Goal: Navigation & Orientation: Understand site structure

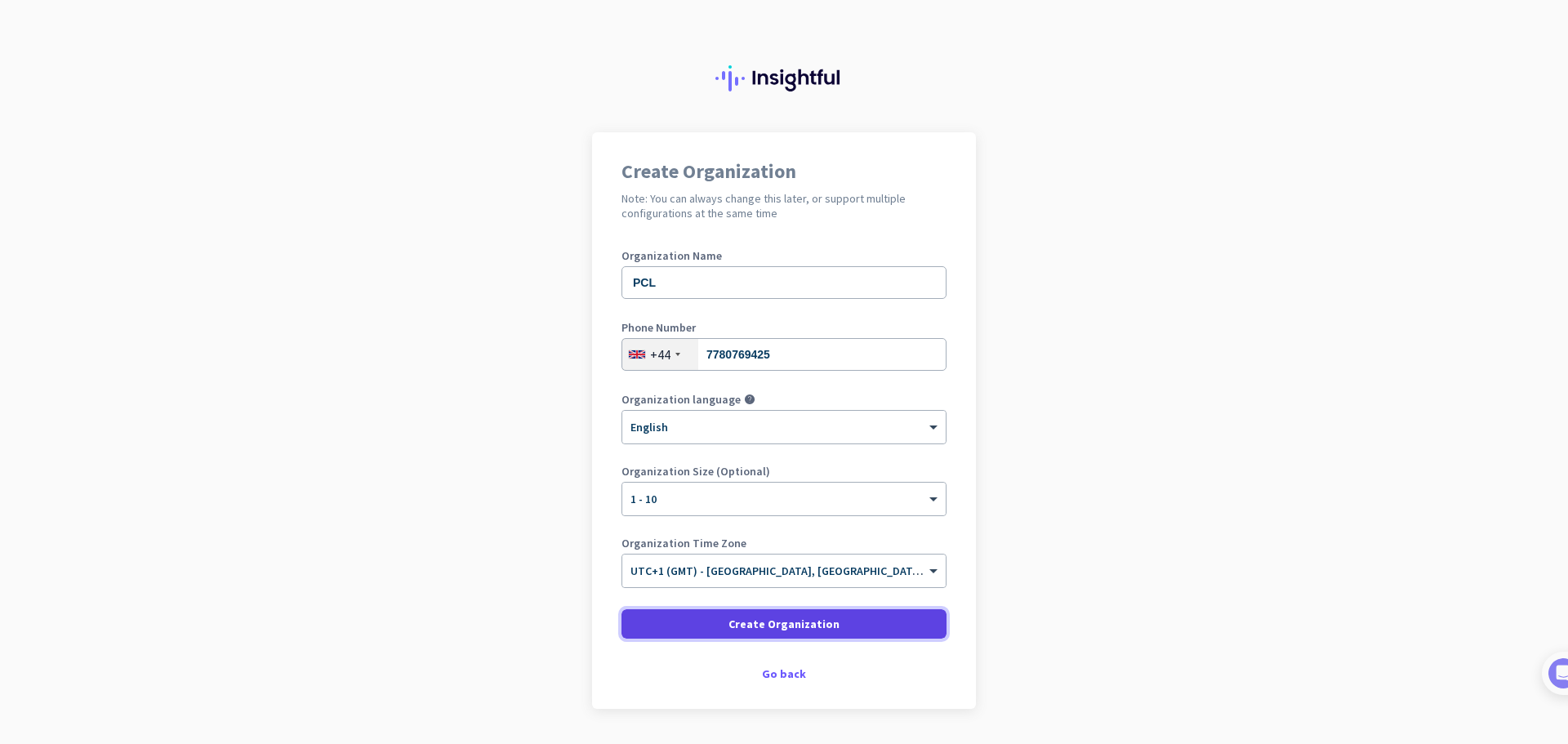
click at [650, 631] on span at bounding box center [784, 624] width 325 height 39
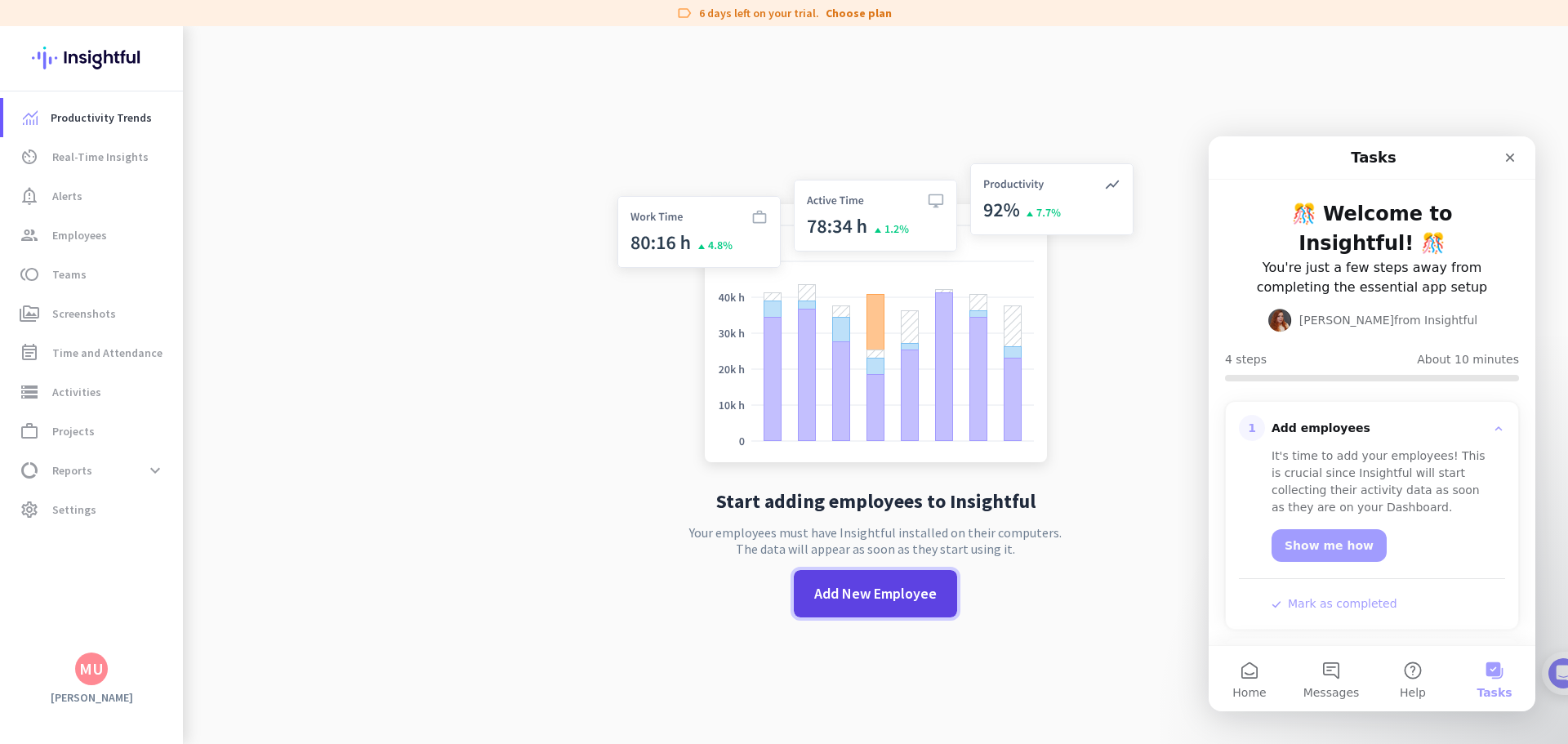
click at [864, 604] on span "Add New Employee" at bounding box center [875, 594] width 122 height 21
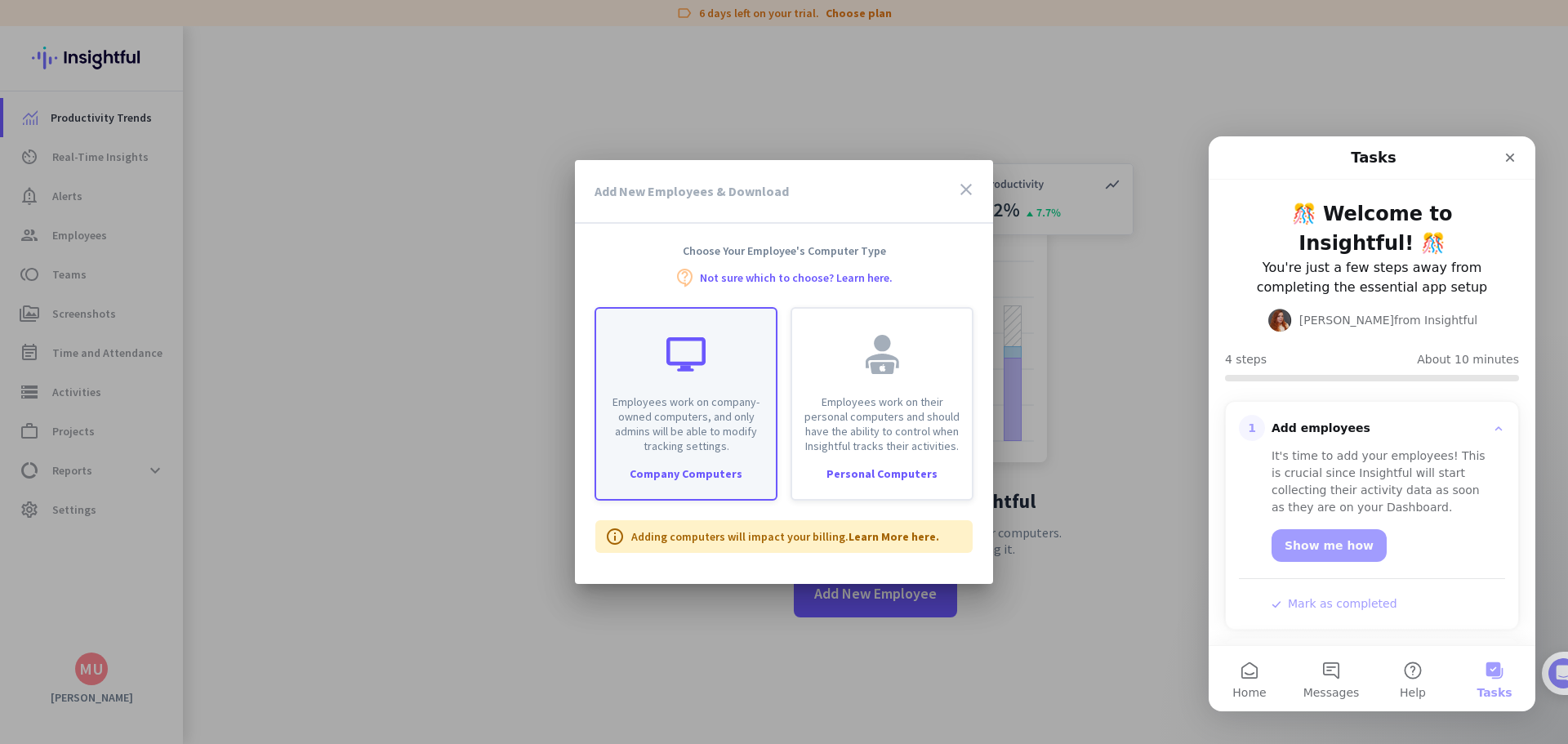
click at [708, 424] on p "Employees work on company-owned computers, and only admins will be able to modi…" at bounding box center [686, 424] width 160 height 59
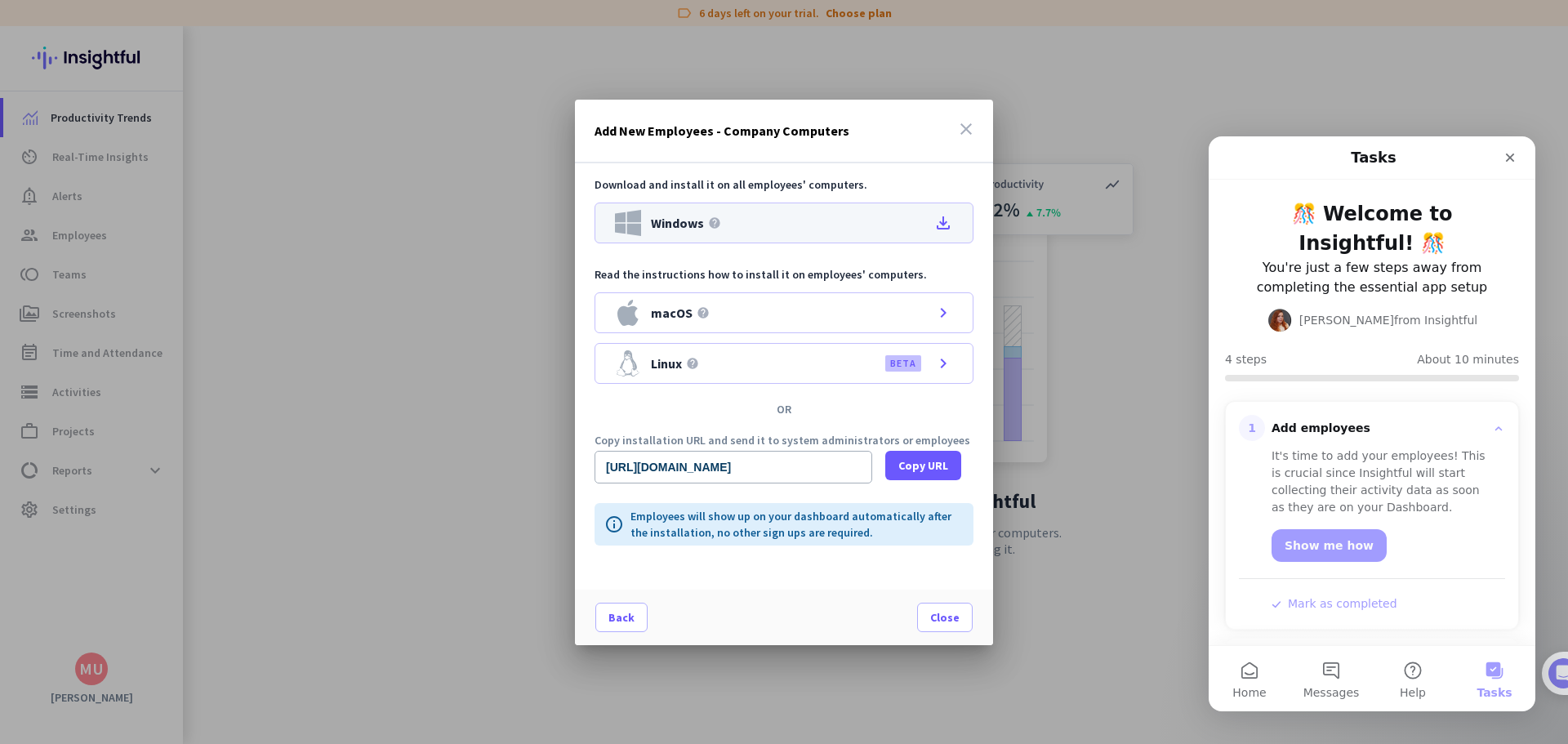
click at [937, 223] on icon "file_download" at bounding box center [944, 223] width 20 height 20
click at [907, 469] on span "Copy URL" at bounding box center [924, 465] width 50 height 16
click at [934, 611] on span "Close" at bounding box center [946, 618] width 30 height 16
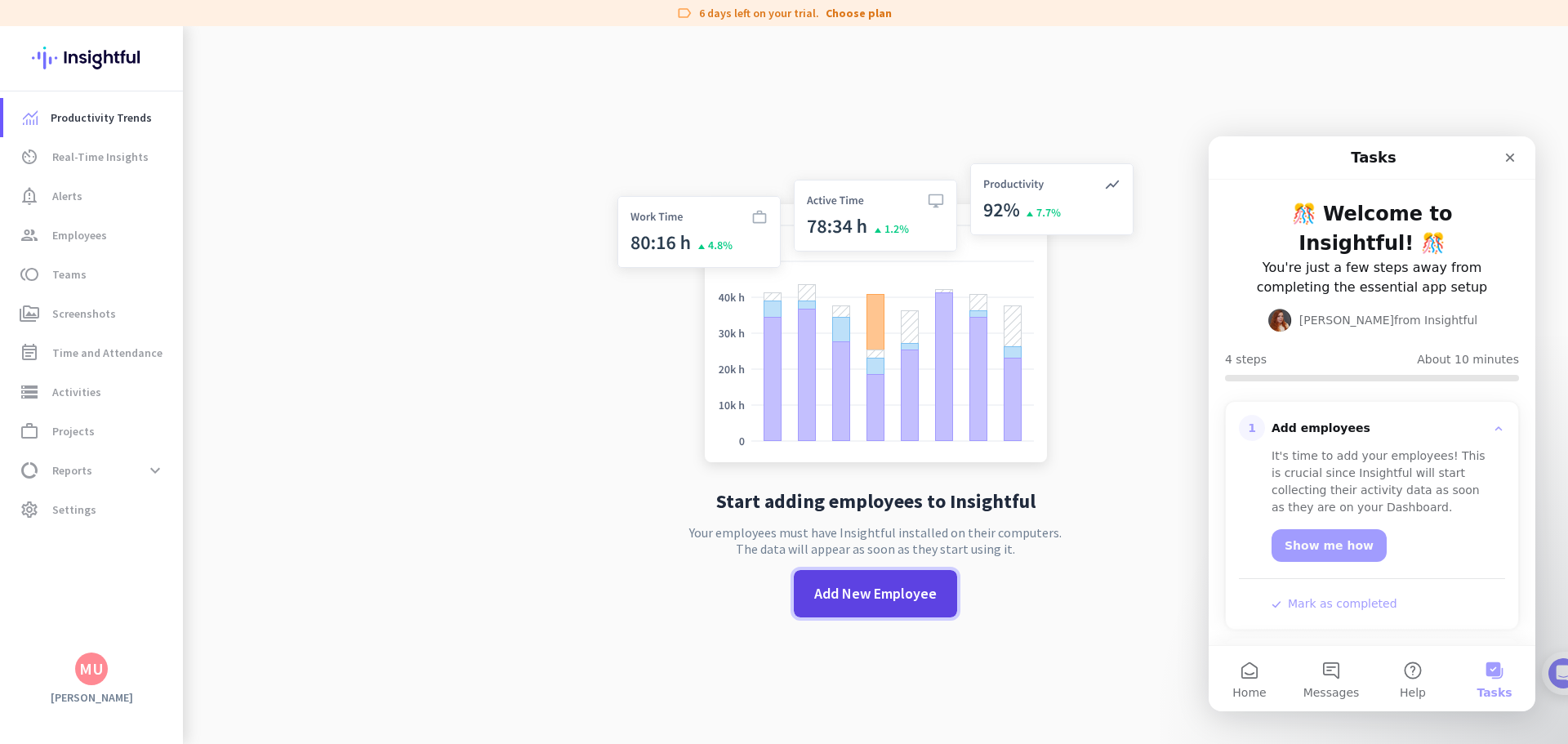
click at [794, 593] on span at bounding box center [876, 594] width 163 height 39
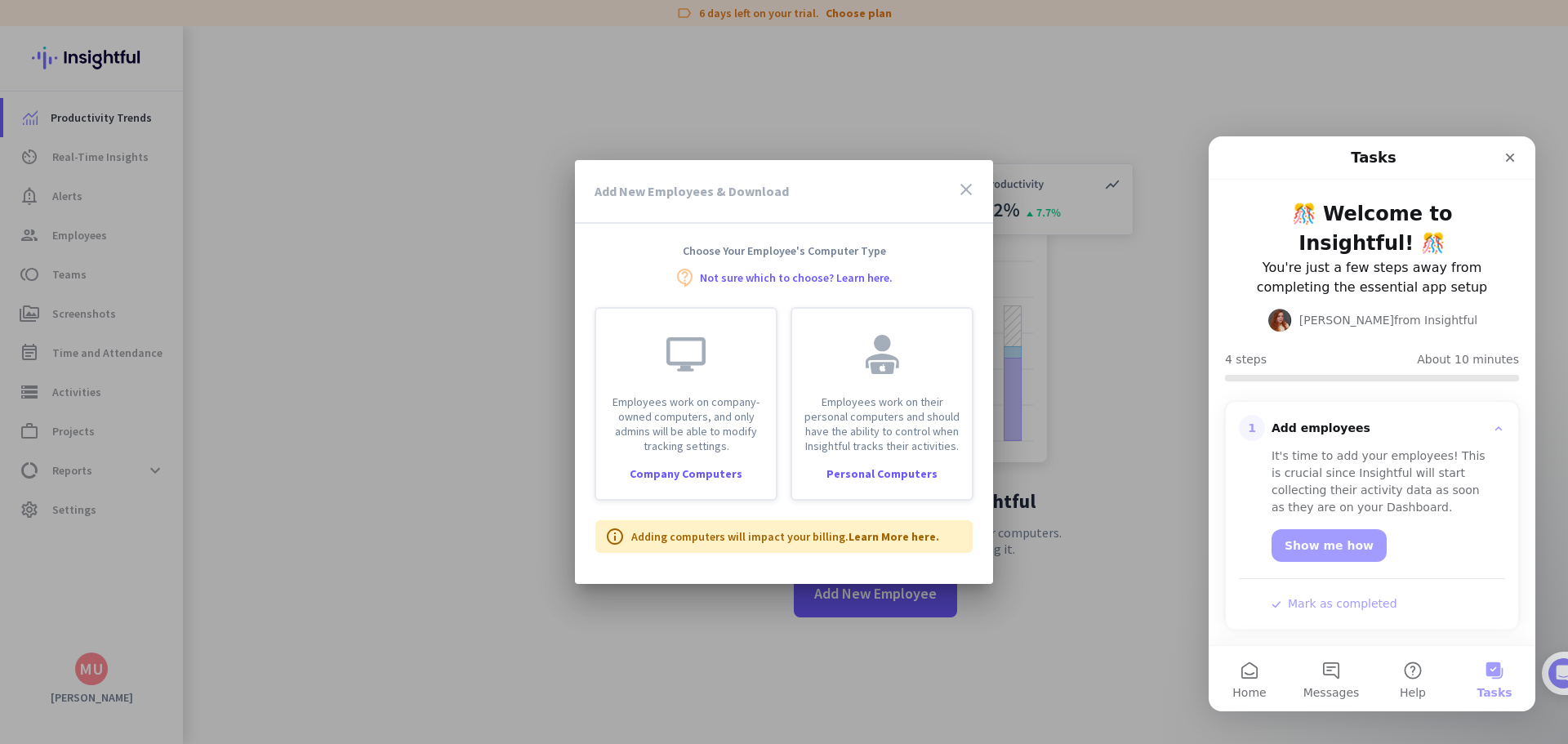
click at [962, 194] on icon "close" at bounding box center [966, 190] width 20 height 20
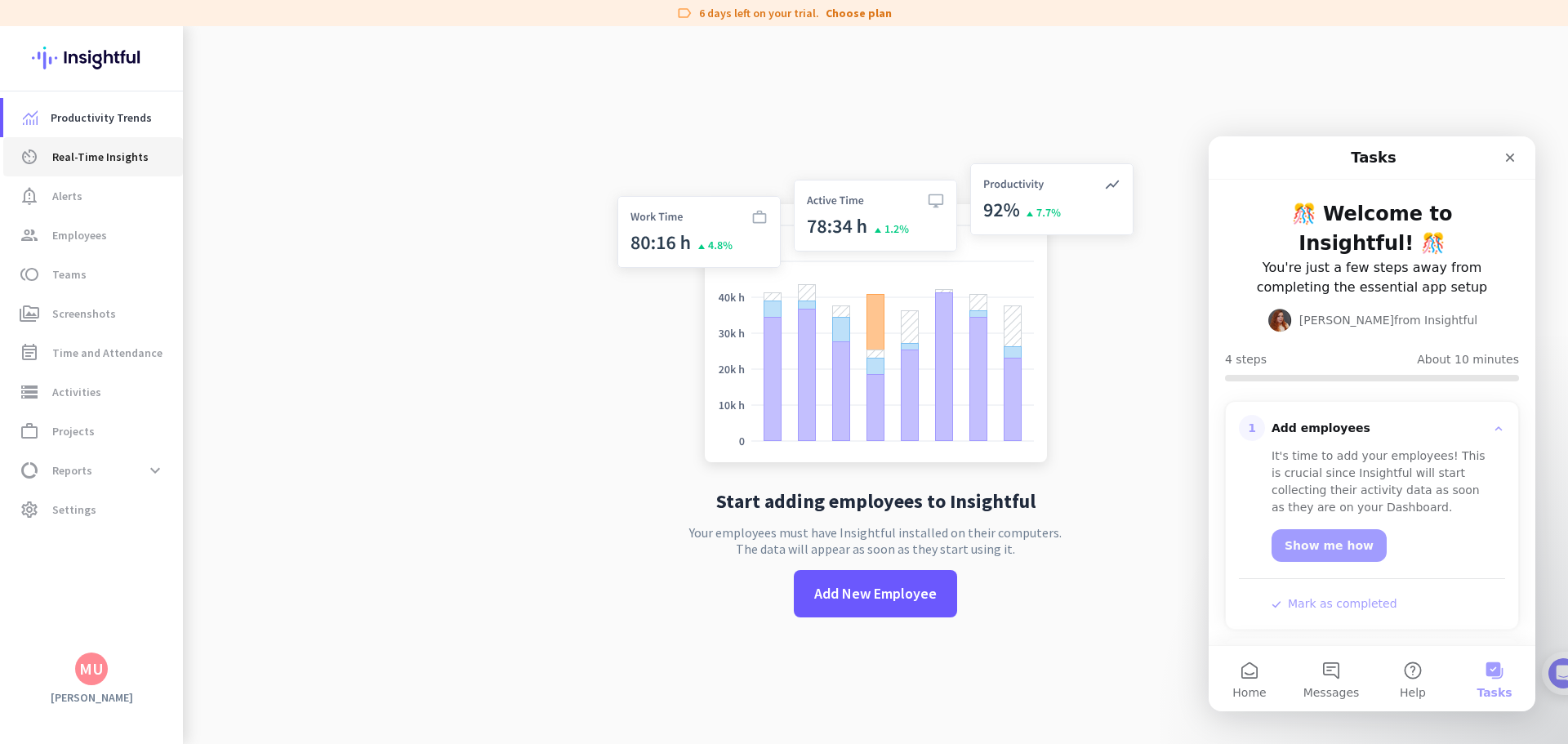
click at [97, 167] on link "av_timer Real-Time Insights" at bounding box center [92, 156] width 180 height 39
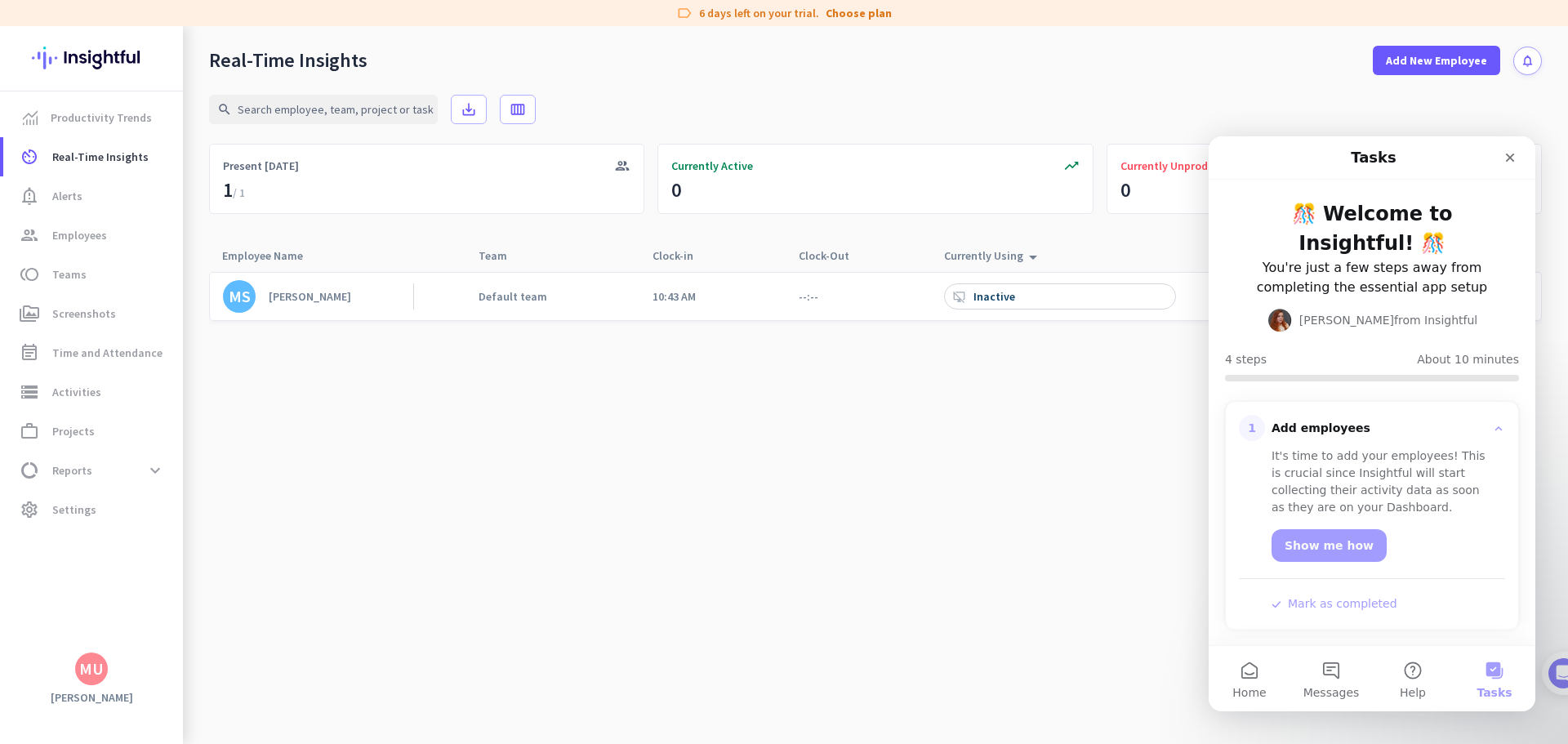
click at [1018, 295] on div "desktop_access_disabled Inactive" at bounding box center [1060, 296] width 232 height 26
click at [1509, 153] on icon "Close" at bounding box center [1509, 157] width 13 height 13
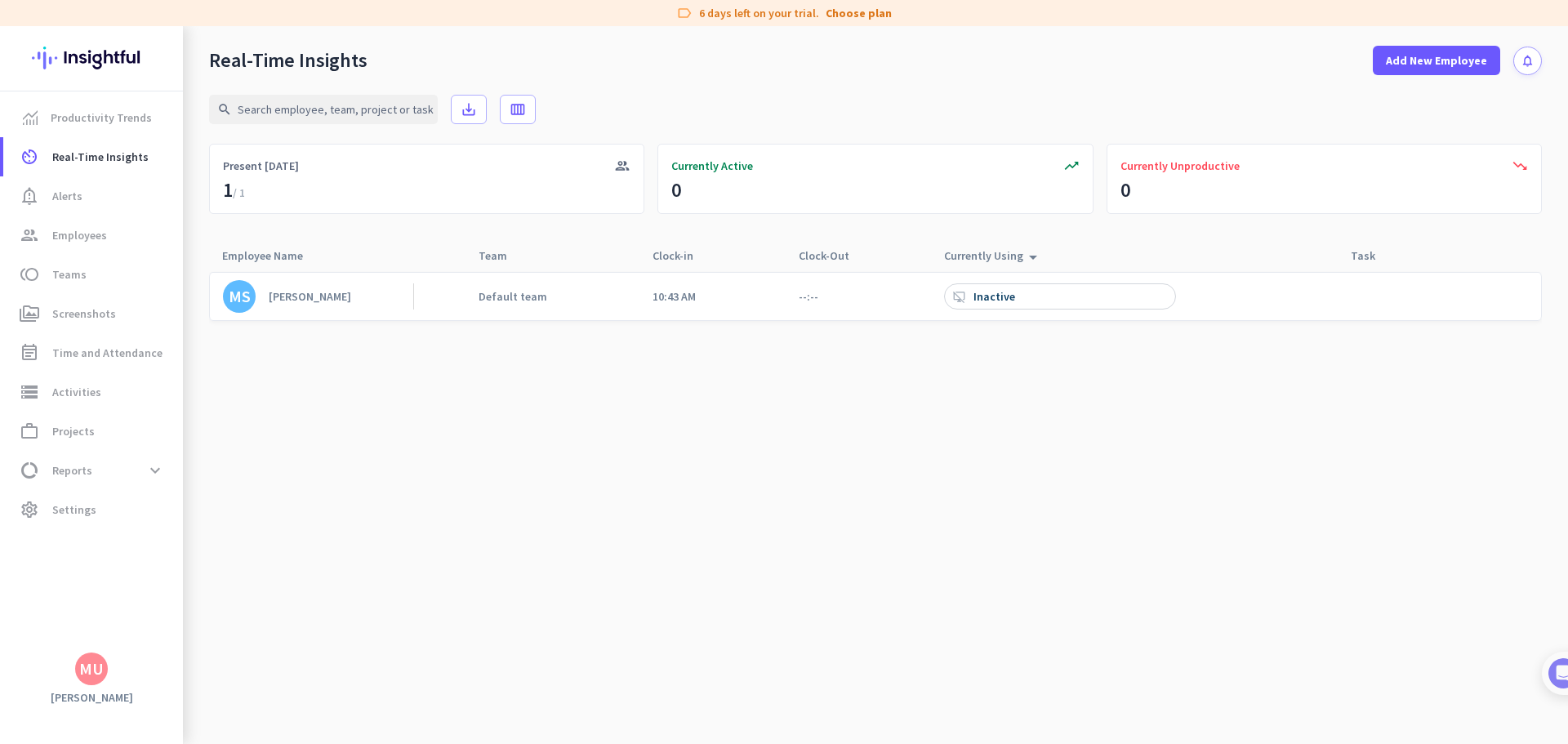
click at [1075, 300] on div "desktop_access_disabled Inactive" at bounding box center [1060, 296] width 232 height 26
click at [965, 305] on div "desktop_access_disabled Inactive" at bounding box center [1060, 296] width 232 height 26
click at [1001, 263] on div "Currently Using arrow_drop_up" at bounding box center [993, 256] width 98 height 23
click at [1004, 263] on div "Currently Using arrow_drop_up" at bounding box center [993, 256] width 98 height 23
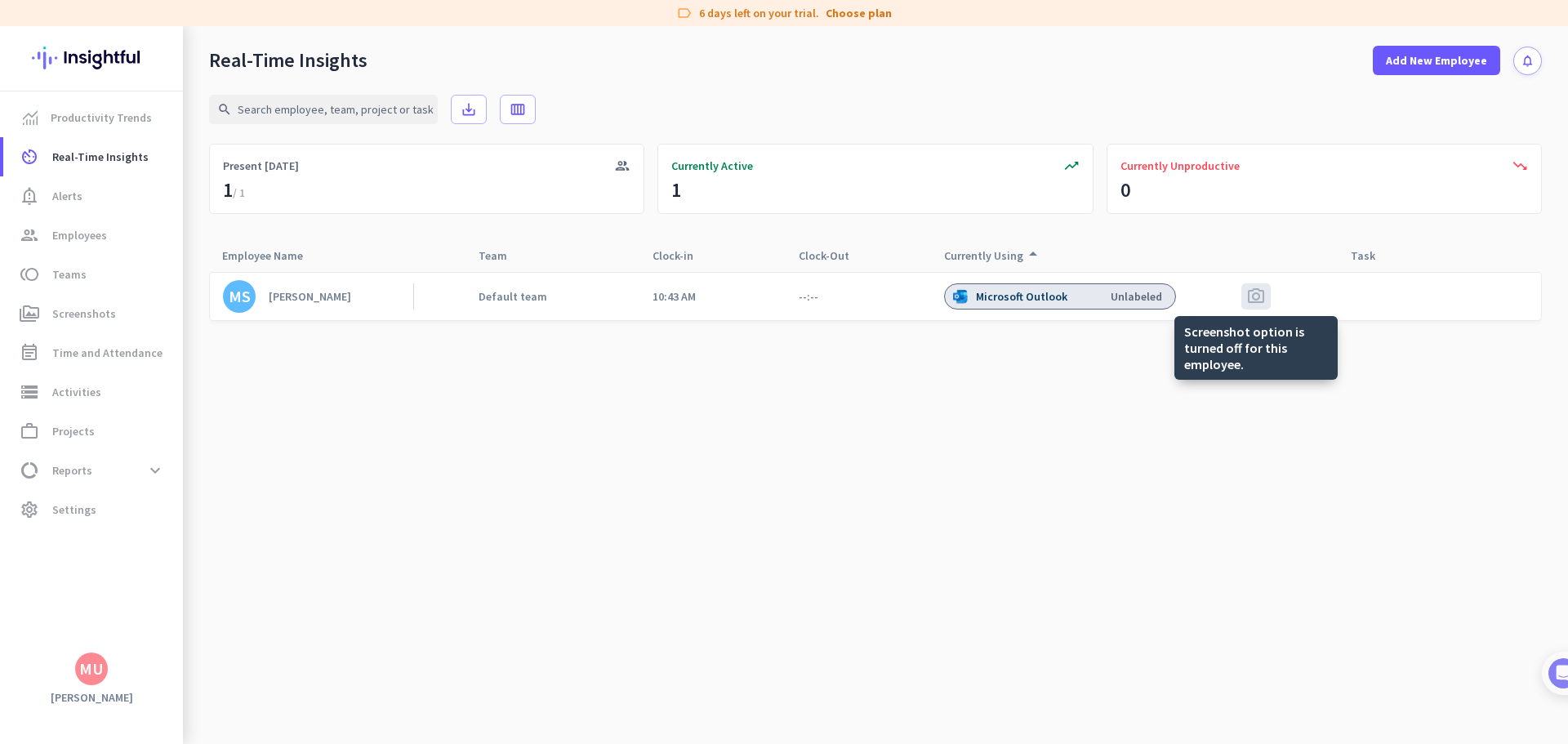
click at [1250, 297] on span "photo_camera" at bounding box center [1257, 296] width 20 height 20
click at [1257, 298] on span "photo_camera" at bounding box center [1257, 296] width 20 height 20
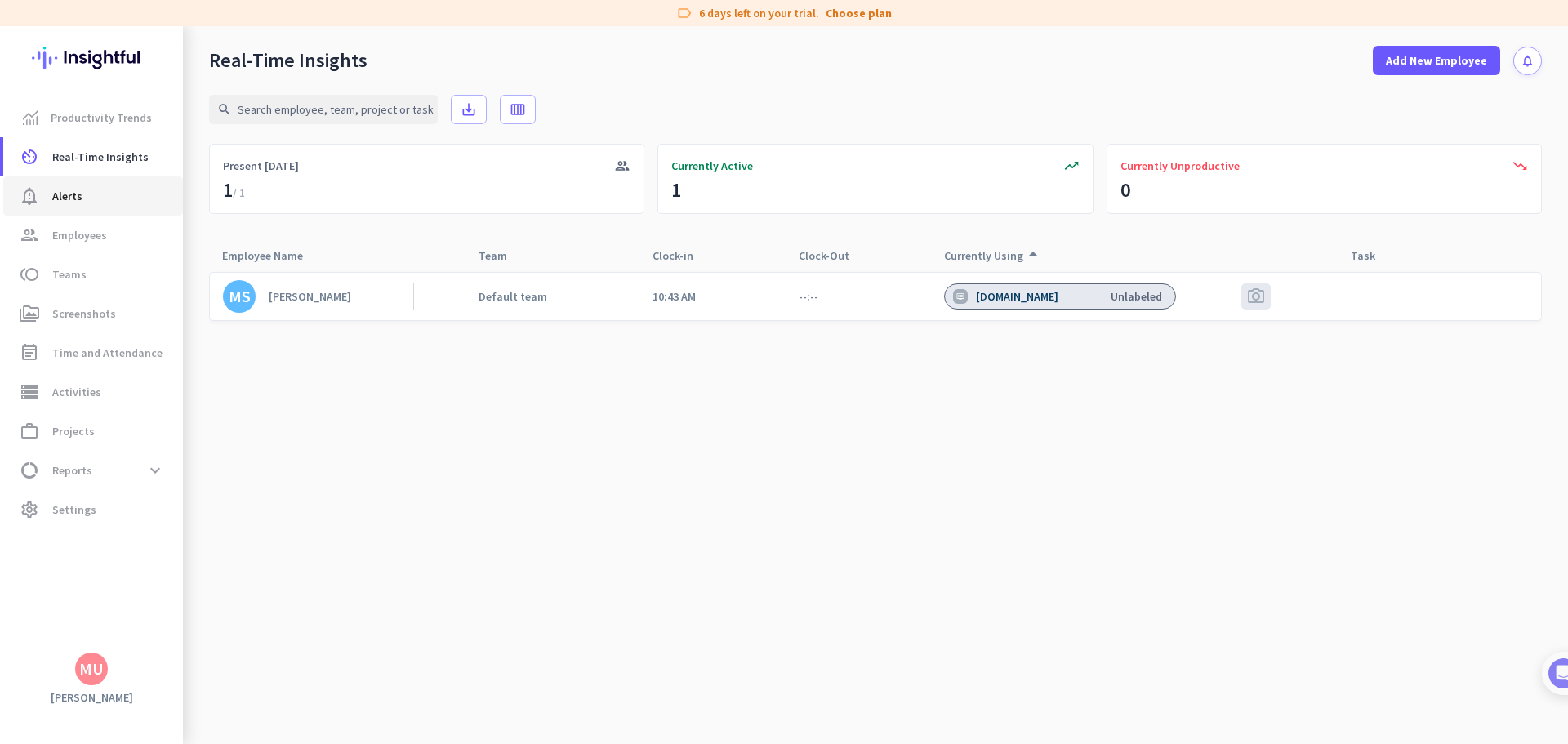
click at [80, 201] on span "Alerts" at bounding box center [68, 196] width 30 height 20
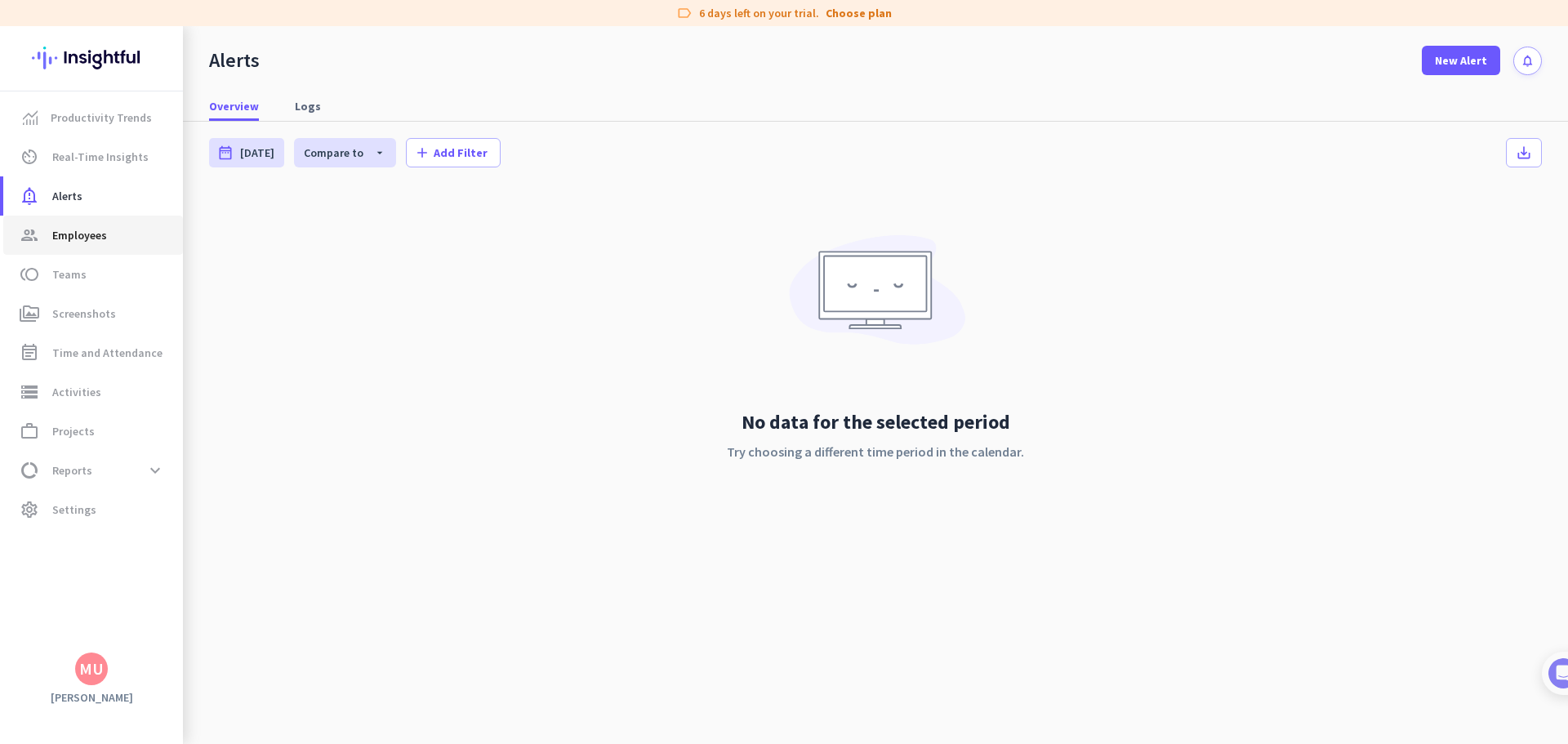
click at [80, 236] on span "Employees" at bounding box center [80, 236] width 55 height 20
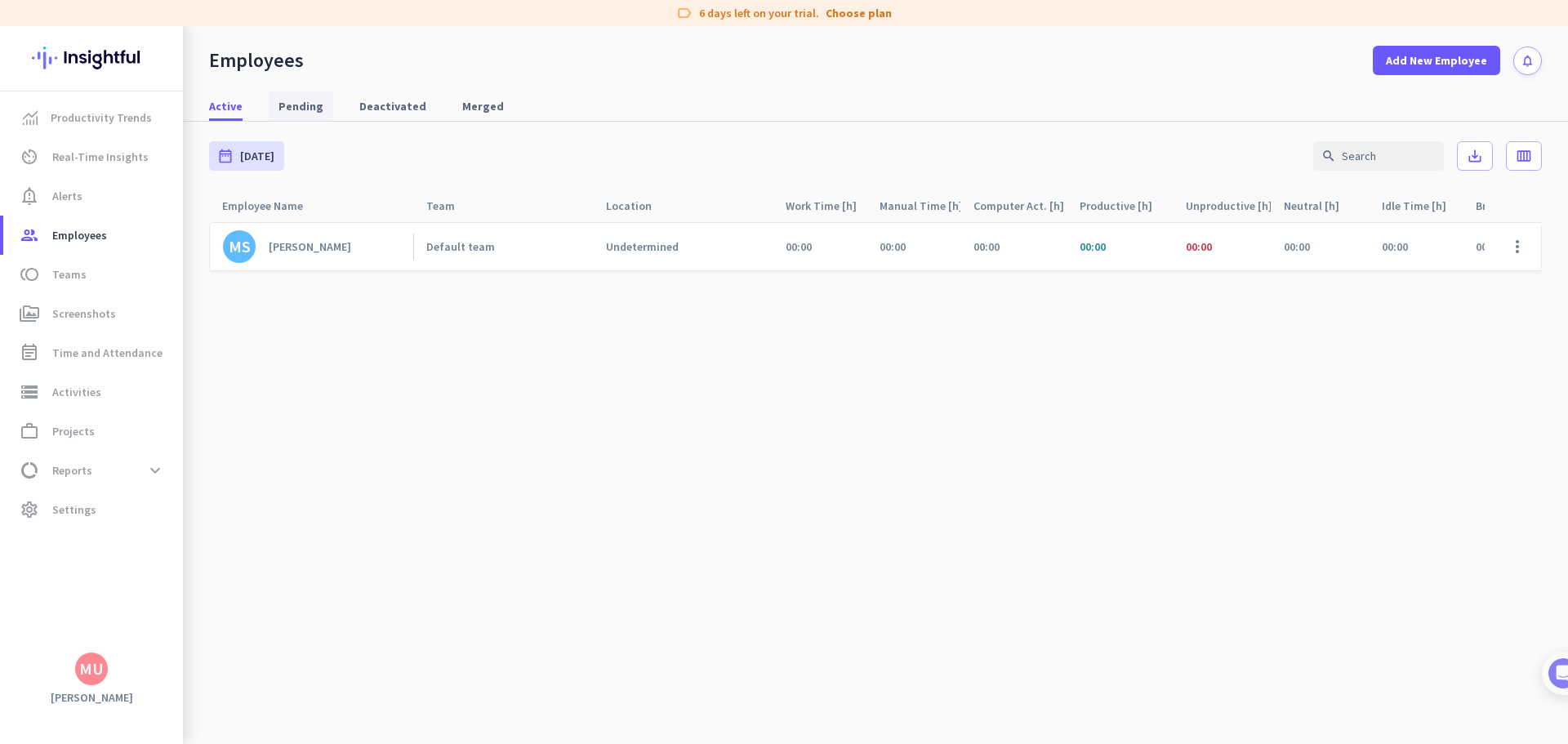
click at [304, 110] on span "Pending" at bounding box center [300, 106] width 45 height 16
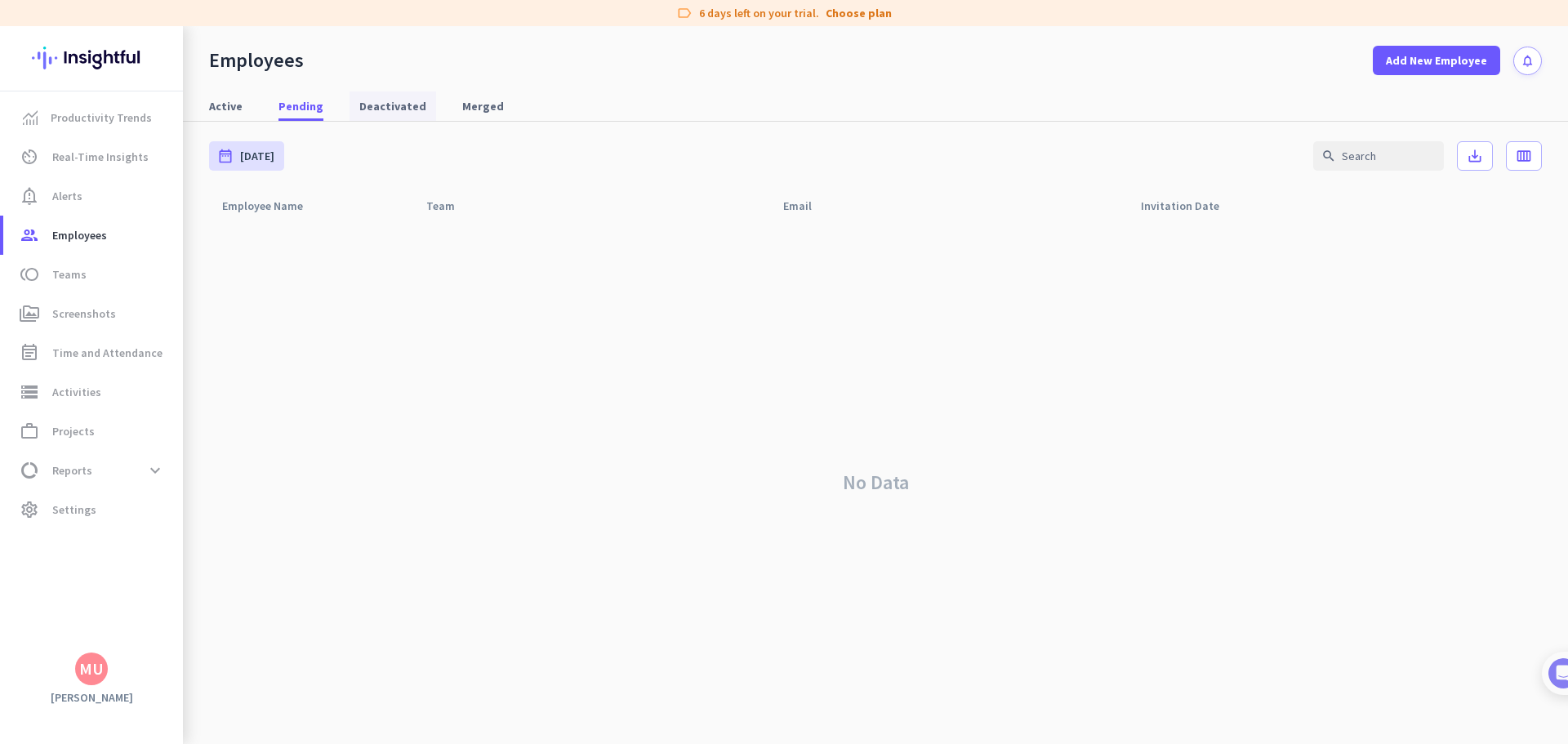
click at [387, 111] on span "Deactivated" at bounding box center [392, 106] width 67 height 16
click at [475, 112] on span "Merged" at bounding box center [483, 106] width 42 height 16
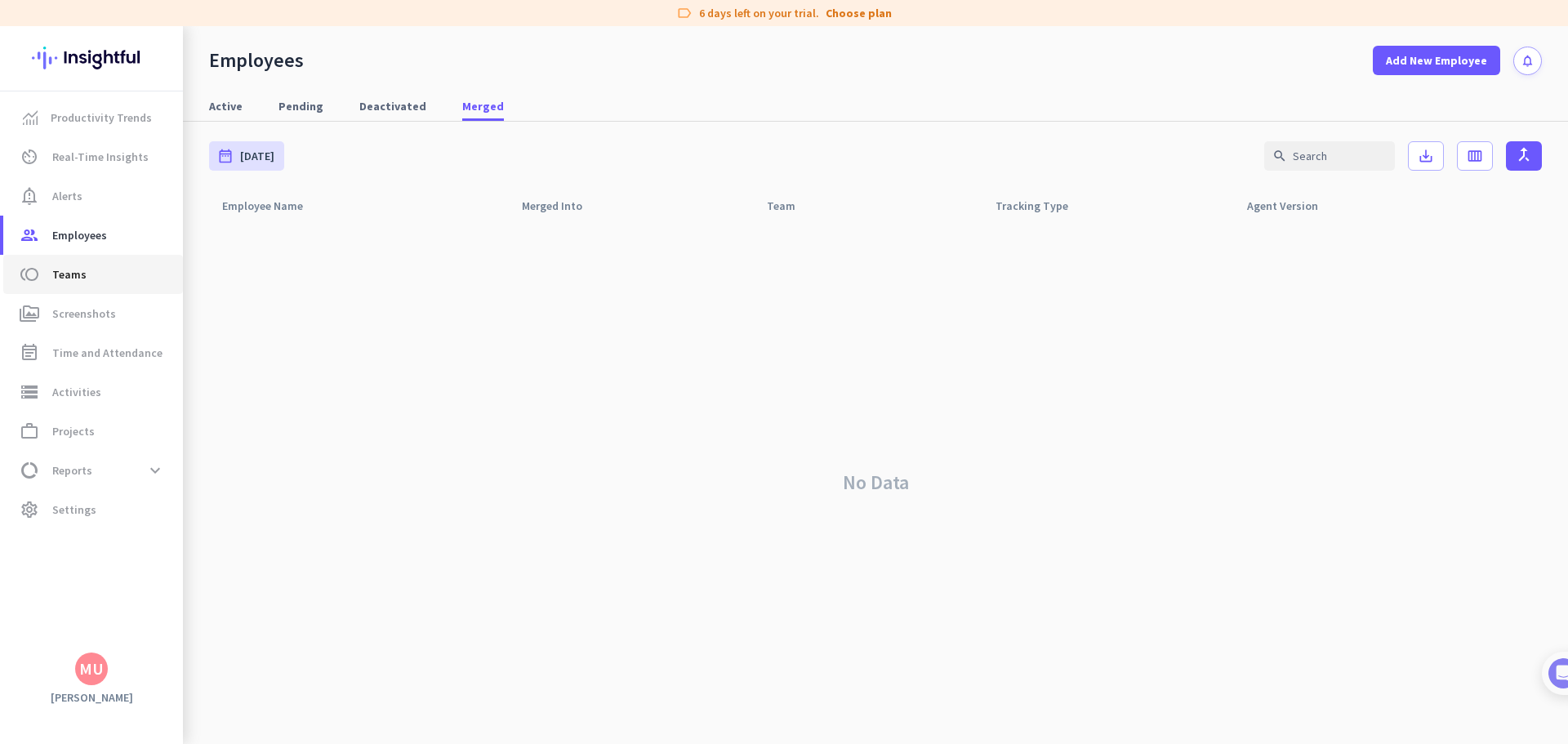
click at [68, 281] on span "Teams" at bounding box center [70, 275] width 35 height 20
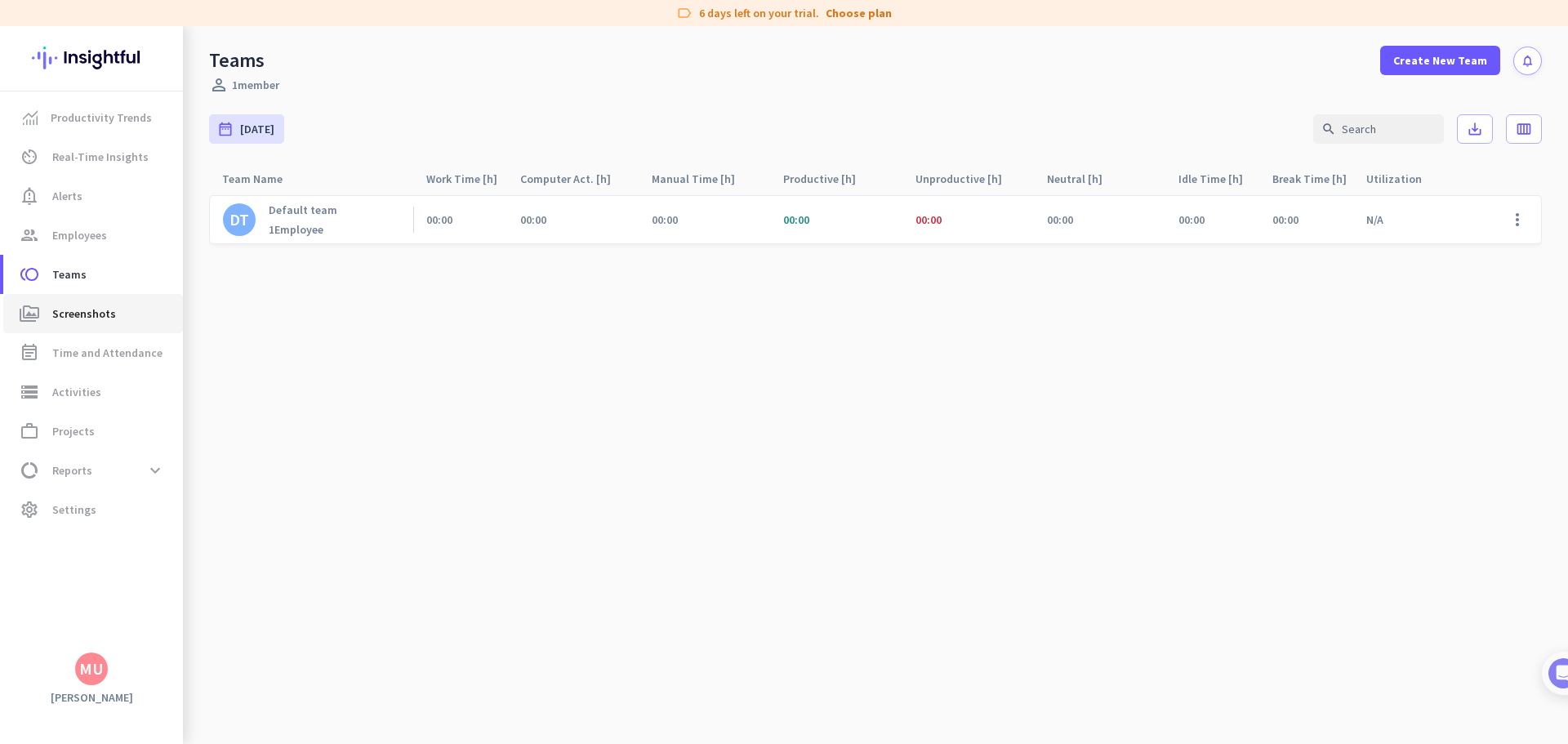
click at [70, 320] on span "Screenshots" at bounding box center [85, 314] width 64 height 20
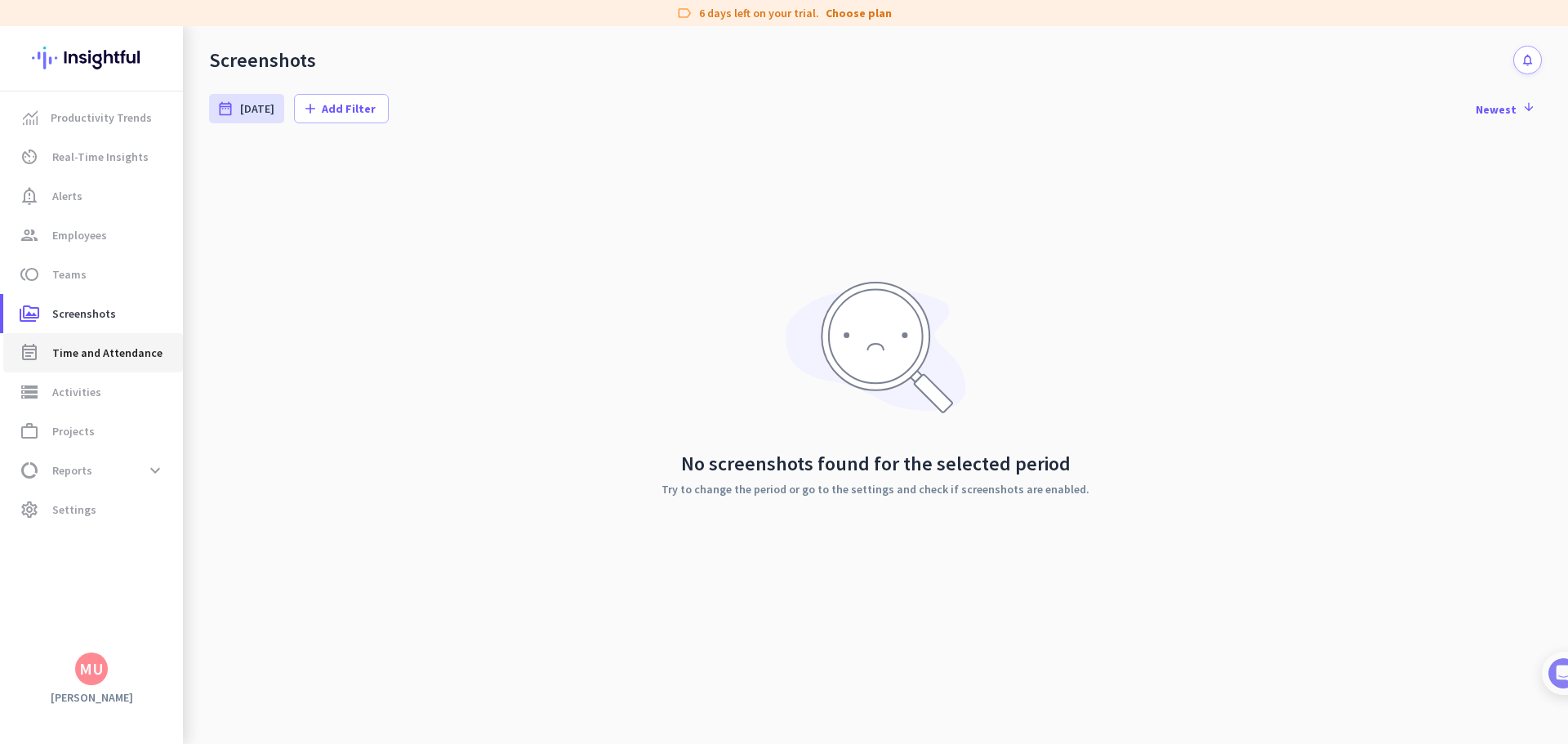
click at [100, 354] on span "Time and Attendance" at bounding box center [107, 353] width 110 height 20
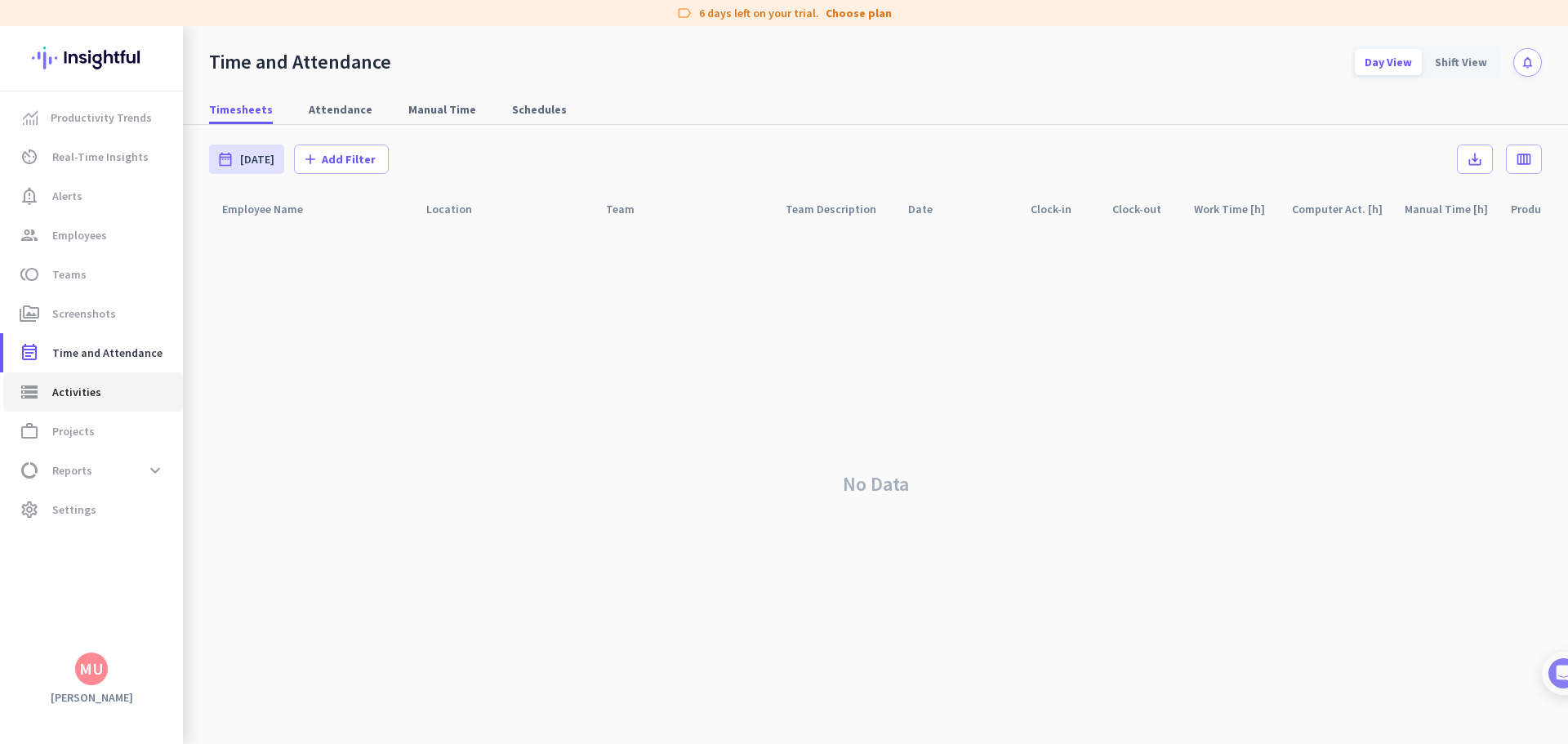
click at [89, 394] on span "Activities" at bounding box center [77, 392] width 49 height 20
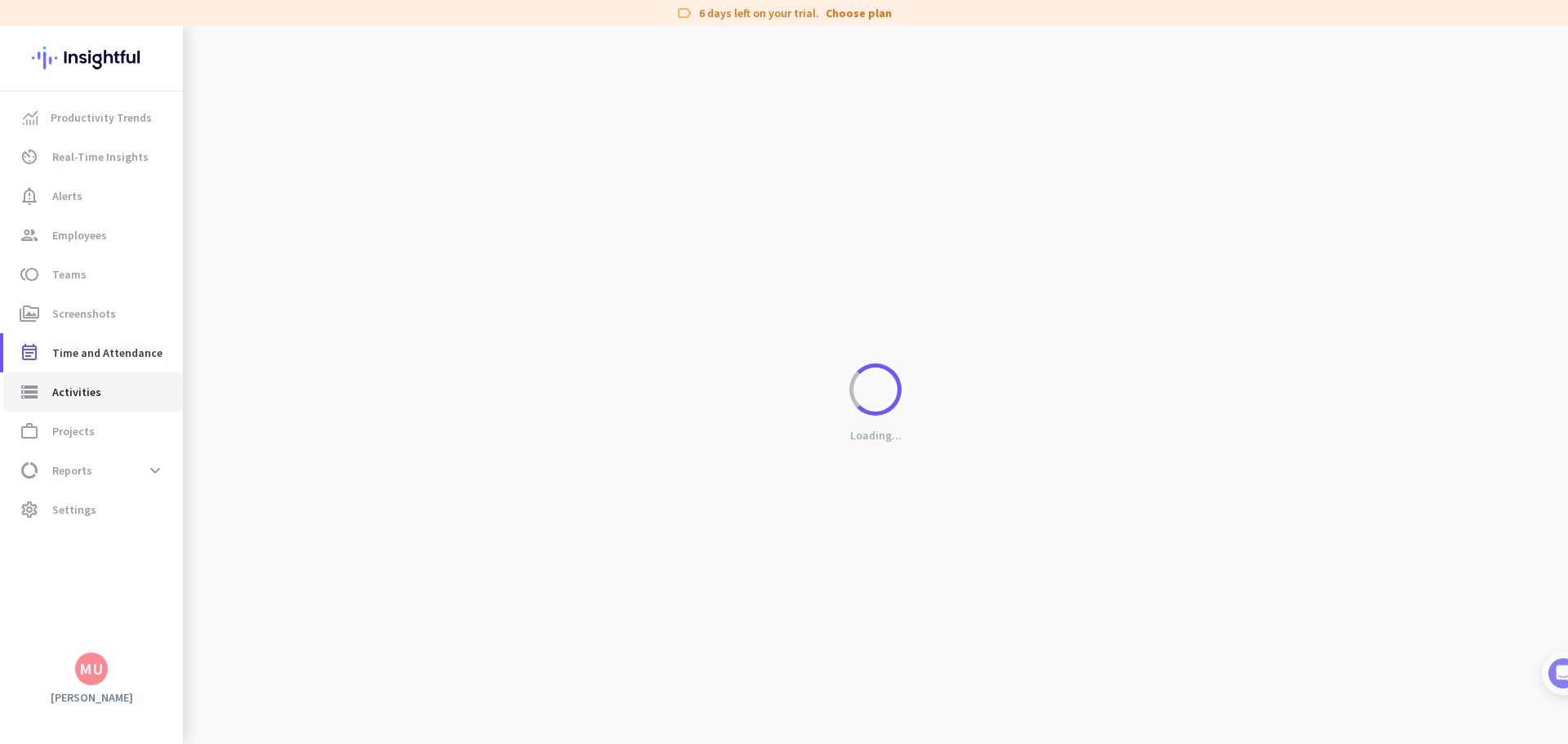
type input "Tue, Oct 7"
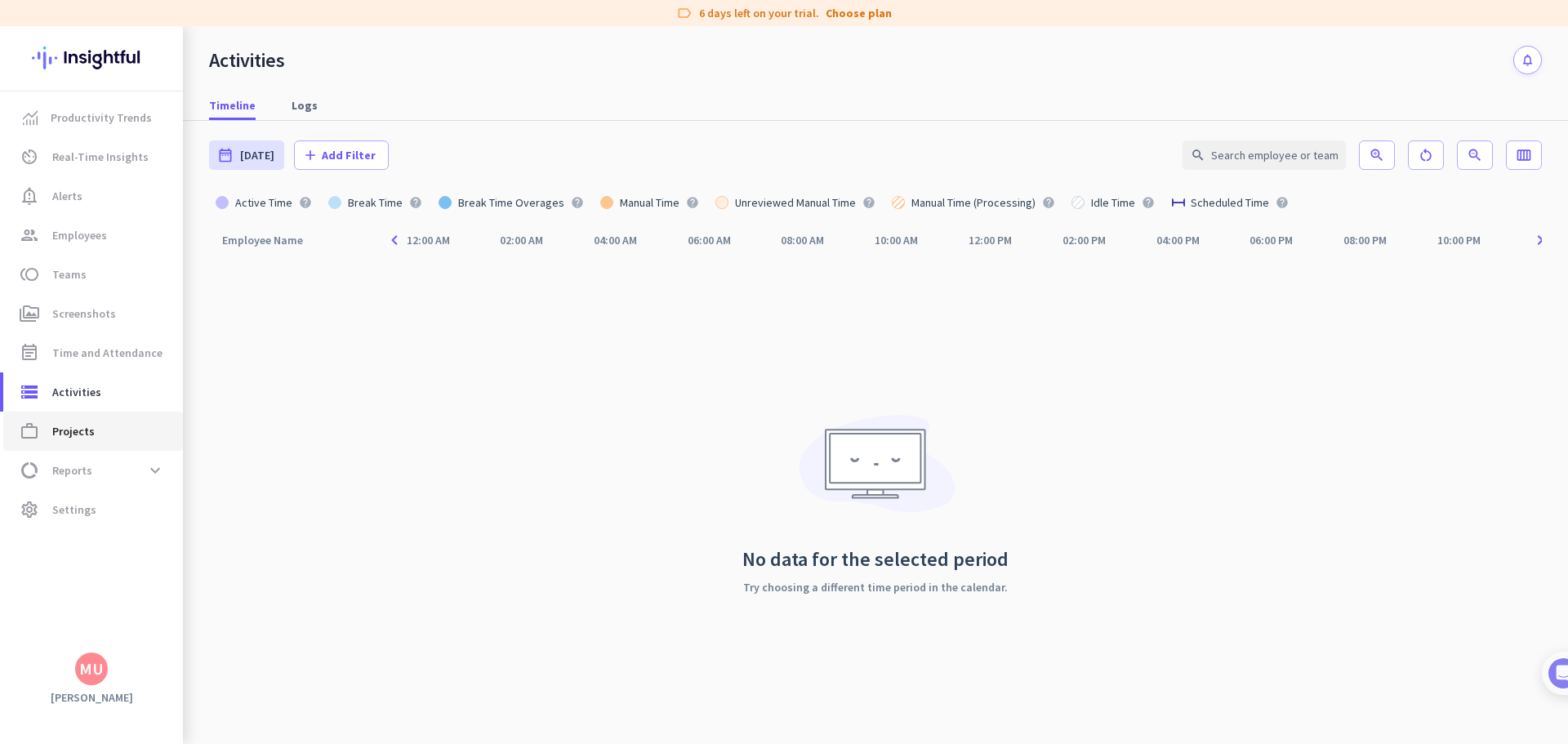
click at [107, 439] on span "work_outline Projects" at bounding box center [92, 432] width 153 height 20
type input "Tue, Oct 7 - Tue, Oct 7"
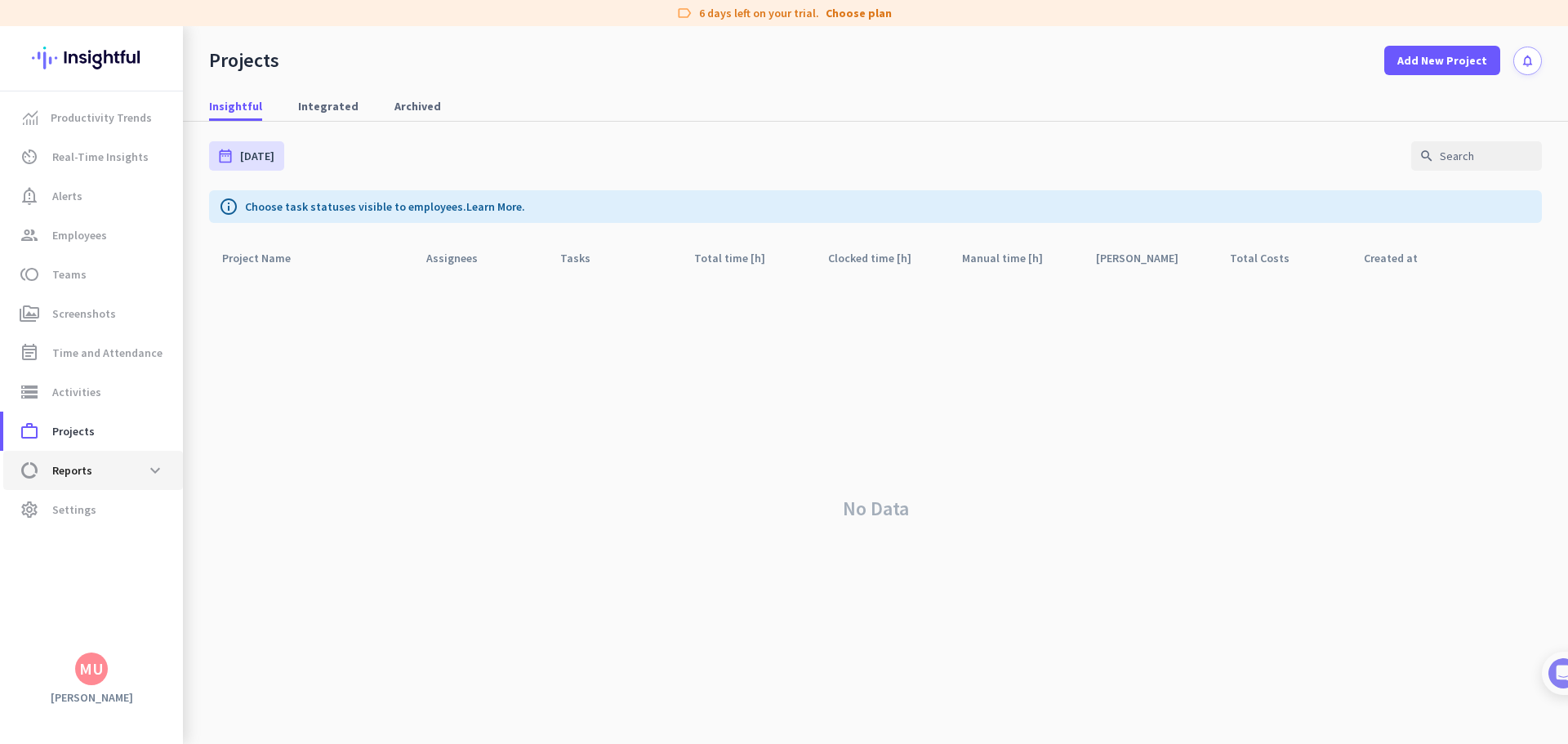
click at [100, 472] on span "data_usage Reports expand_more" at bounding box center [92, 470] width 153 height 30
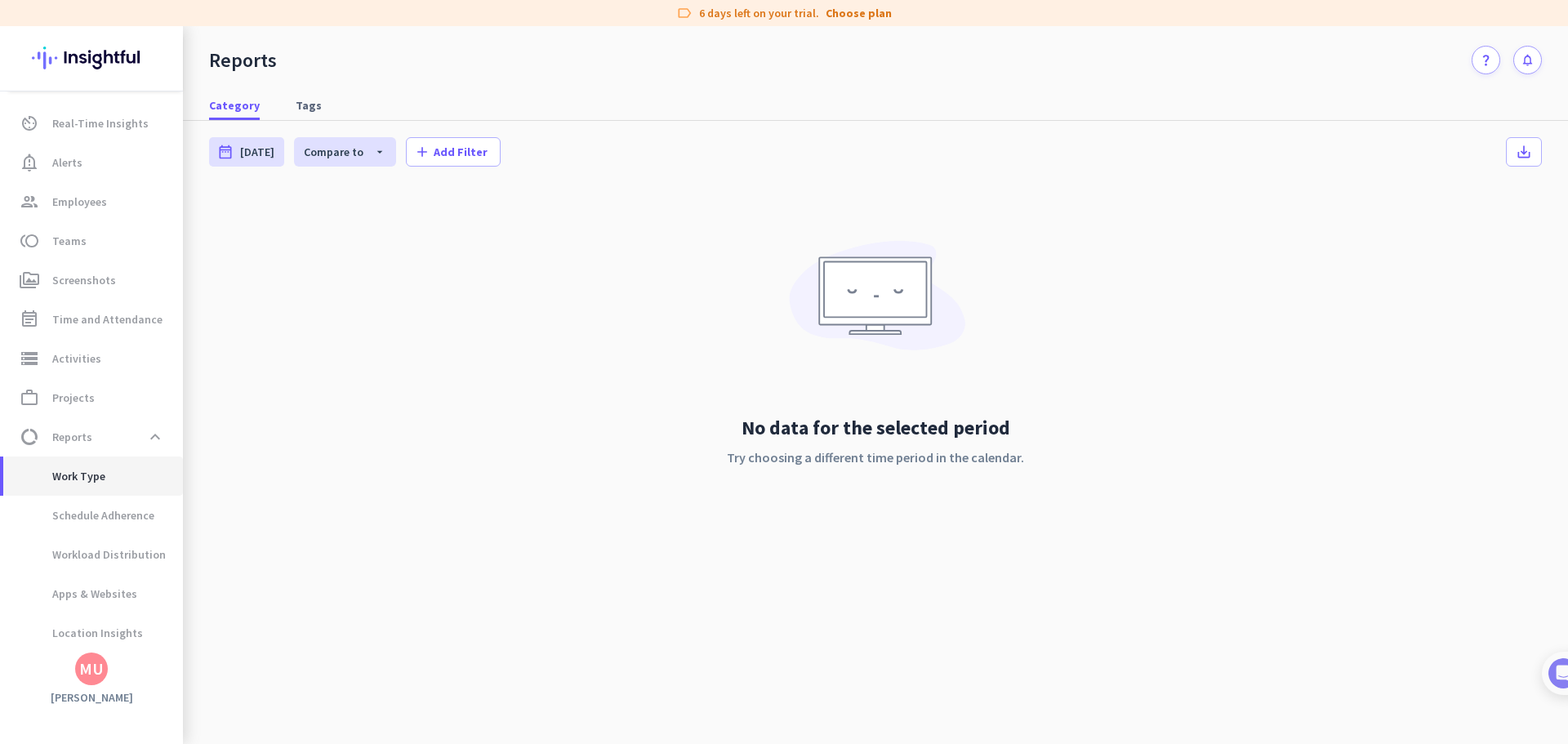
click at [100, 485] on span "Work Type" at bounding box center [61, 475] width 89 height 39
click at [422, 149] on icon "add" at bounding box center [423, 152] width 16 height 16
click at [443, 223] on span "Employees" at bounding box center [477, 220] width 134 height 16
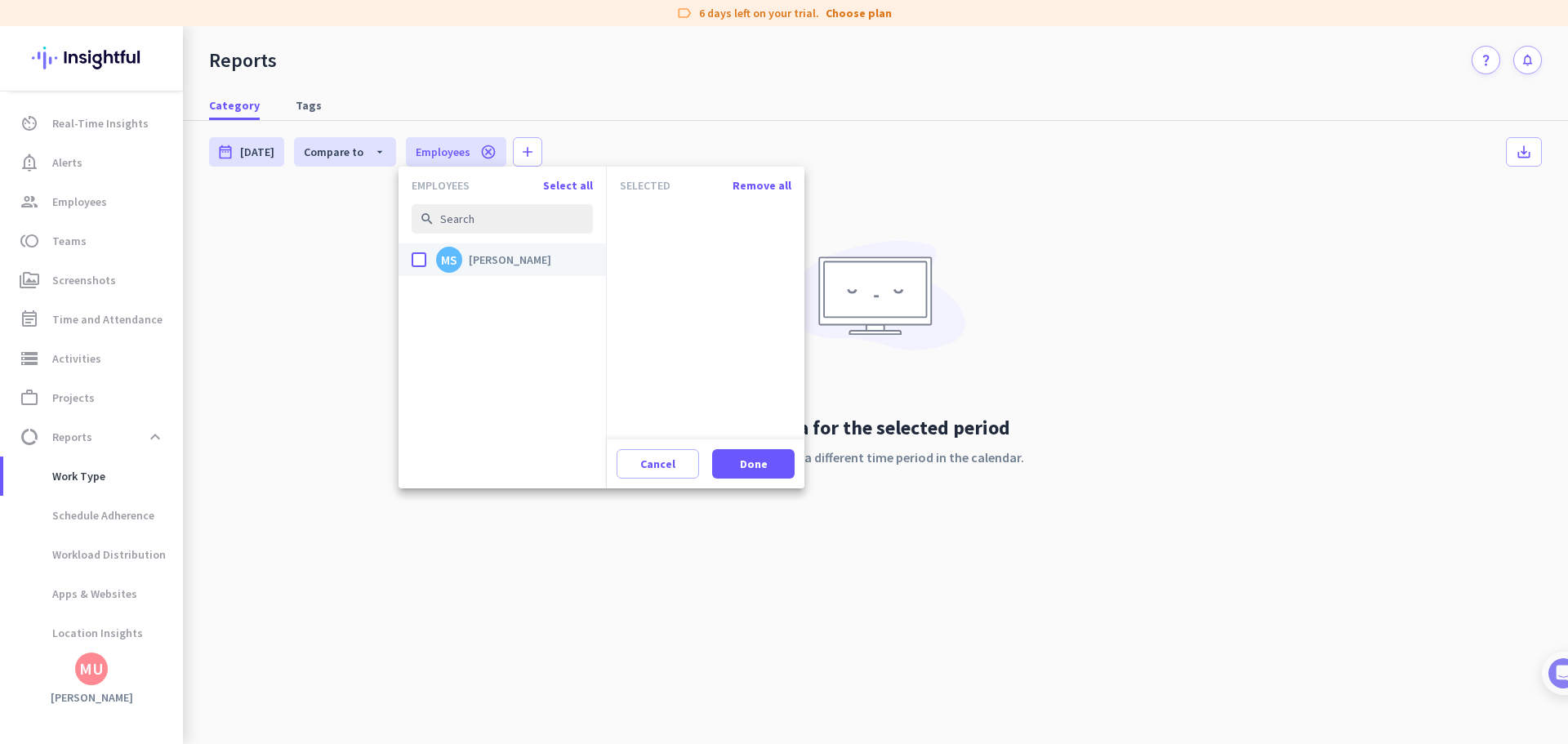
click at [421, 256] on div "done" at bounding box center [419, 260] width 15 height 15
click at [0, 0] on input "done MS Mustafa Sultani" at bounding box center [0, 0] width 0 height 0
click at [767, 465] on span "Done" at bounding box center [754, 464] width 28 height 16
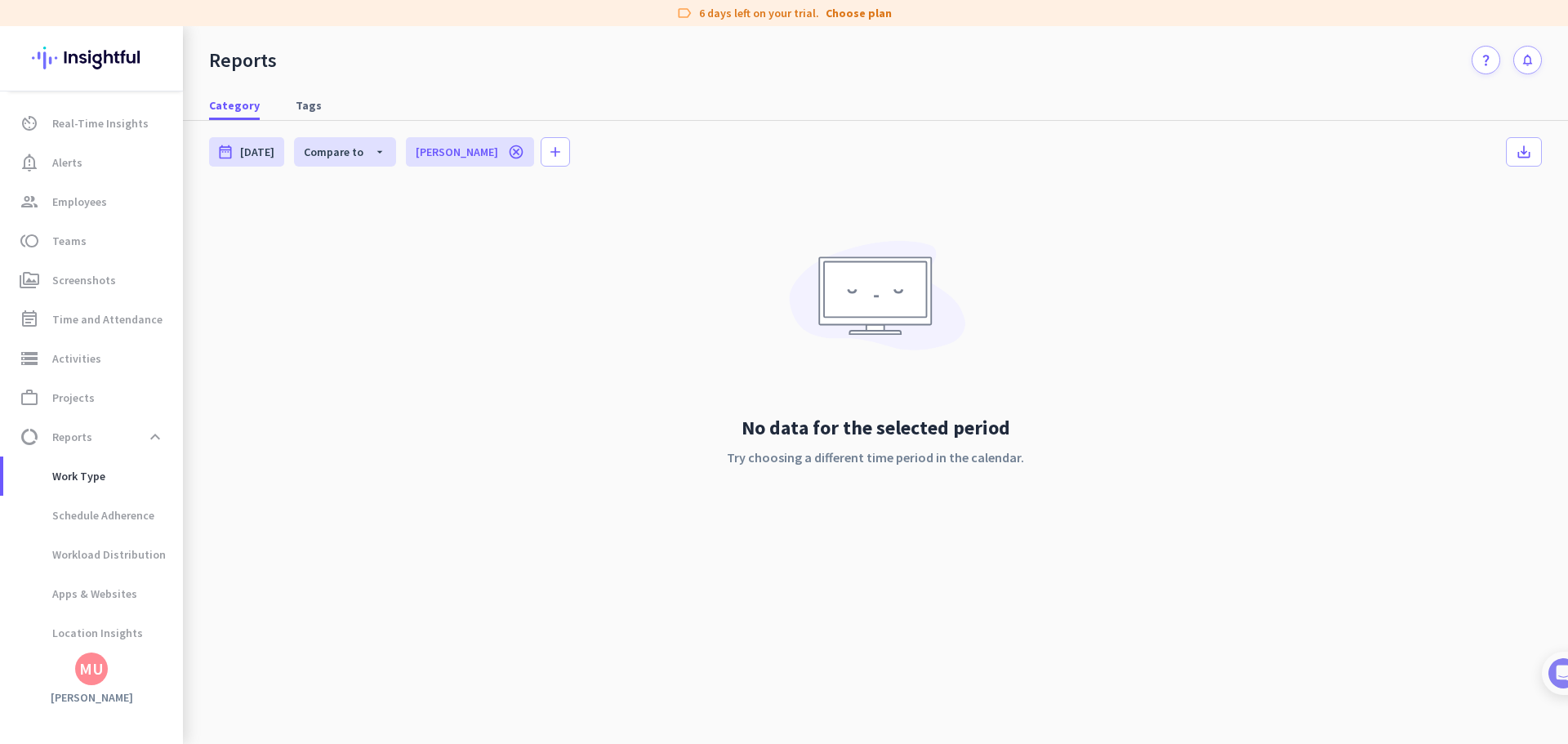
click at [508, 157] on icon "cancel" at bounding box center [516, 152] width 16 height 16
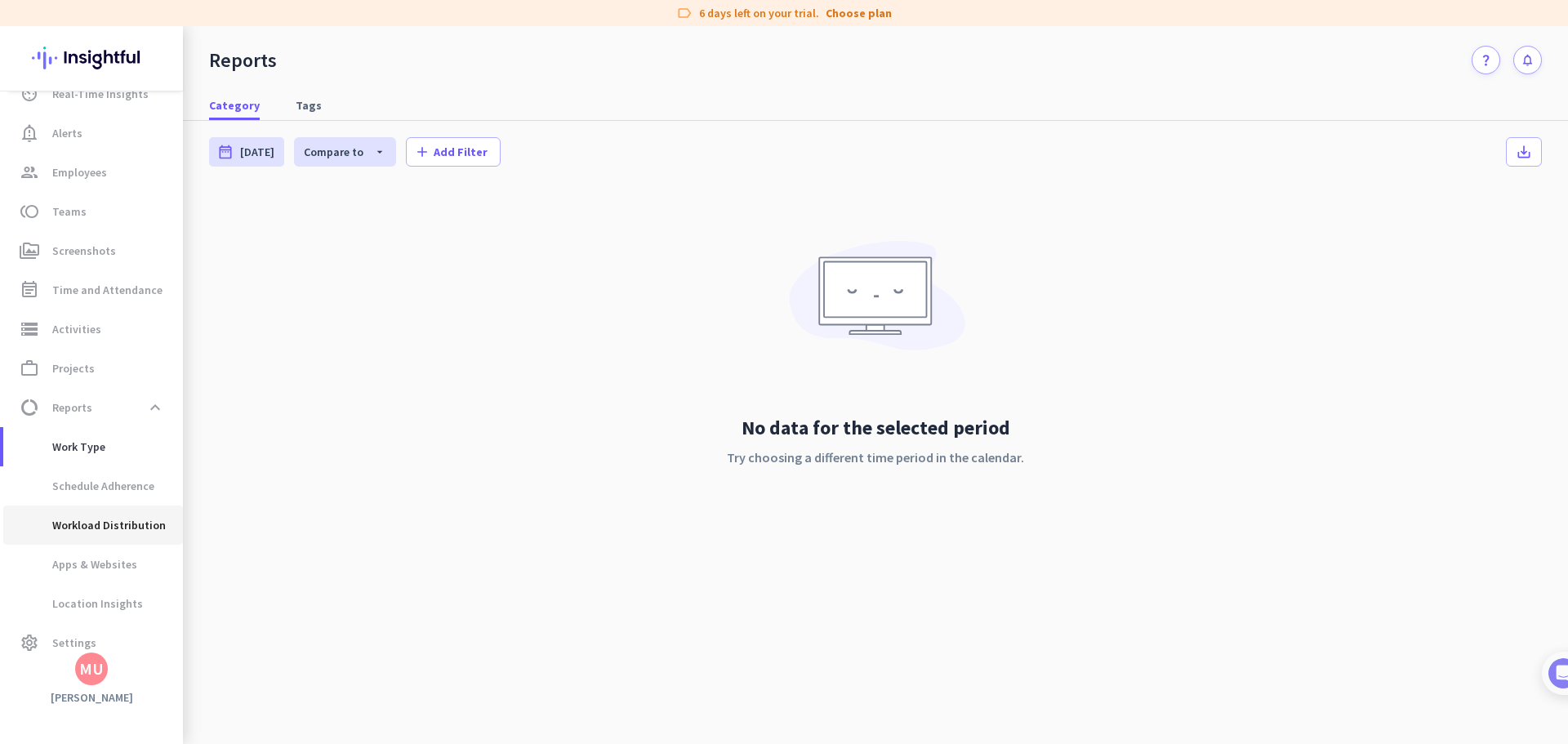
scroll to position [80, 0]
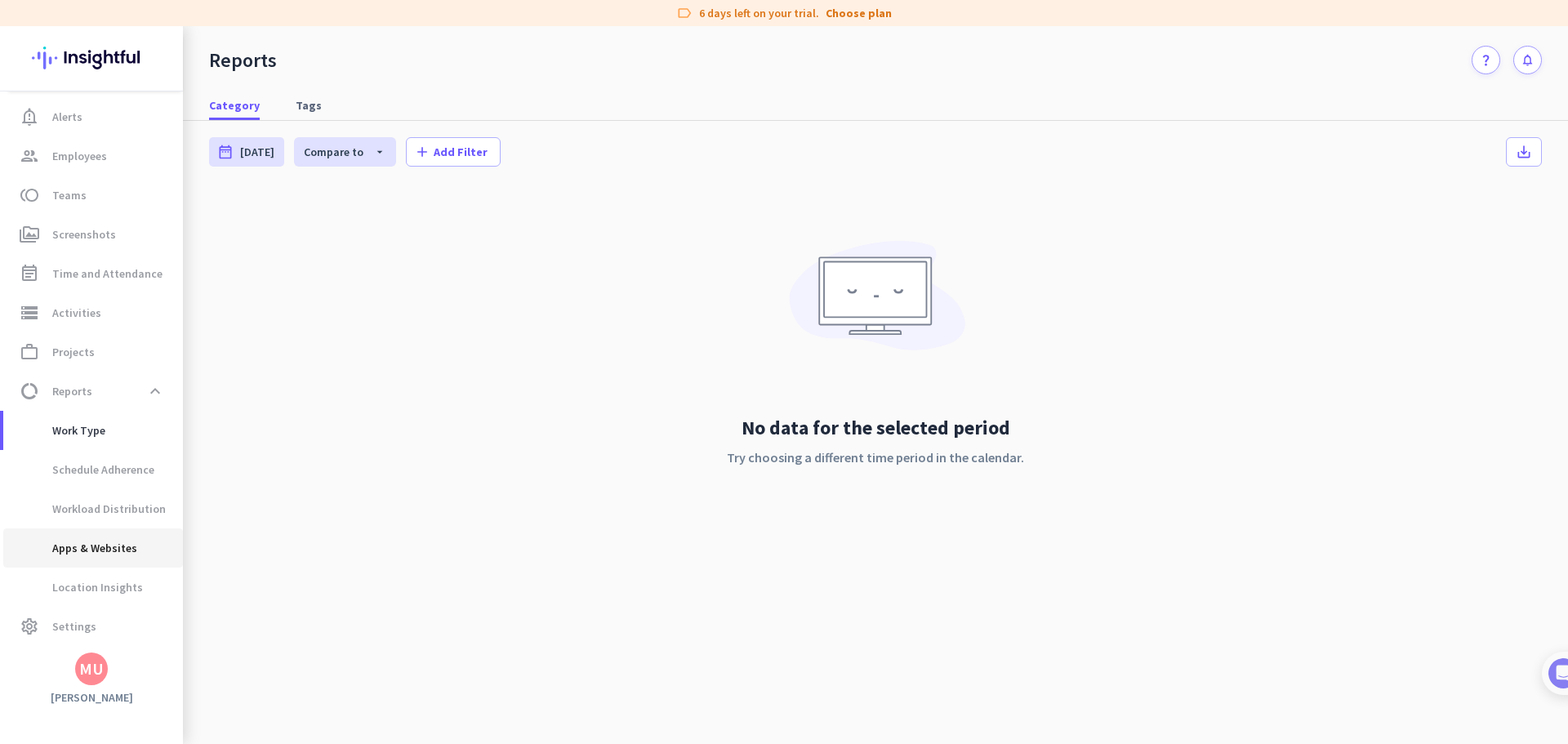
click at [139, 549] on span "Apps & Websites" at bounding box center [92, 548] width 153 height 39
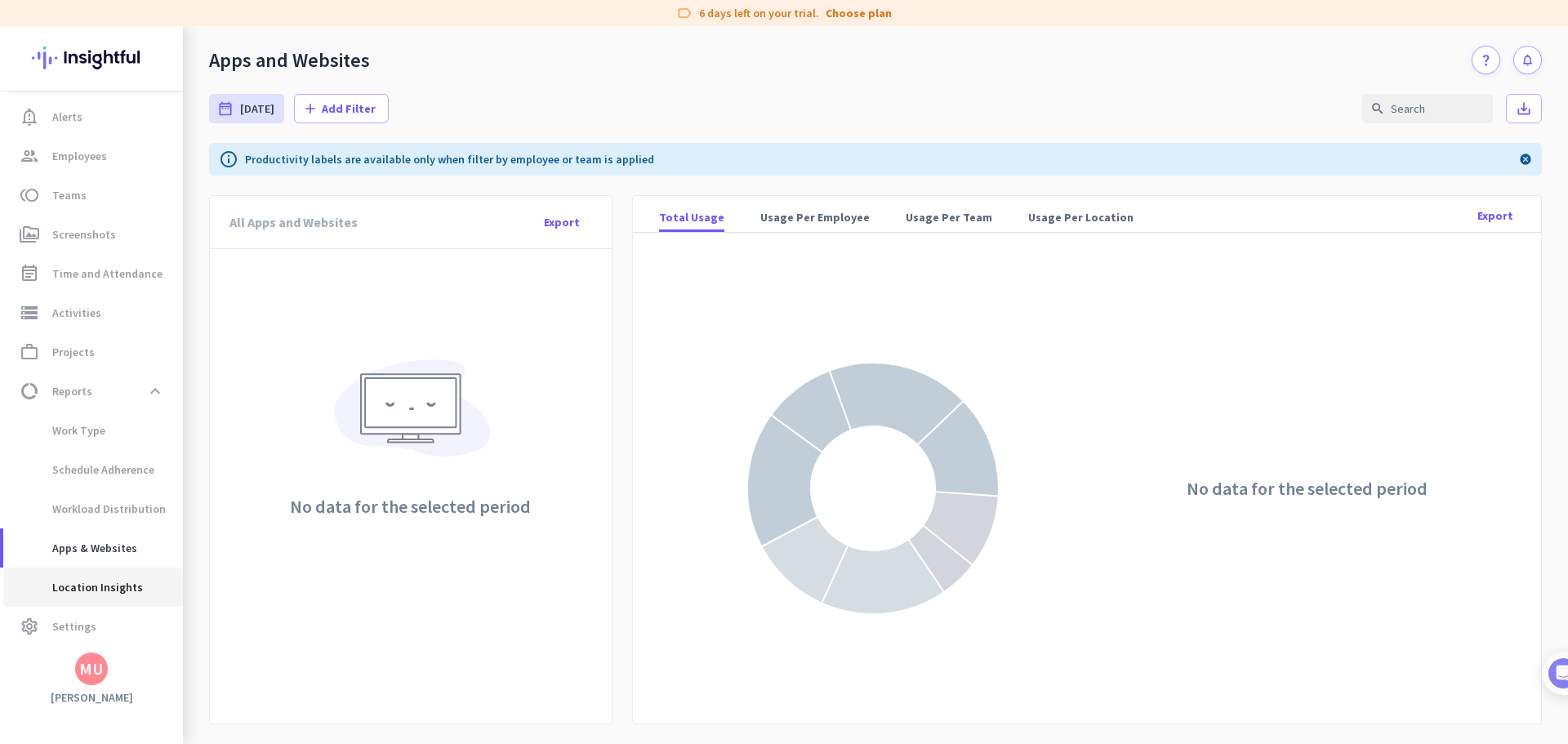
click at [85, 577] on span "Location Insights" at bounding box center [79, 587] width 126 height 39
type input "Tue, Sep 30 - Mon, Oct 6"
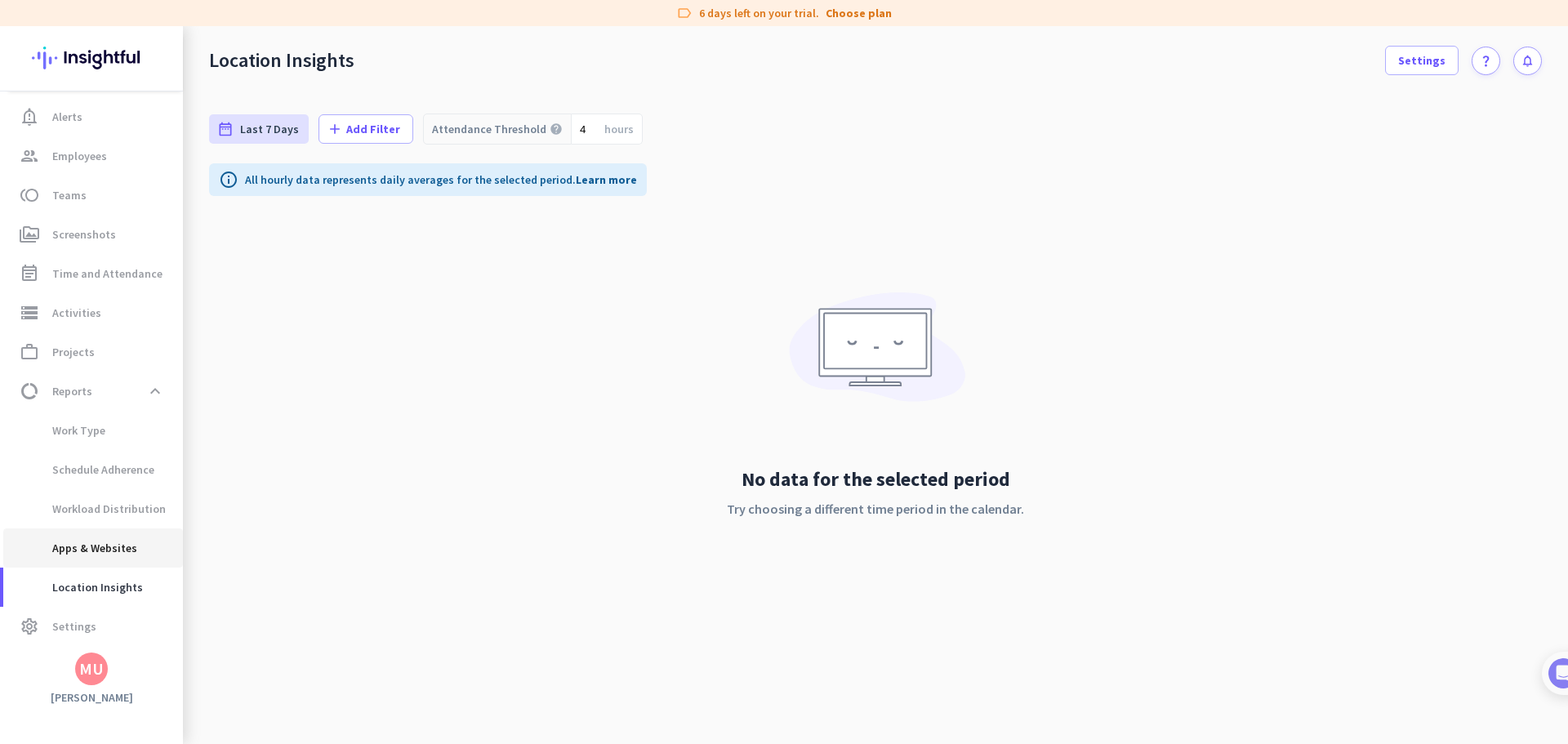
click at [86, 557] on span "Apps & Websites" at bounding box center [77, 548] width 121 height 39
type input "Tue, Oct 7 - Tue, Oct 7"
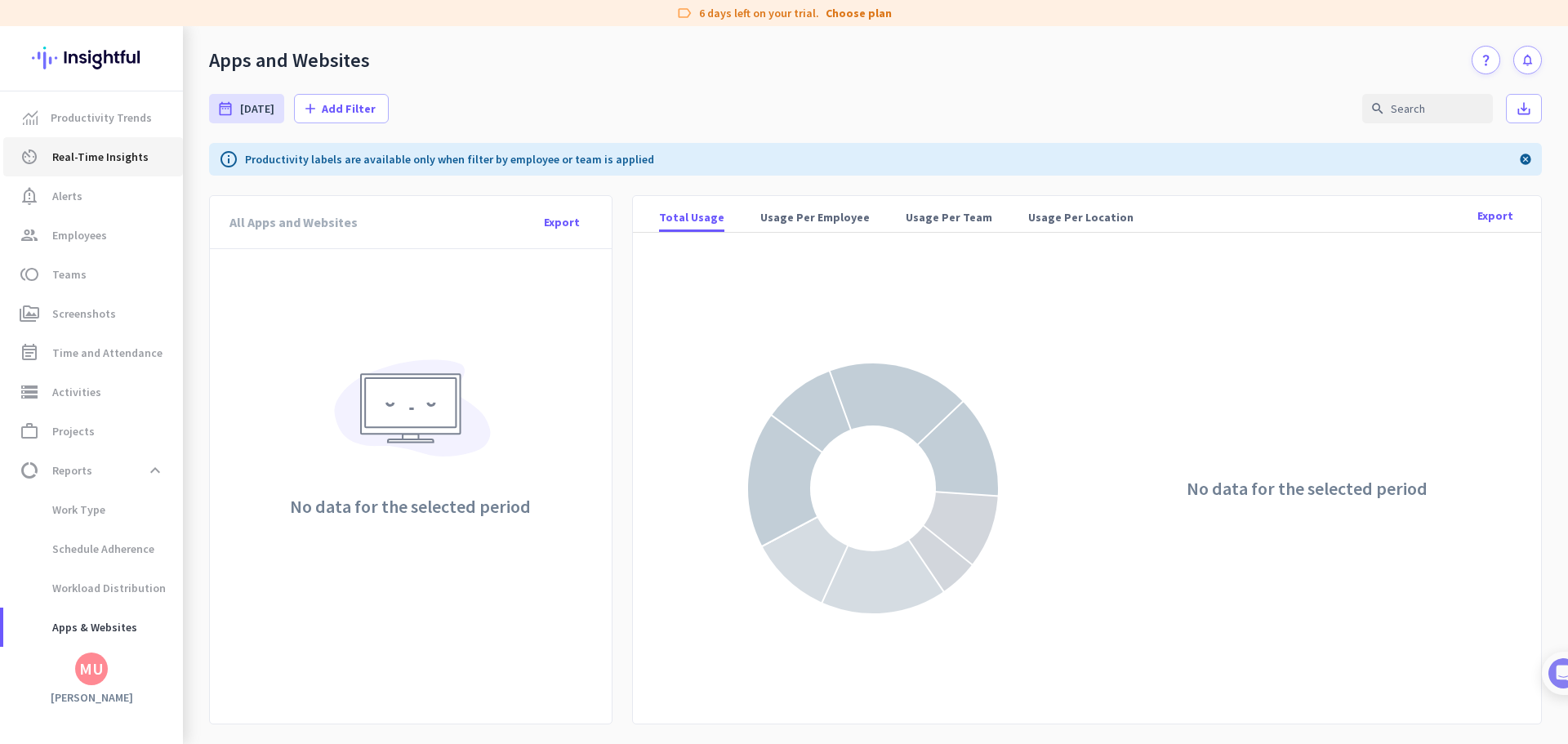
click at [58, 139] on link "av_timer Real-Time Insights" at bounding box center [92, 156] width 180 height 39
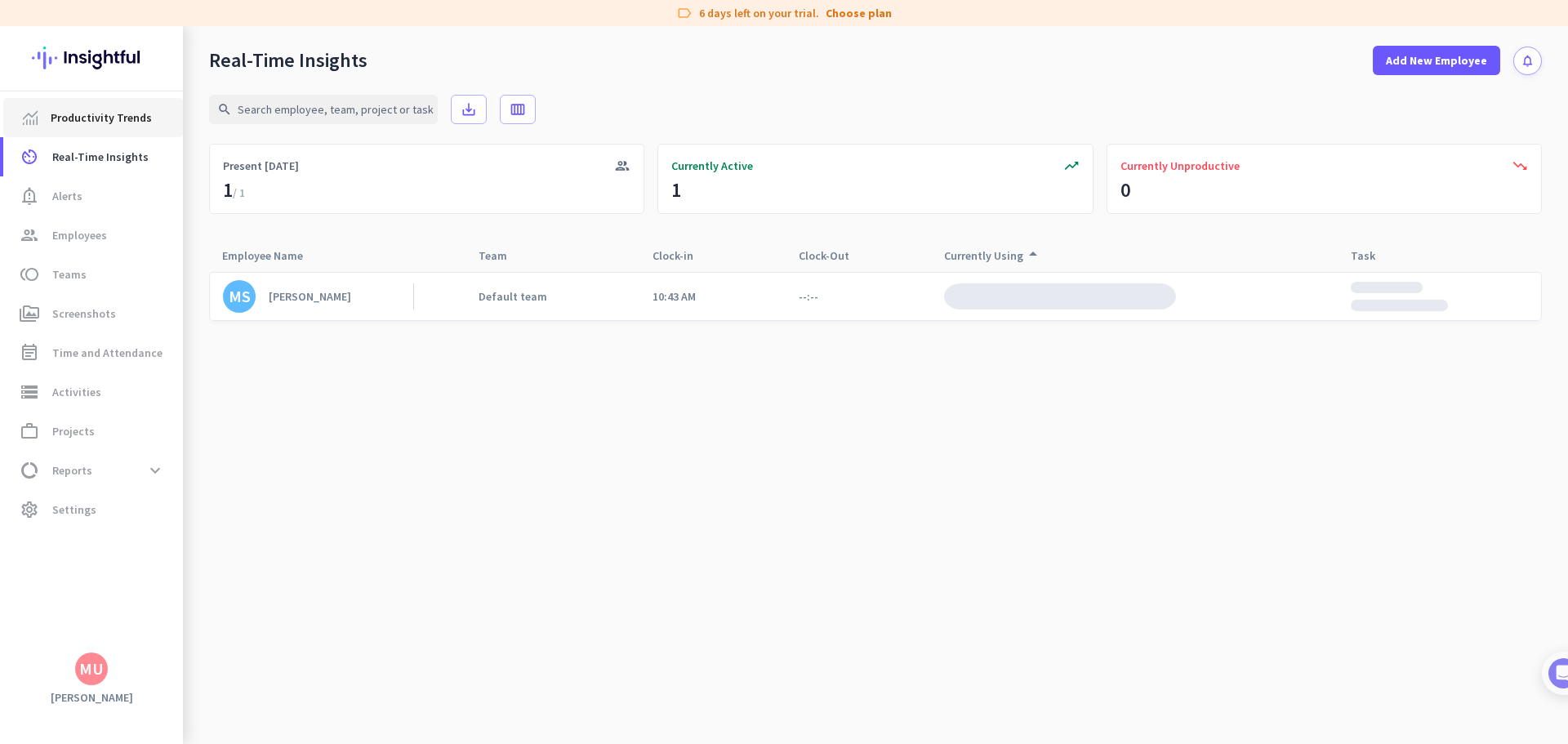
click at [71, 127] on link "Productivity Trends" at bounding box center [92, 117] width 180 height 39
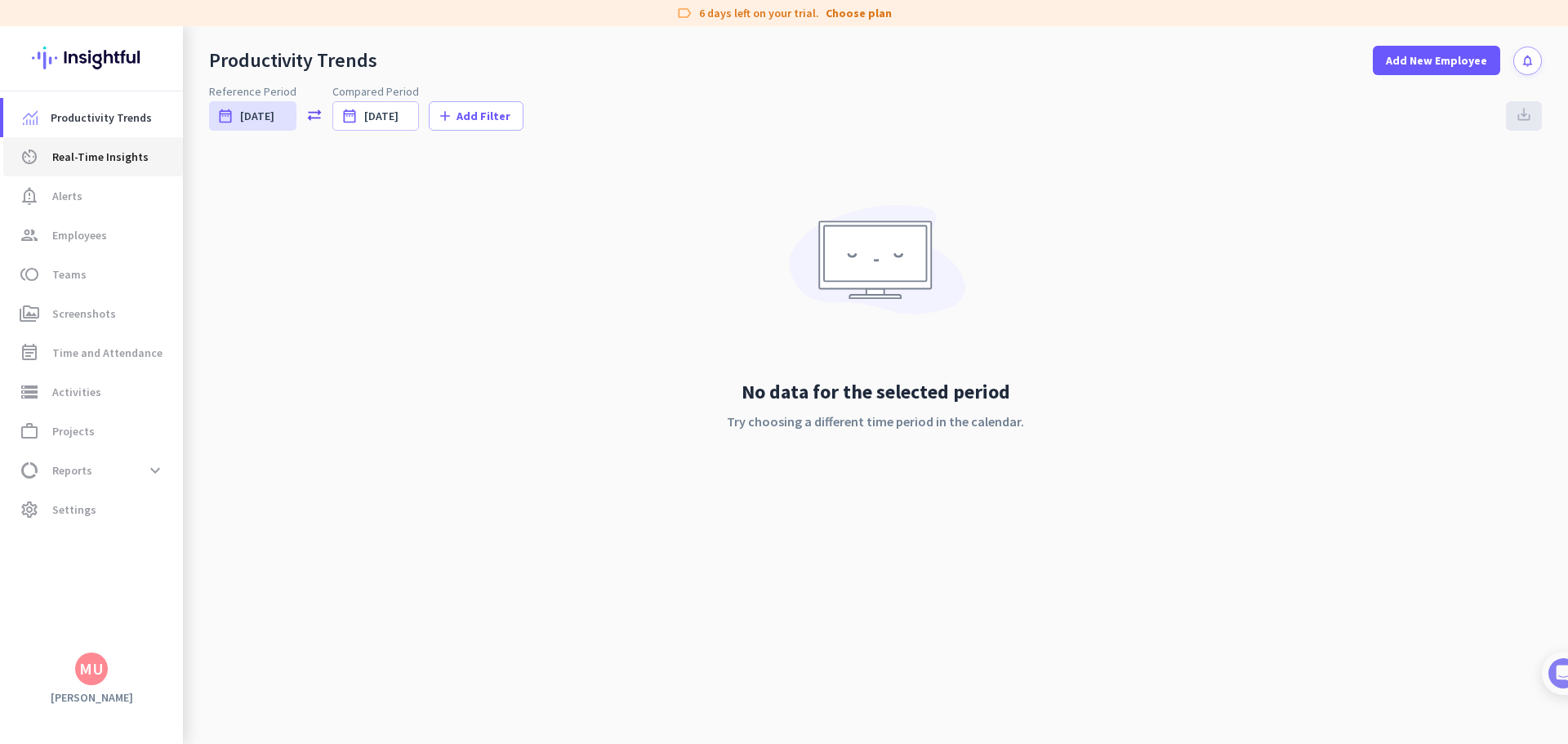
click at [88, 153] on span "Real-Time Insights" at bounding box center [100, 157] width 96 height 20
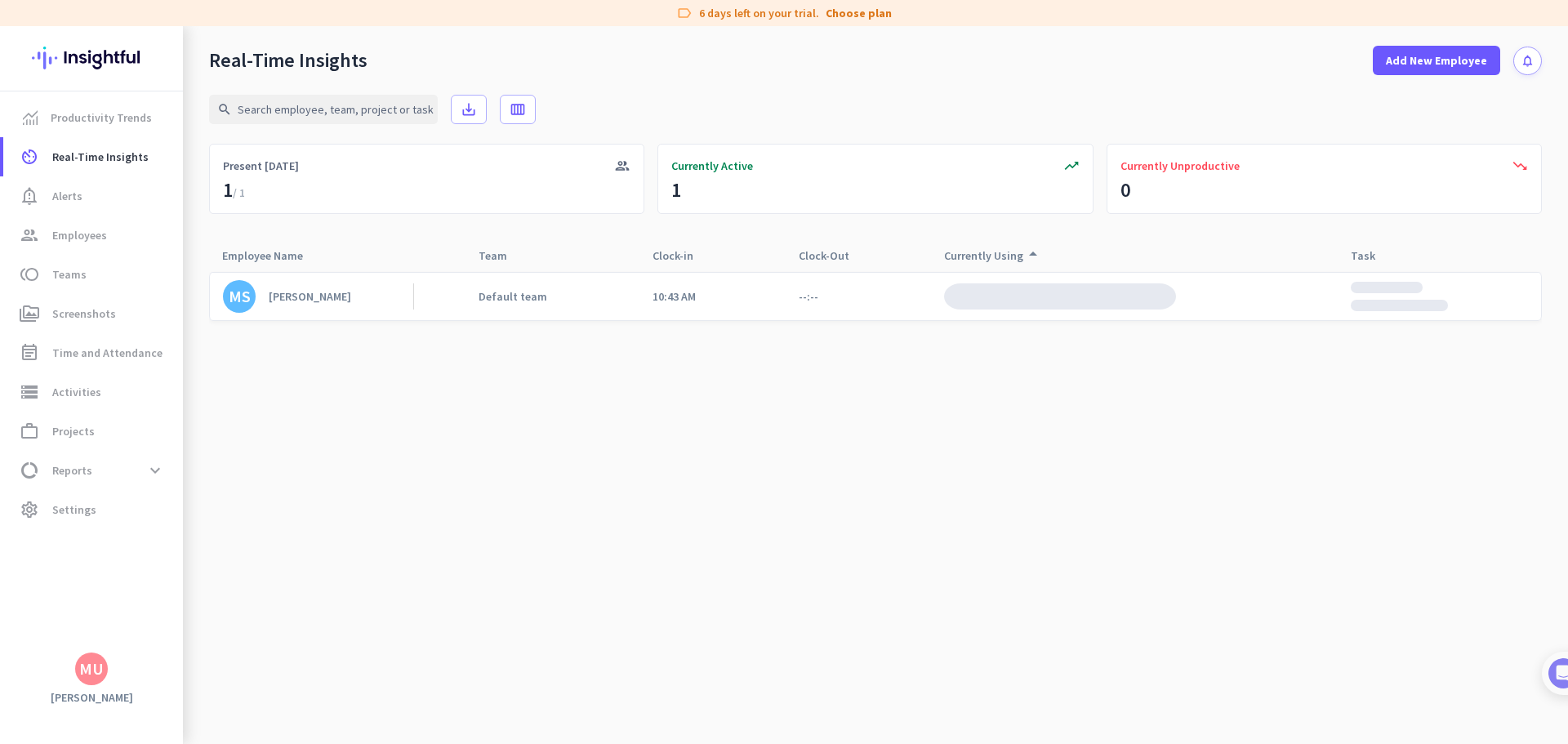
click at [812, 82] on div "search save_alt calendar_view_week" at bounding box center [875, 109] width 1333 height 69
click at [1462, 68] on span "Add New Employee" at bounding box center [1437, 61] width 101 height 16
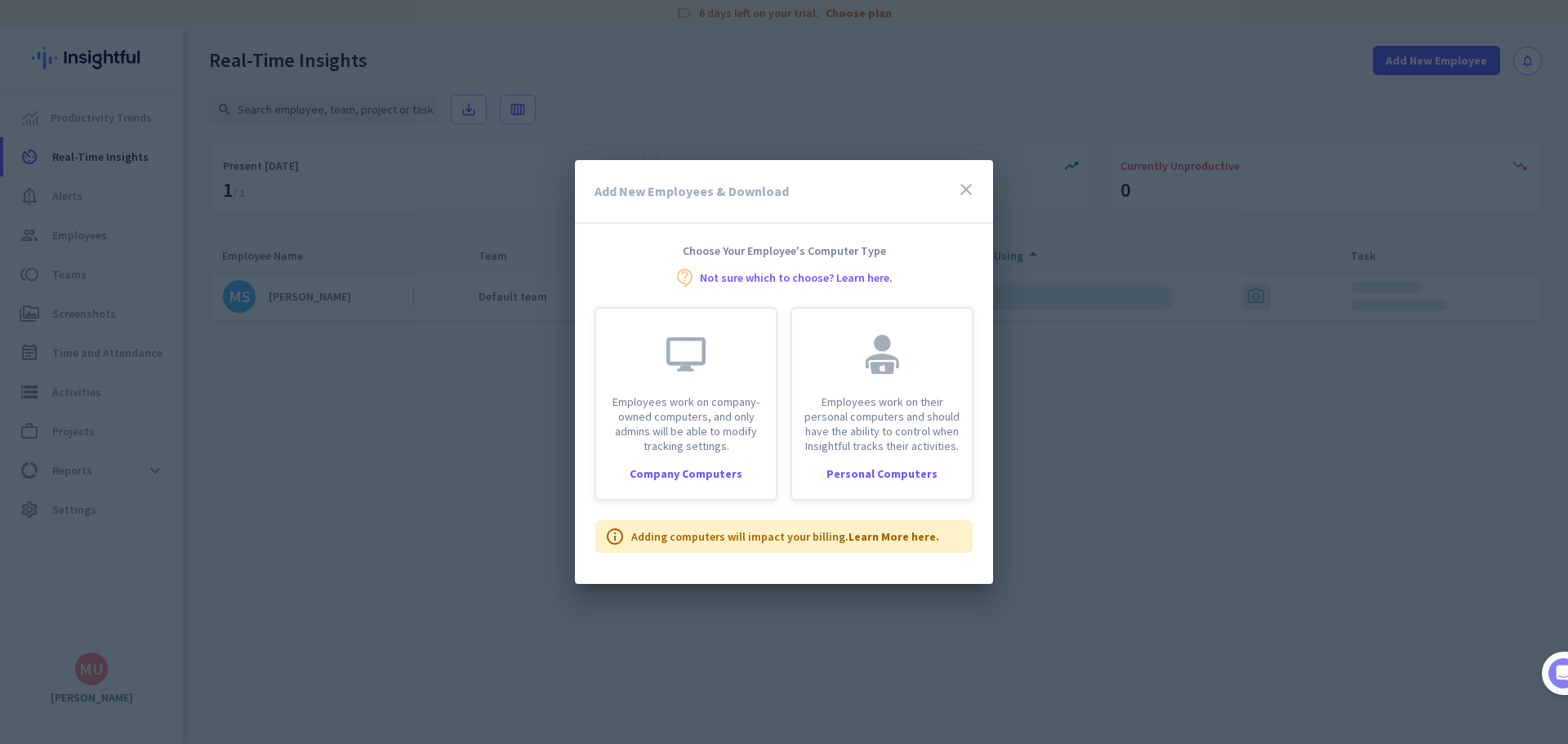
click at [977, 184] on div "Add New Employees & Download close" at bounding box center [784, 192] width 419 height 64
click at [972, 188] on icon "close" at bounding box center [966, 190] width 20 height 20
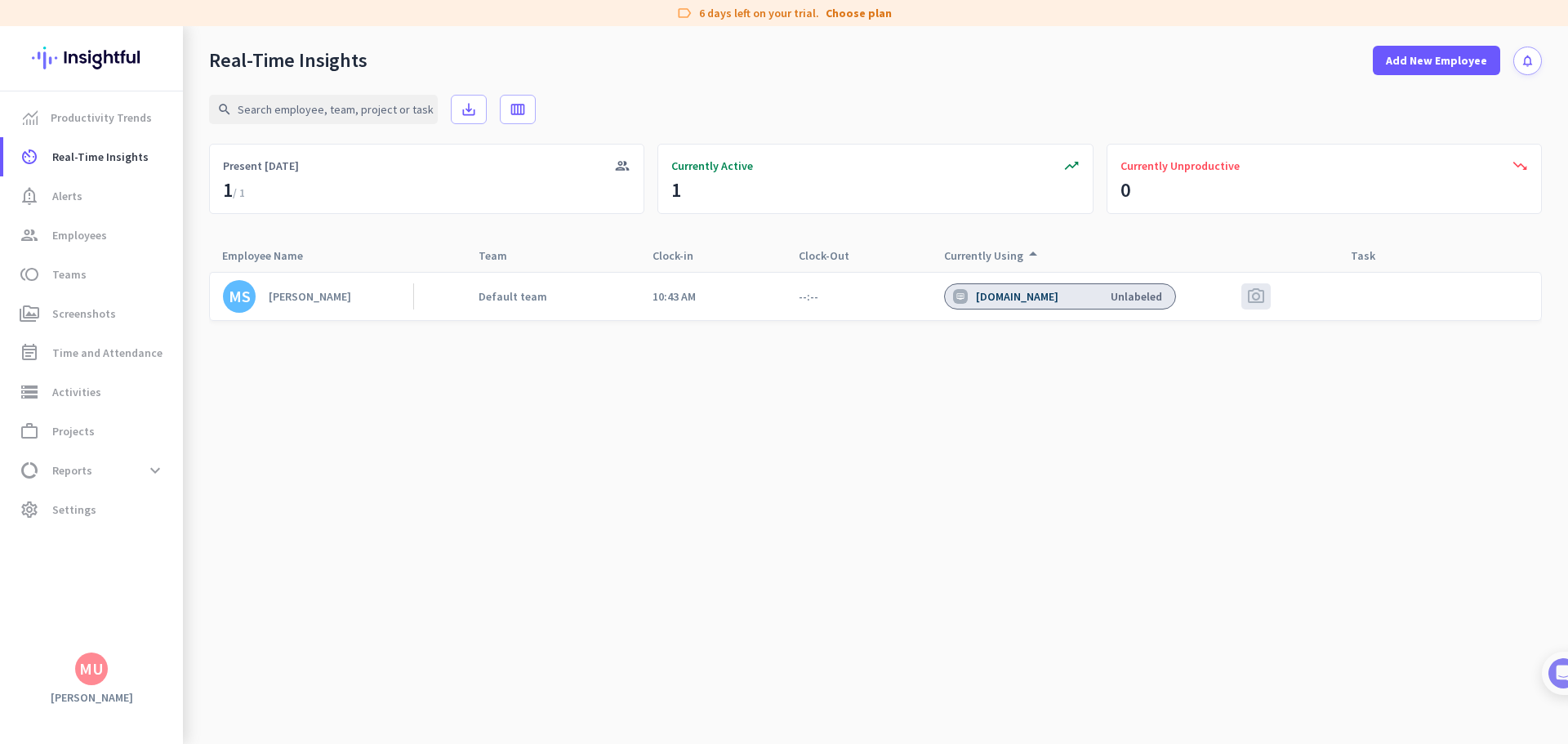
click at [821, 98] on div "search save_alt calendar_view_week" at bounding box center [875, 109] width 1333 height 69
click at [1259, 300] on span "photo_camera" at bounding box center [1257, 296] width 20 height 20
click at [91, 500] on span "Settings" at bounding box center [75, 510] width 44 height 20
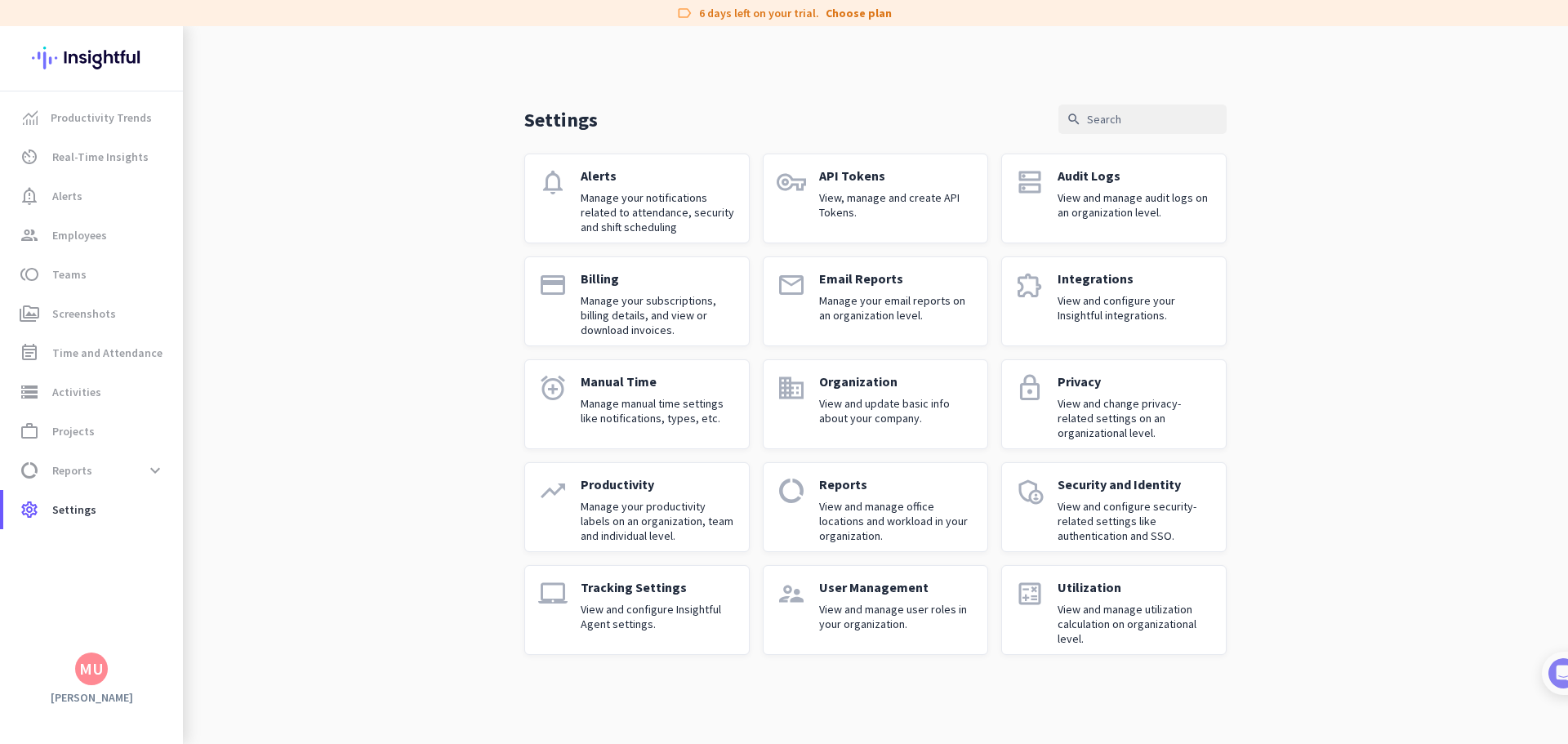
click at [837, 323] on div "Email Reports Manage your email reports on an organization level." at bounding box center [897, 301] width 155 height 62
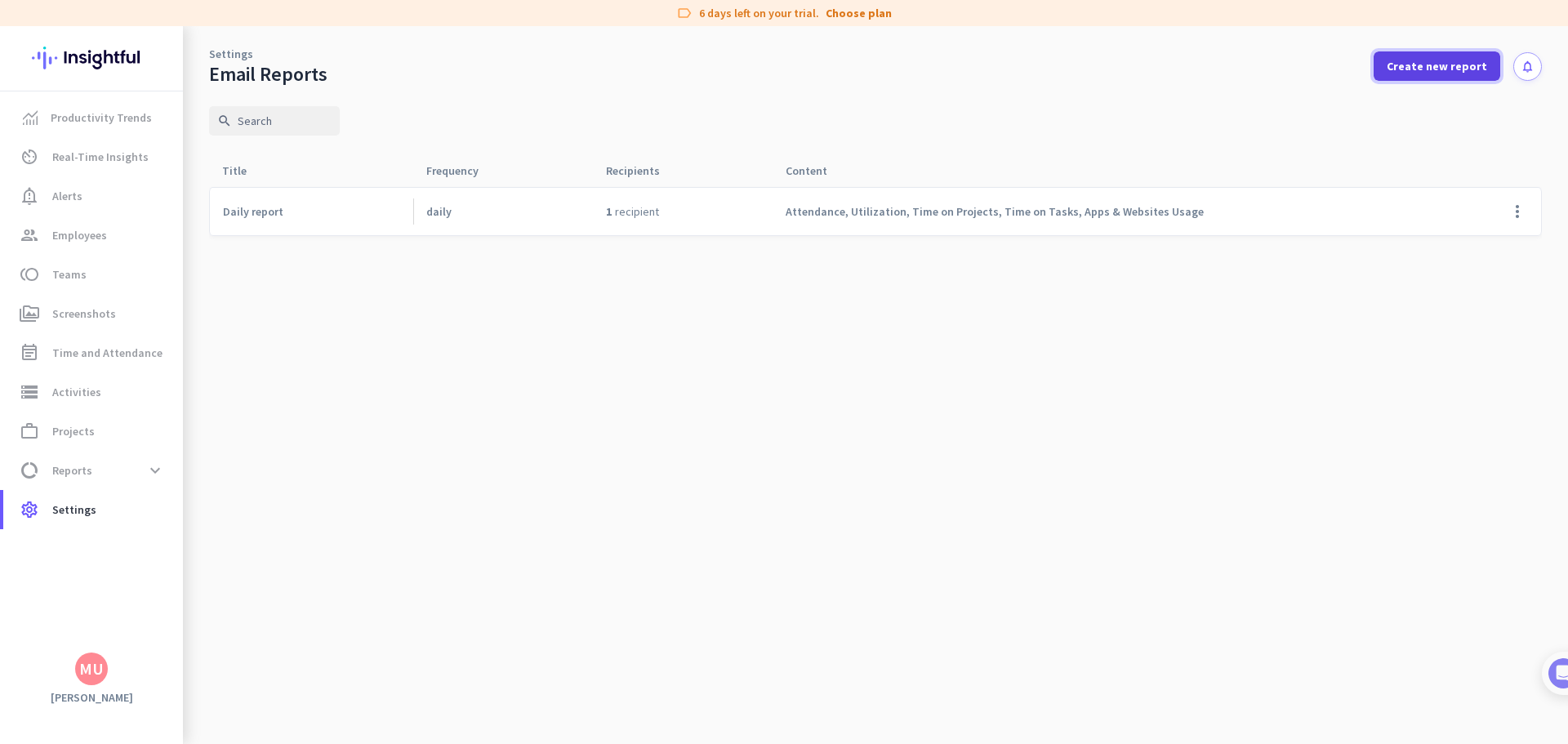
click at [1411, 77] on span at bounding box center [1437, 66] width 126 height 39
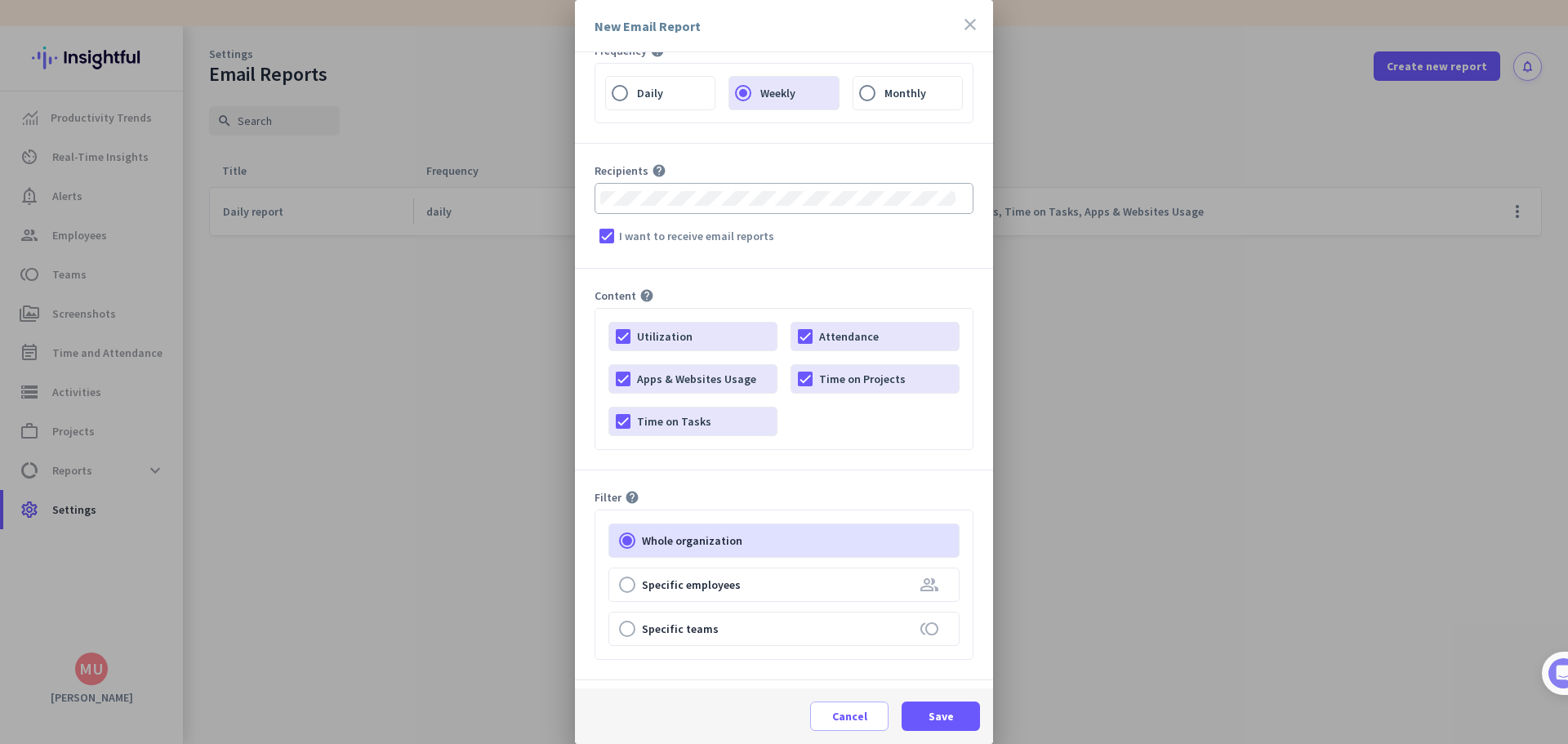
scroll to position [163, 0]
click at [837, 712] on span "Cancel" at bounding box center [849, 716] width 35 height 16
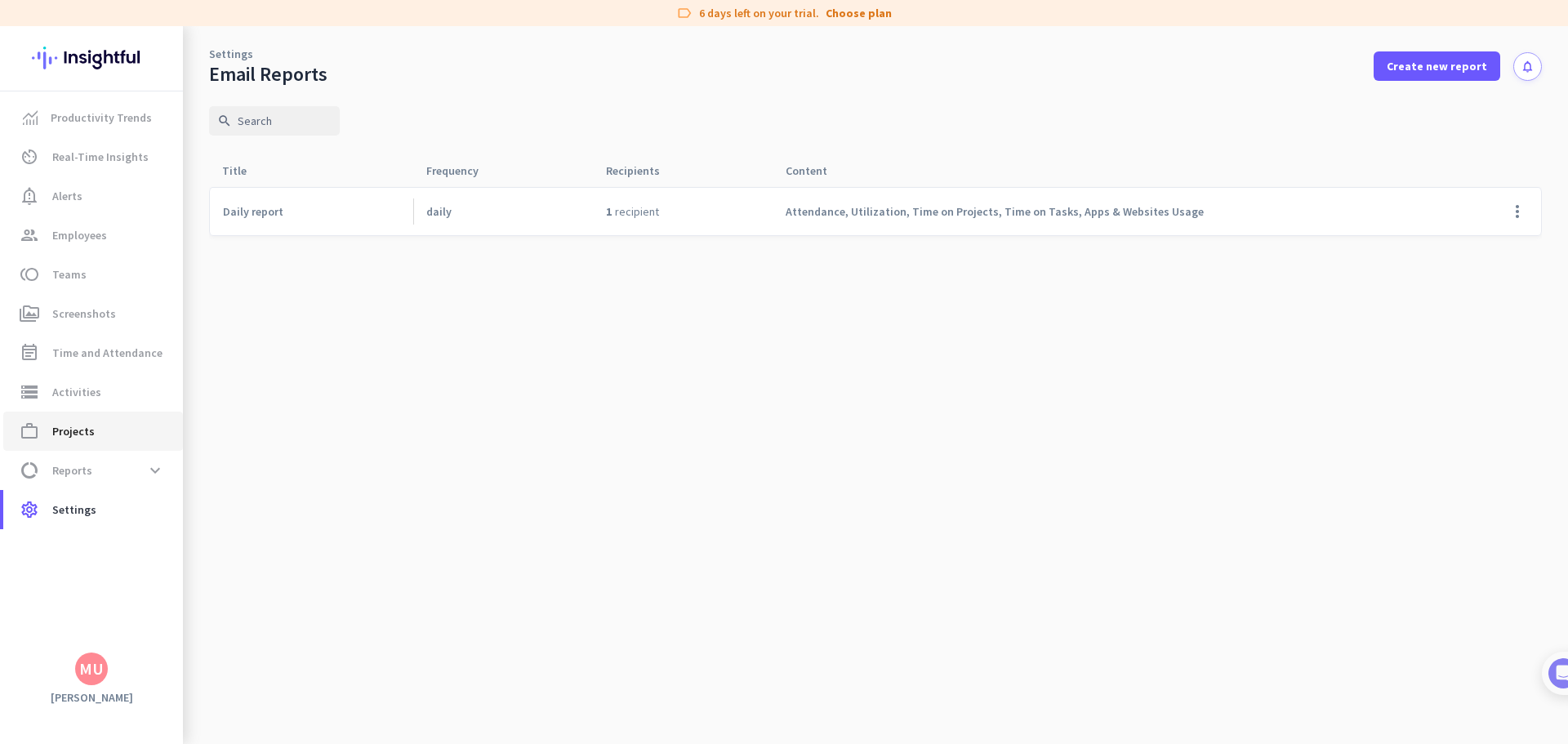
click at [91, 443] on link "work_outline Projects" at bounding box center [92, 431] width 180 height 39
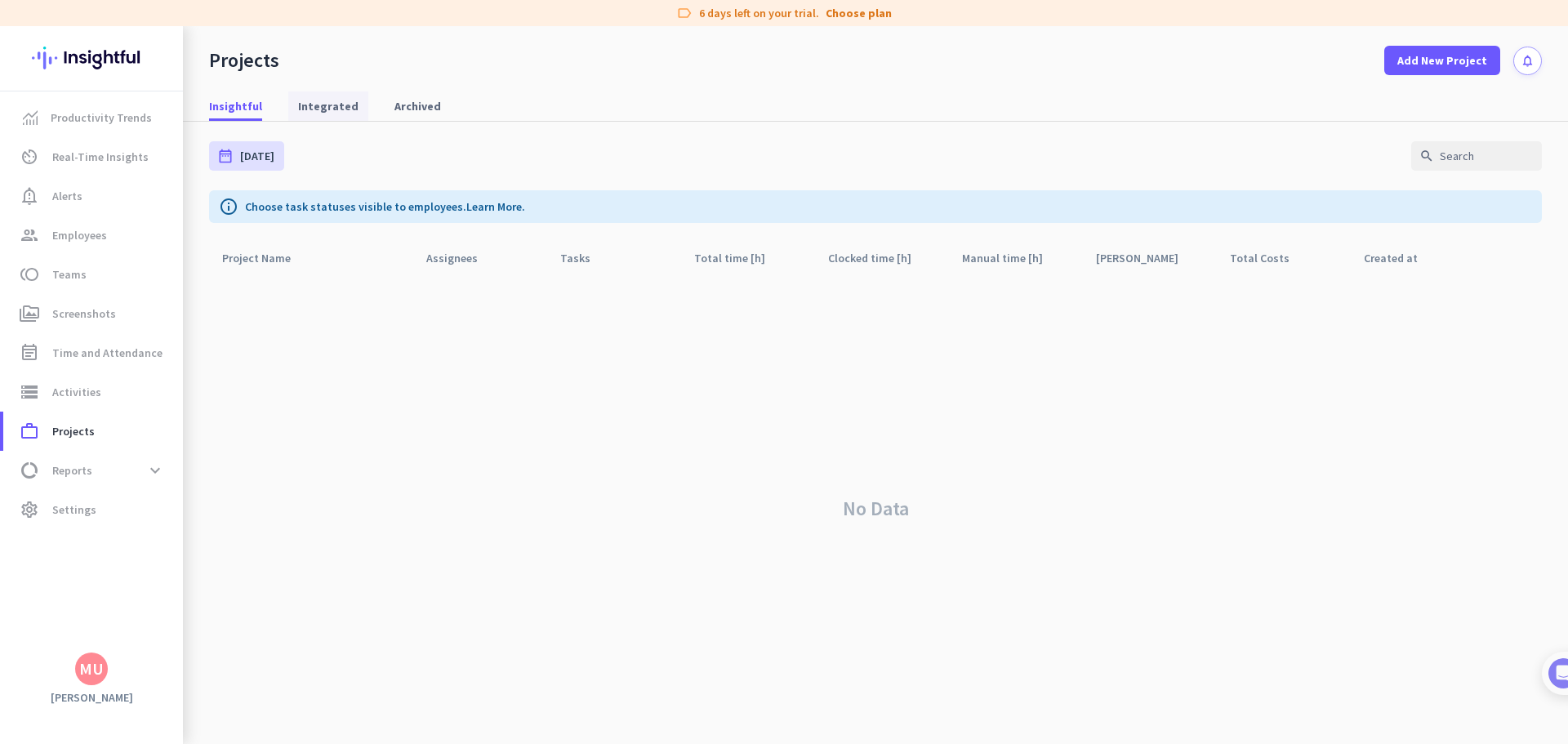
click at [318, 111] on span "Integrated" at bounding box center [328, 106] width 61 height 16
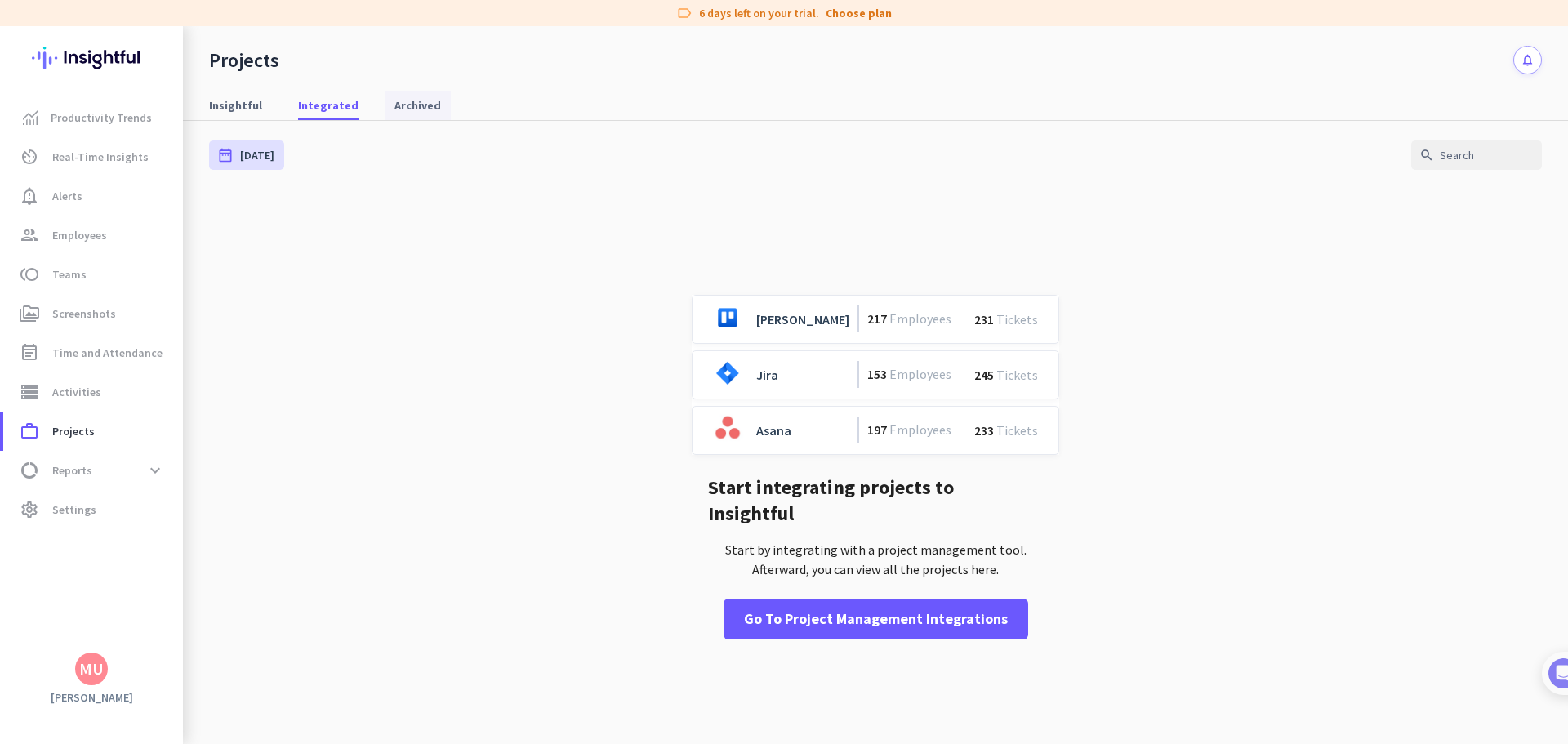
click at [414, 112] on span "Archived" at bounding box center [418, 105] width 47 height 16
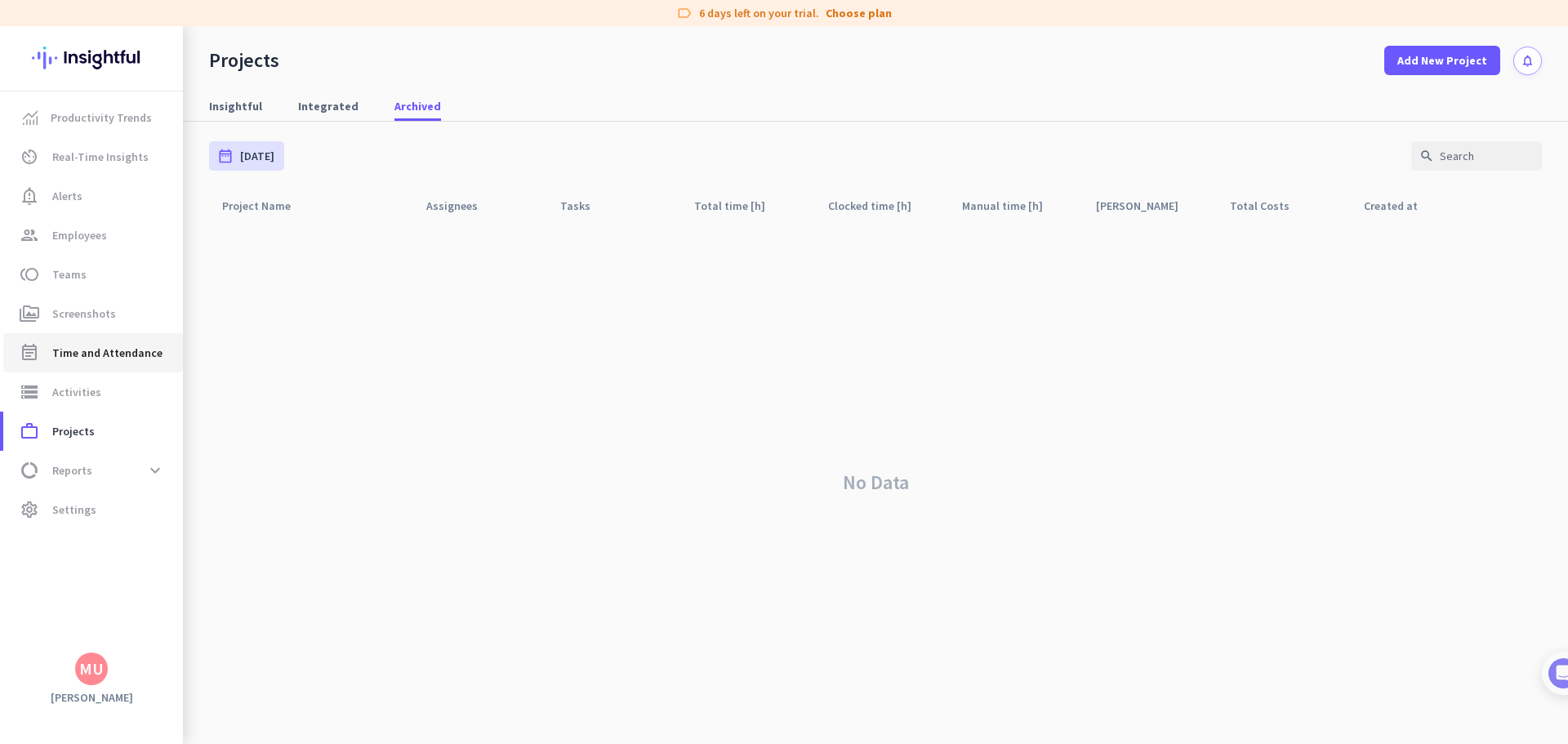
click at [100, 357] on span "Time and Attendance" at bounding box center [107, 353] width 110 height 20
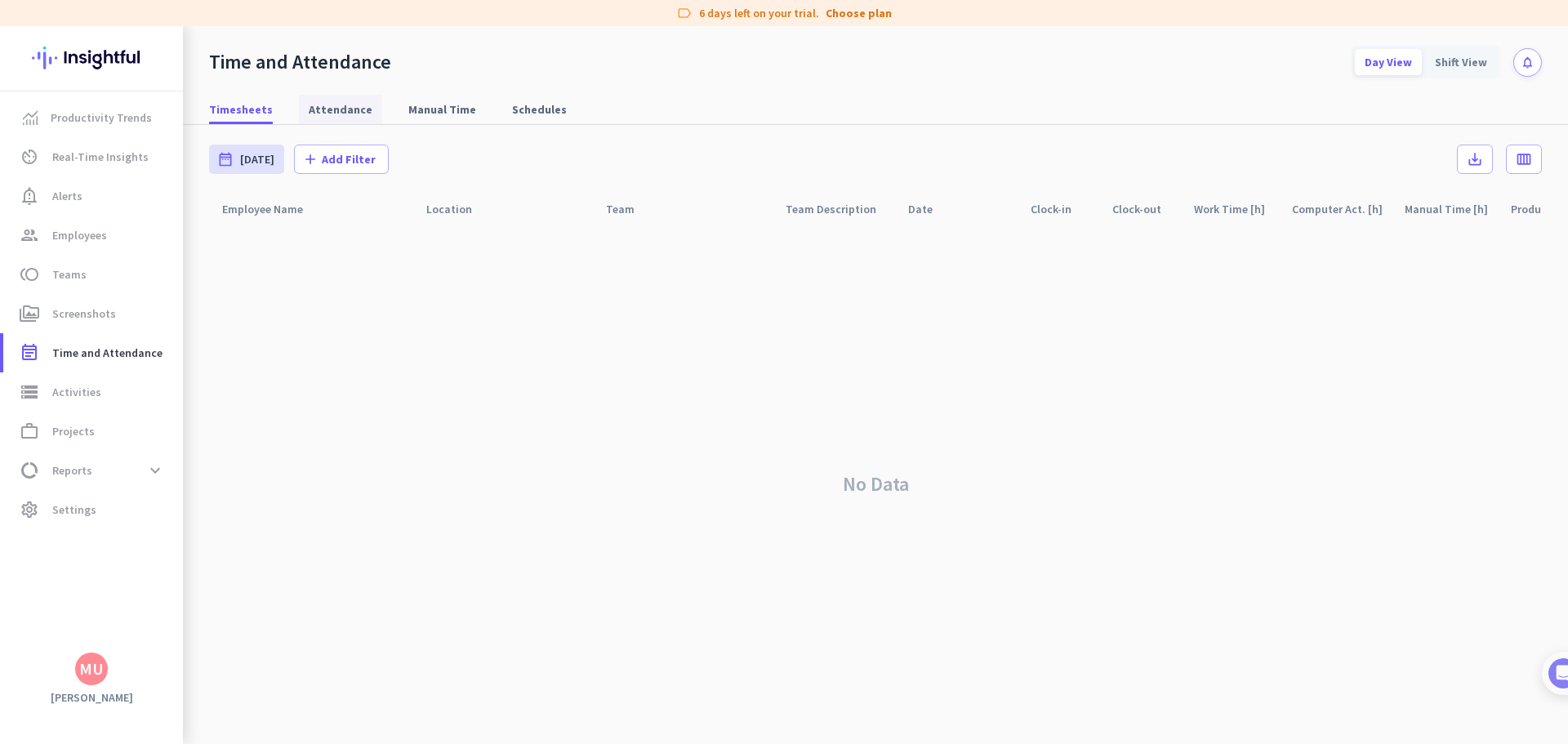
click at [338, 115] on span "Attendance" at bounding box center [341, 109] width 64 height 16
type input "Wed, Oct 1 - Fri, Oct 31"
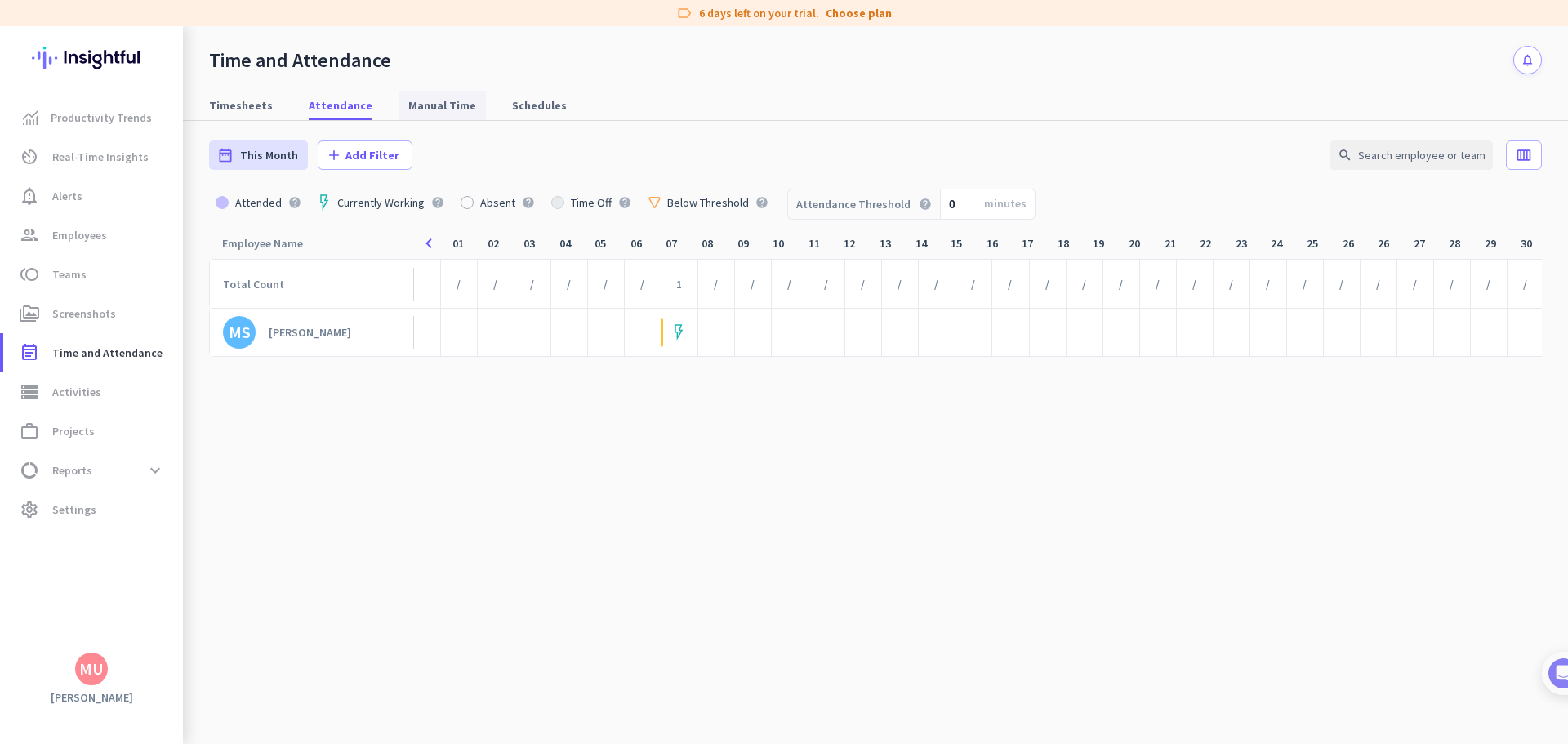
click at [439, 107] on span "Manual Time" at bounding box center [442, 105] width 68 height 16
type input "Mon, Oct 6 - Sun, Oct 12"
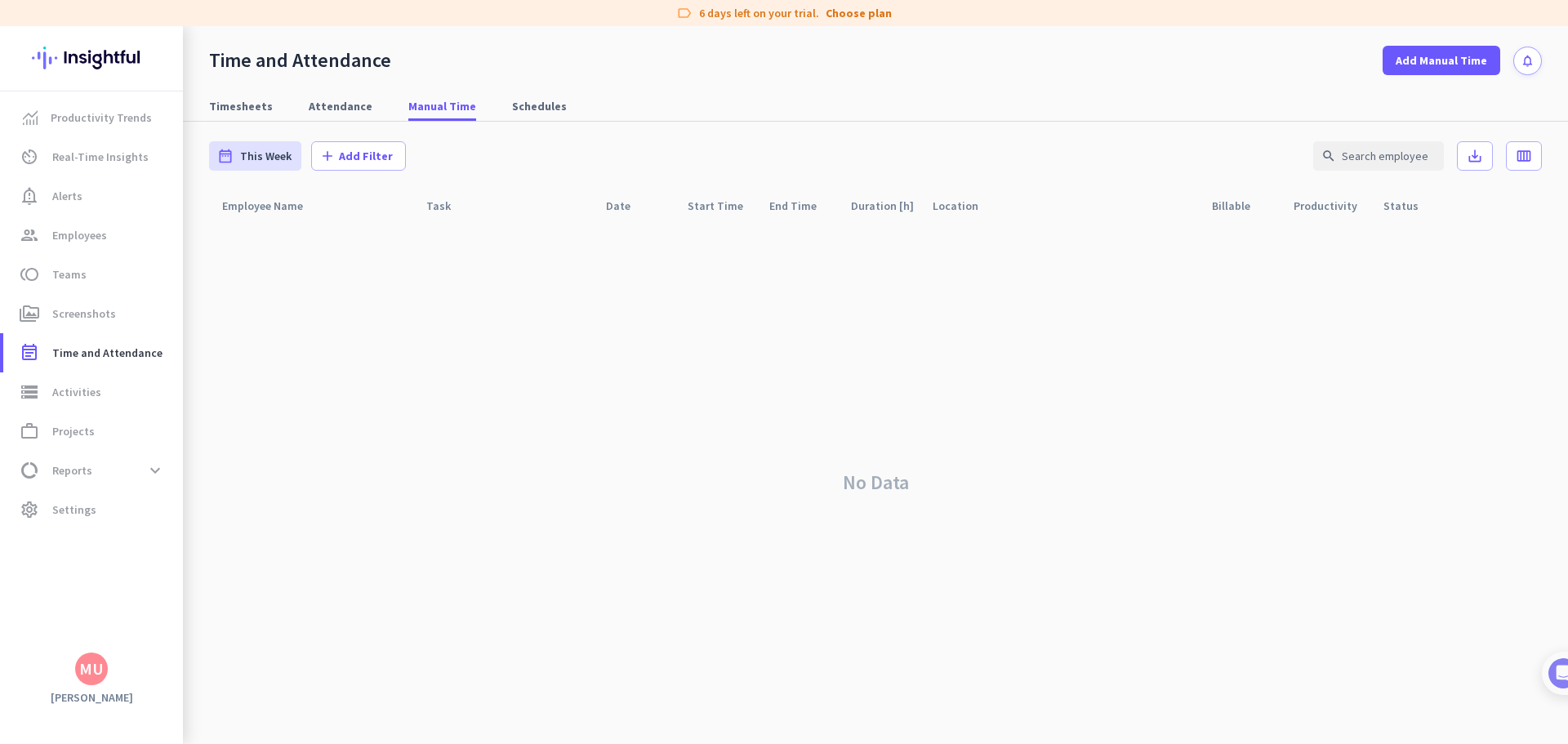
click at [515, 121] on div "Timesheets Attendance Manual Time Schedules" at bounding box center [875, 106] width 1385 height 30
click at [513, 111] on span "Schedules" at bounding box center [539, 106] width 55 height 16
type input "Tue, Oct 7 - Tue, Oct 7"
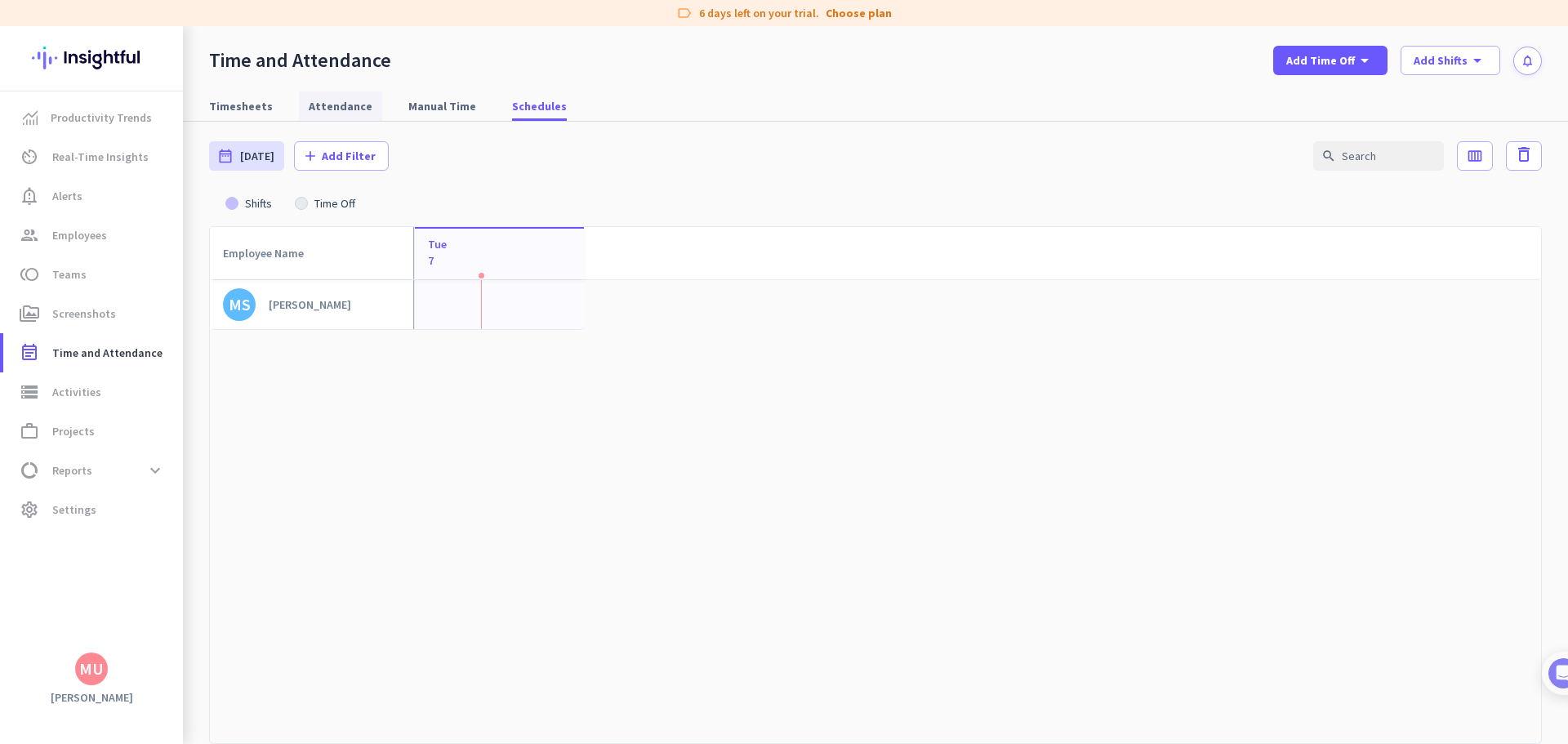
click at [336, 115] on span "Attendance" at bounding box center [341, 106] width 64 height 30
type input "Wed, Oct 1 - Fri, Oct 31"
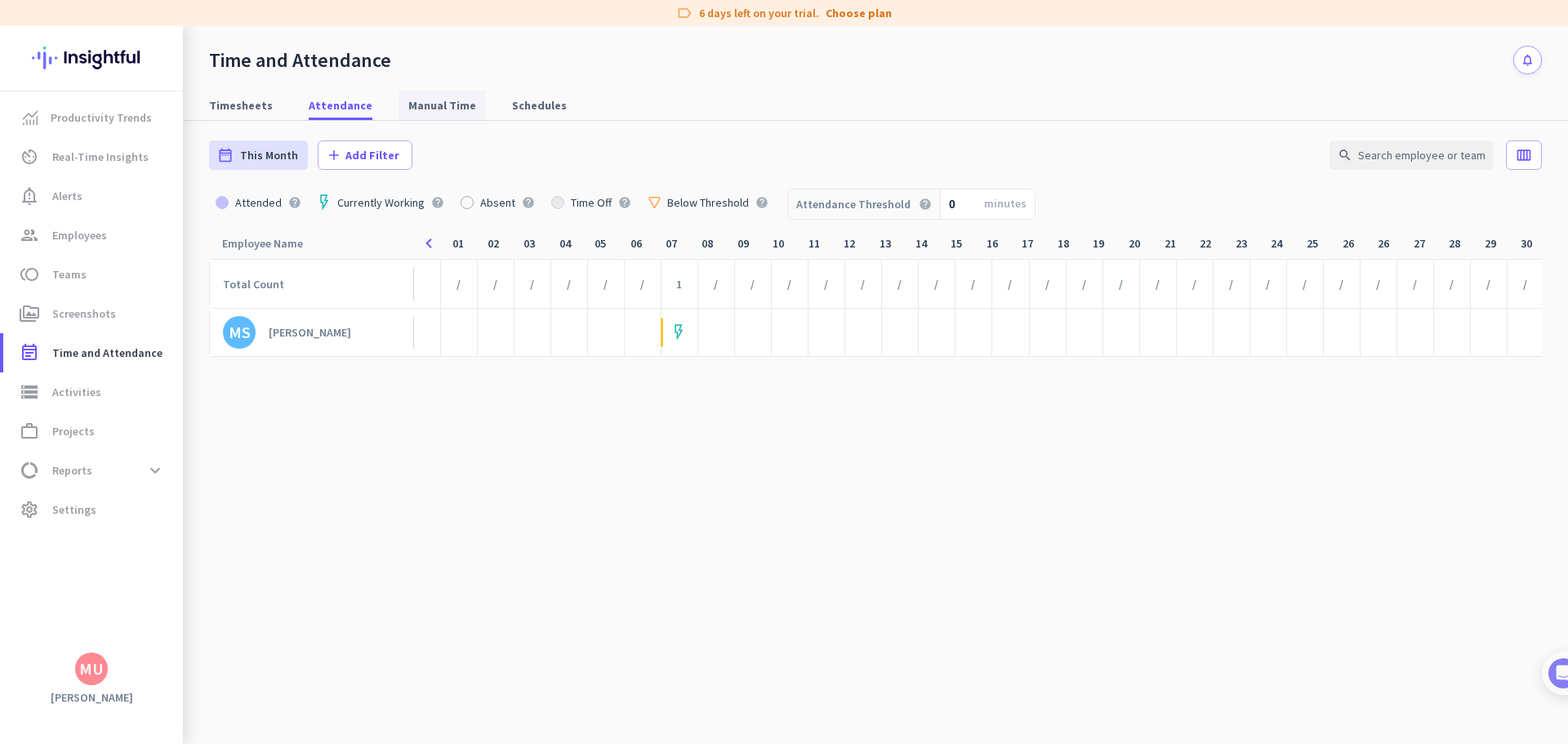
click at [419, 115] on span "Manual Time" at bounding box center [442, 105] width 68 height 30
type input "Mon, Oct 6 - Sun, Oct 12"
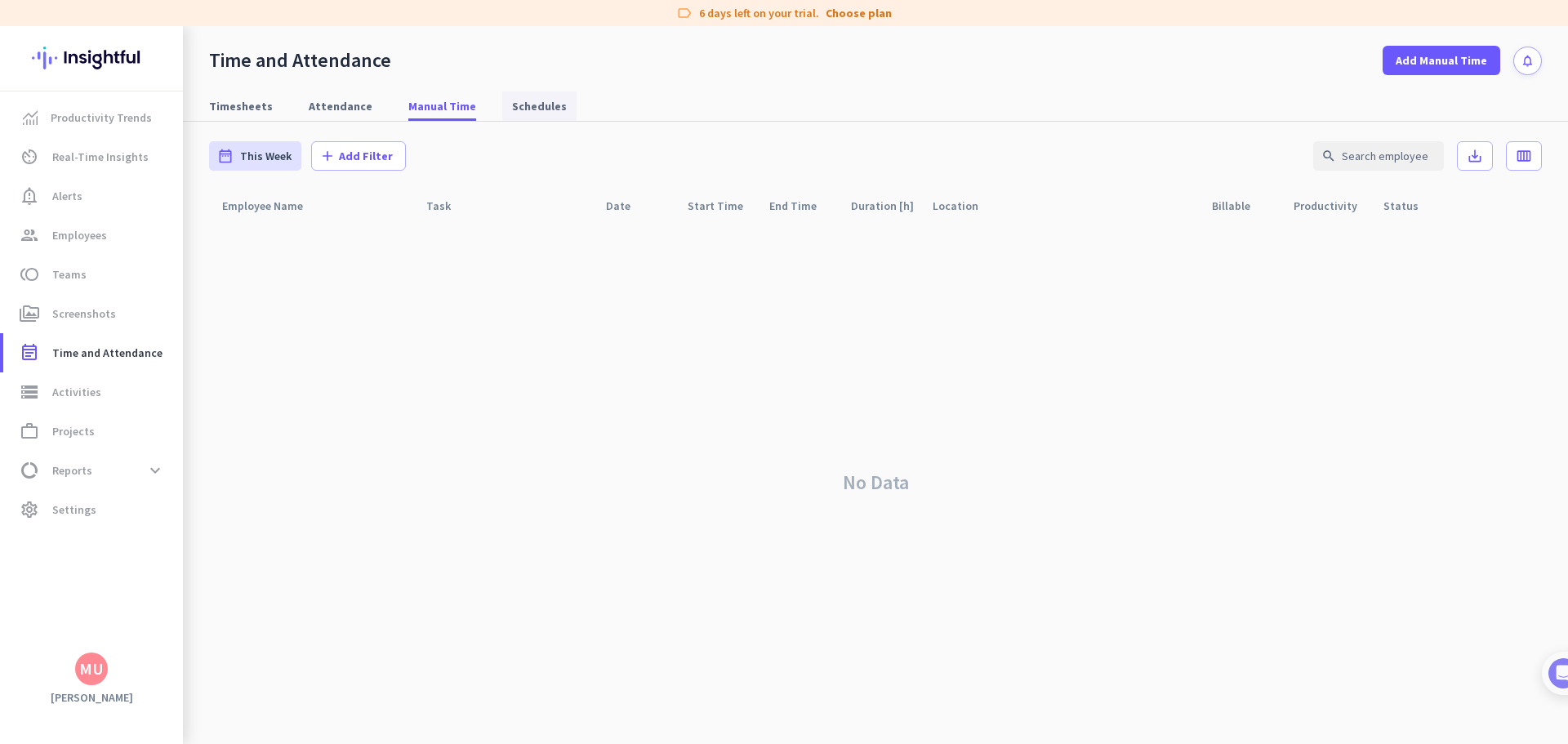
click at [512, 107] on span "Schedules" at bounding box center [539, 106] width 55 height 16
type input "Tue, Oct 7 - Tue, Oct 7"
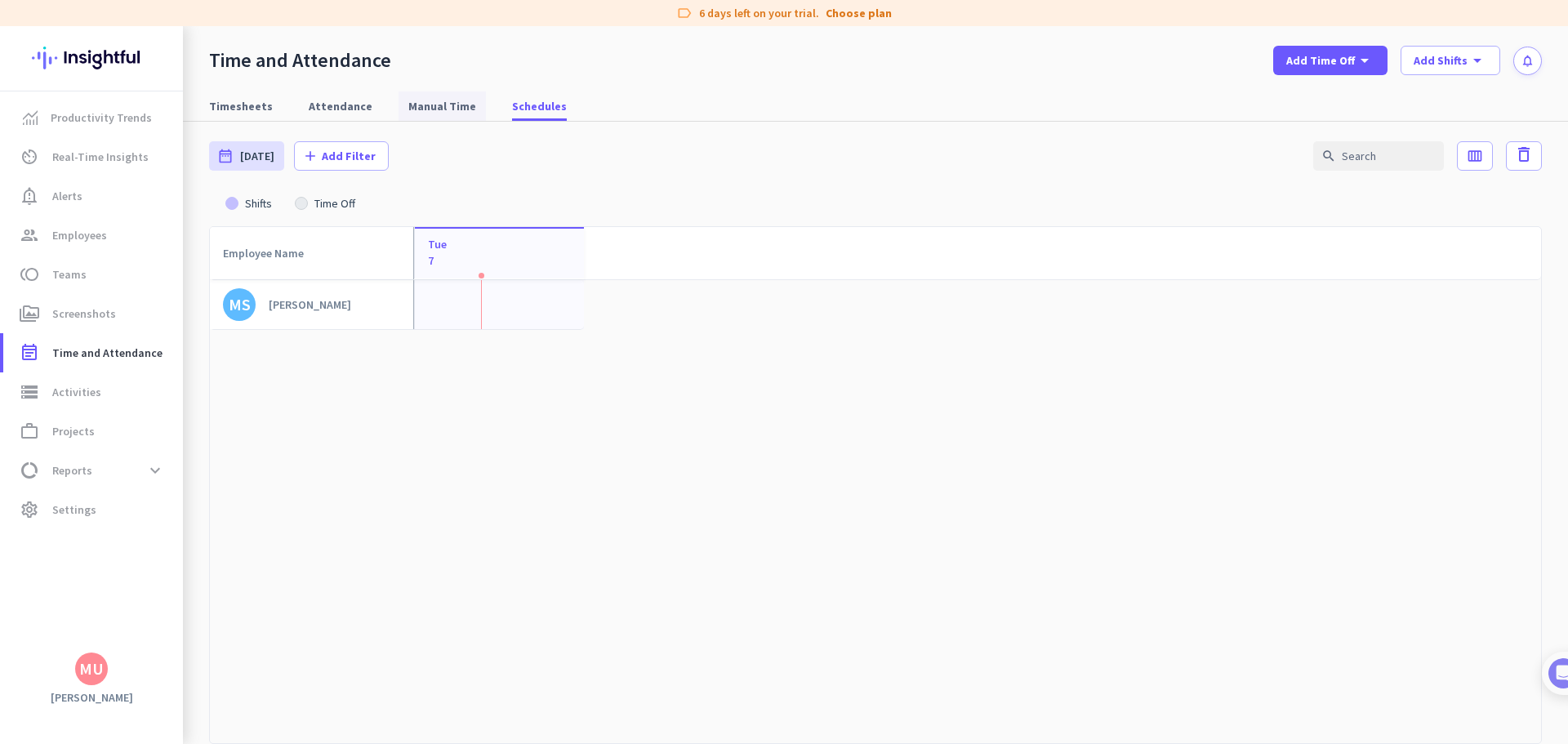
click at [428, 103] on span "Manual Time" at bounding box center [442, 106] width 68 height 16
type input "Mon, Oct 6 - Sun, Oct 12"
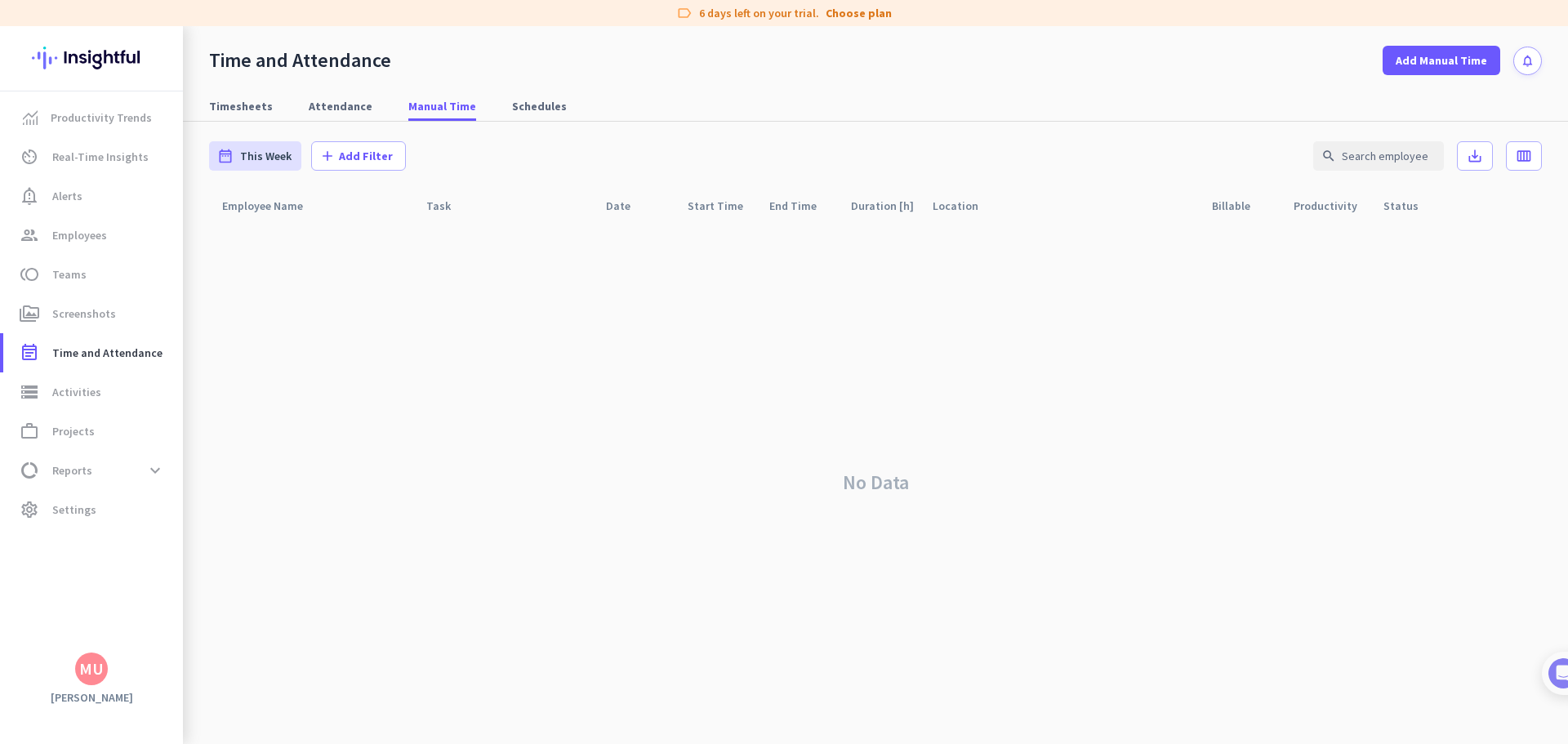
click at [511, 123] on div "date_range This Week Mon, Oct 6 - Sun, Oct 12 add Add Filter search save_alt ca…" at bounding box center [875, 155] width 1333 height 69
click at [512, 113] on span "Schedules" at bounding box center [539, 106] width 55 height 16
type input "Tue, Oct 7 - Tue, Oct 7"
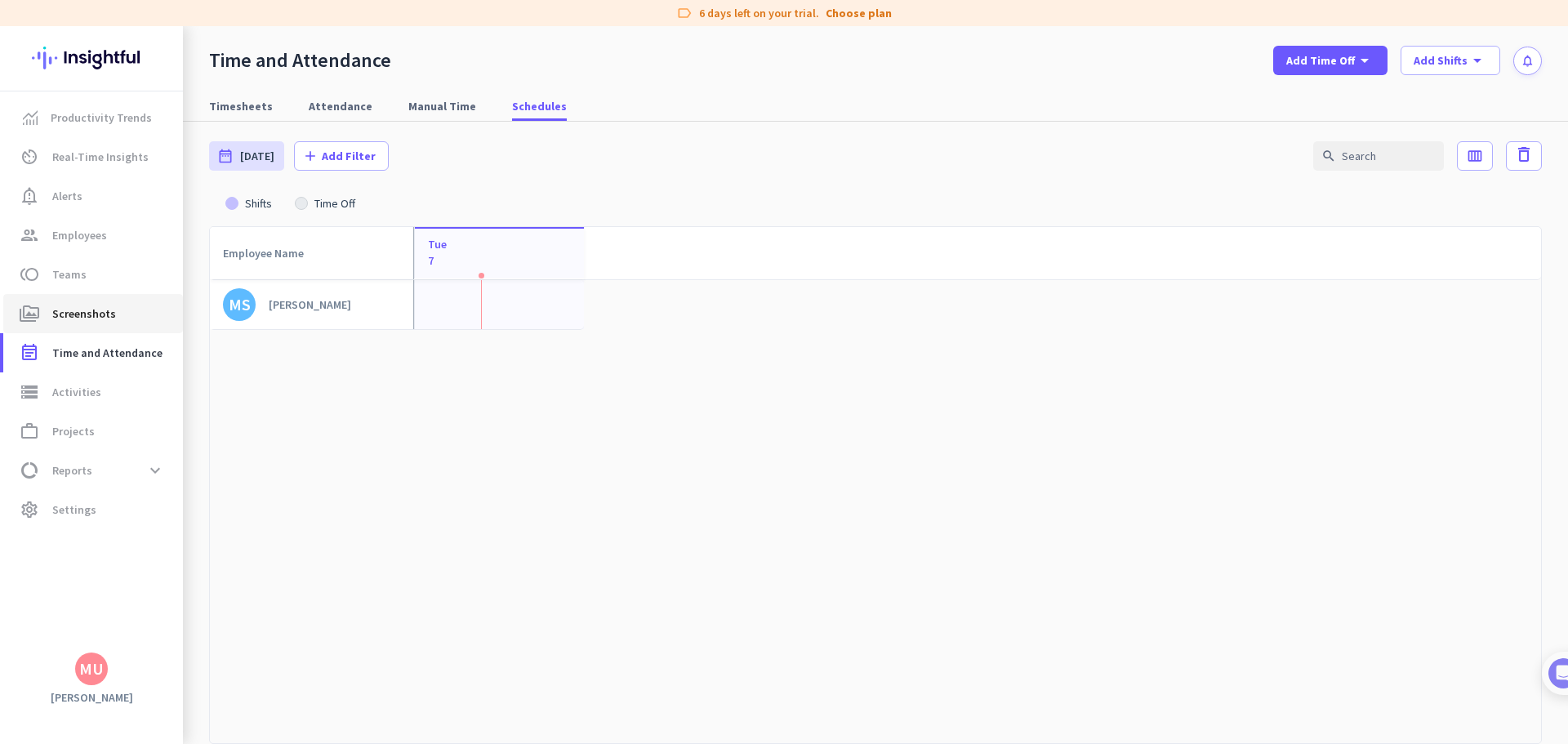
click at [119, 318] on span "perm_media Screenshots" at bounding box center [92, 314] width 153 height 20
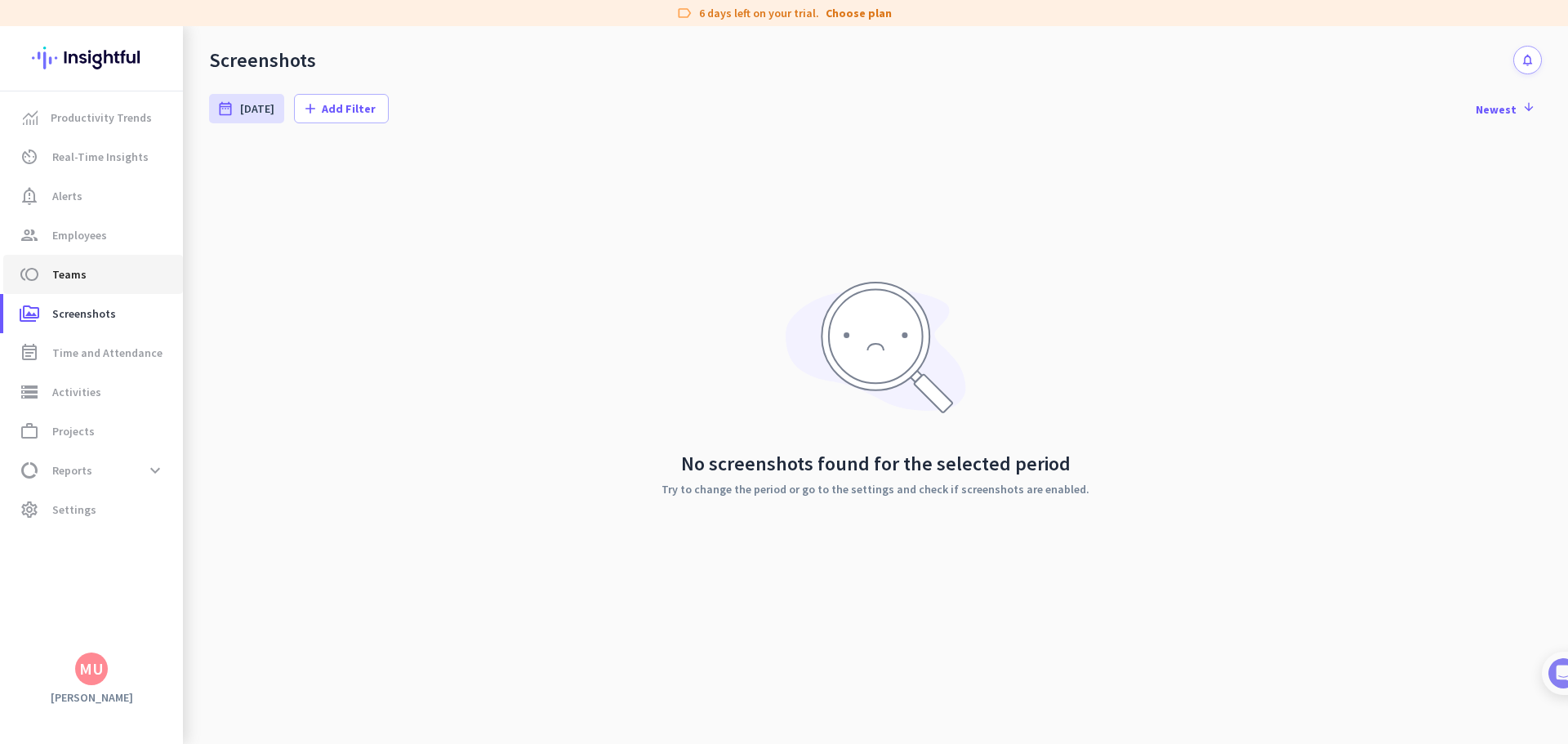
click at [81, 280] on span "Teams" at bounding box center [70, 275] width 35 height 20
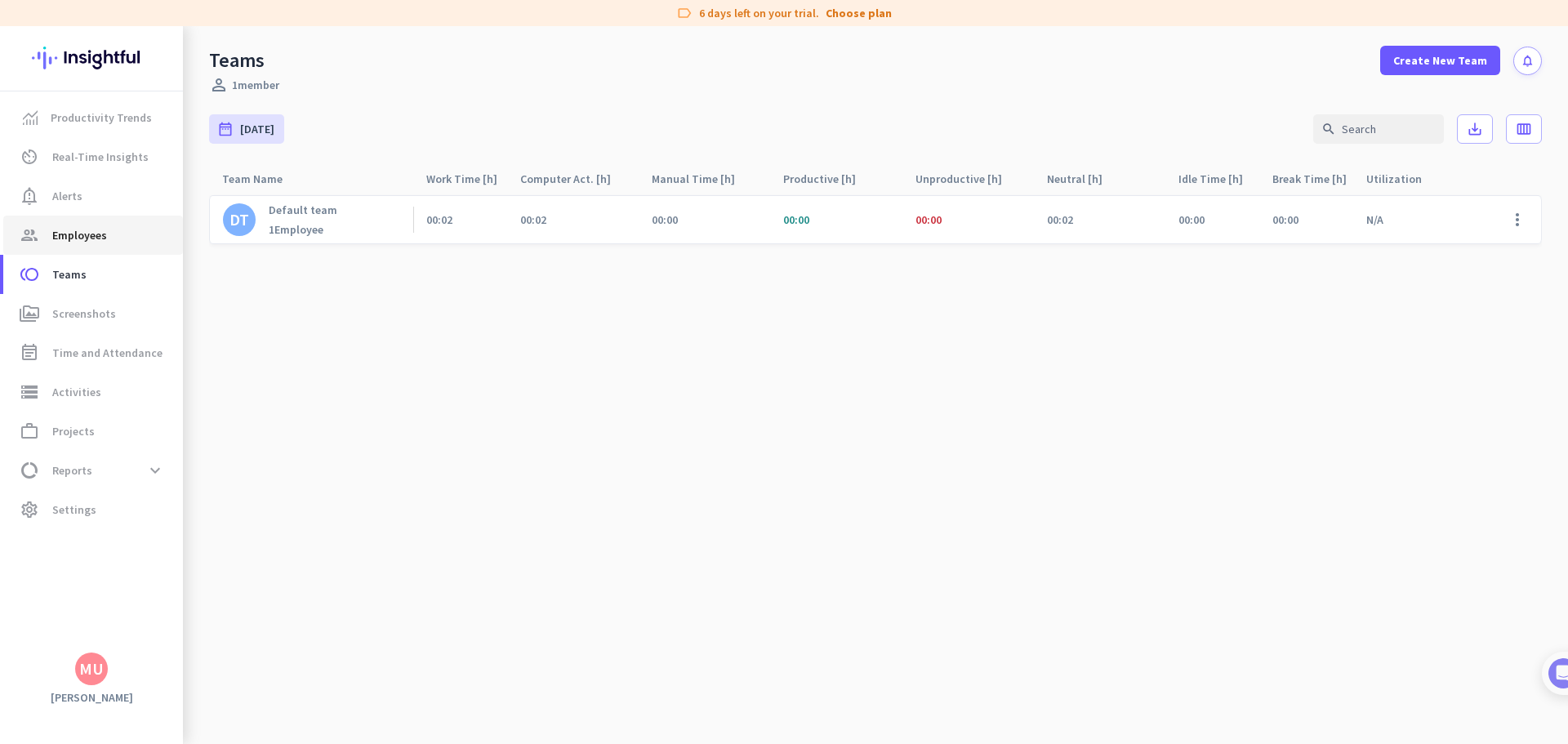
click at [87, 246] on link "group Employees" at bounding box center [92, 235] width 180 height 39
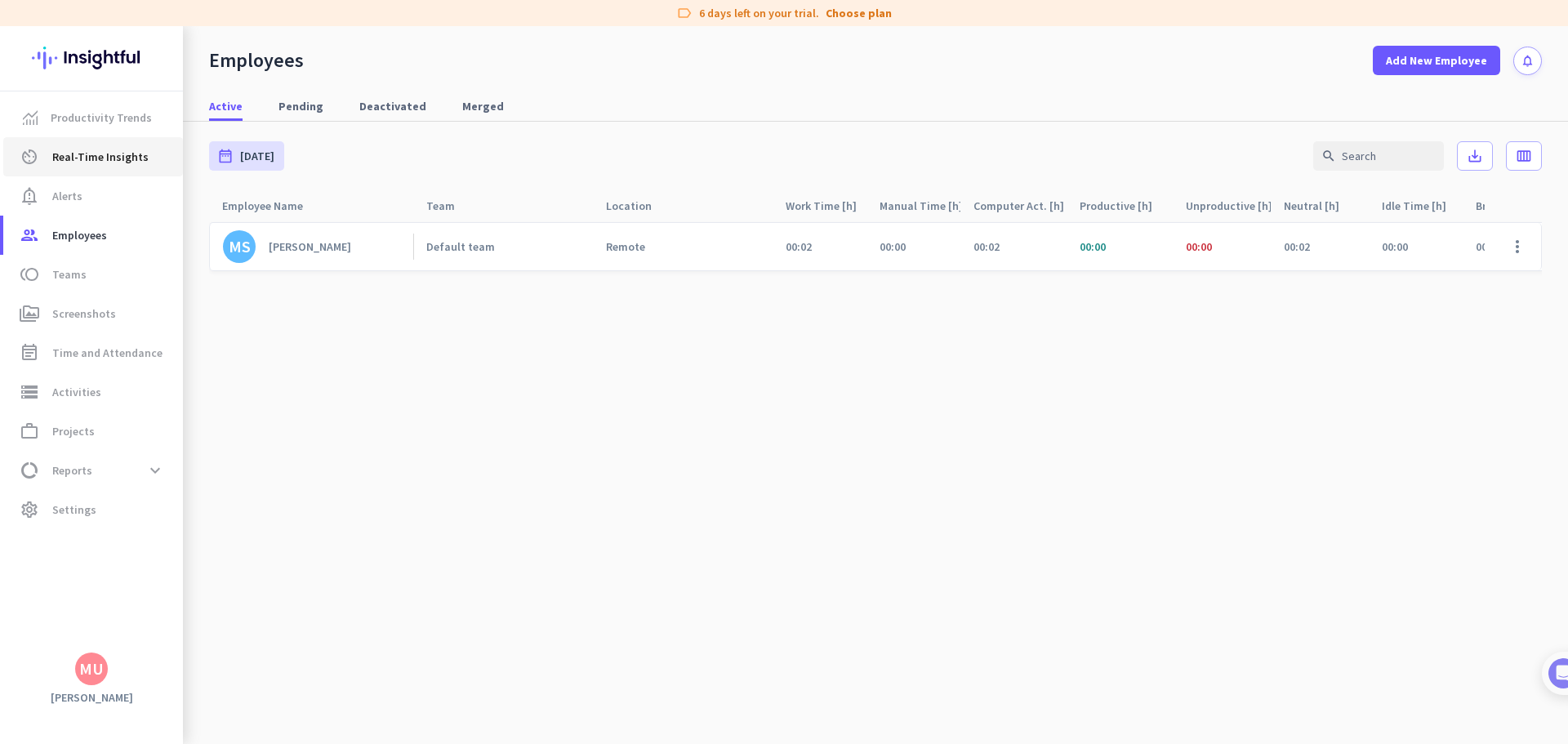
click at [107, 158] on span "Real-Time Insights" at bounding box center [100, 157] width 96 height 20
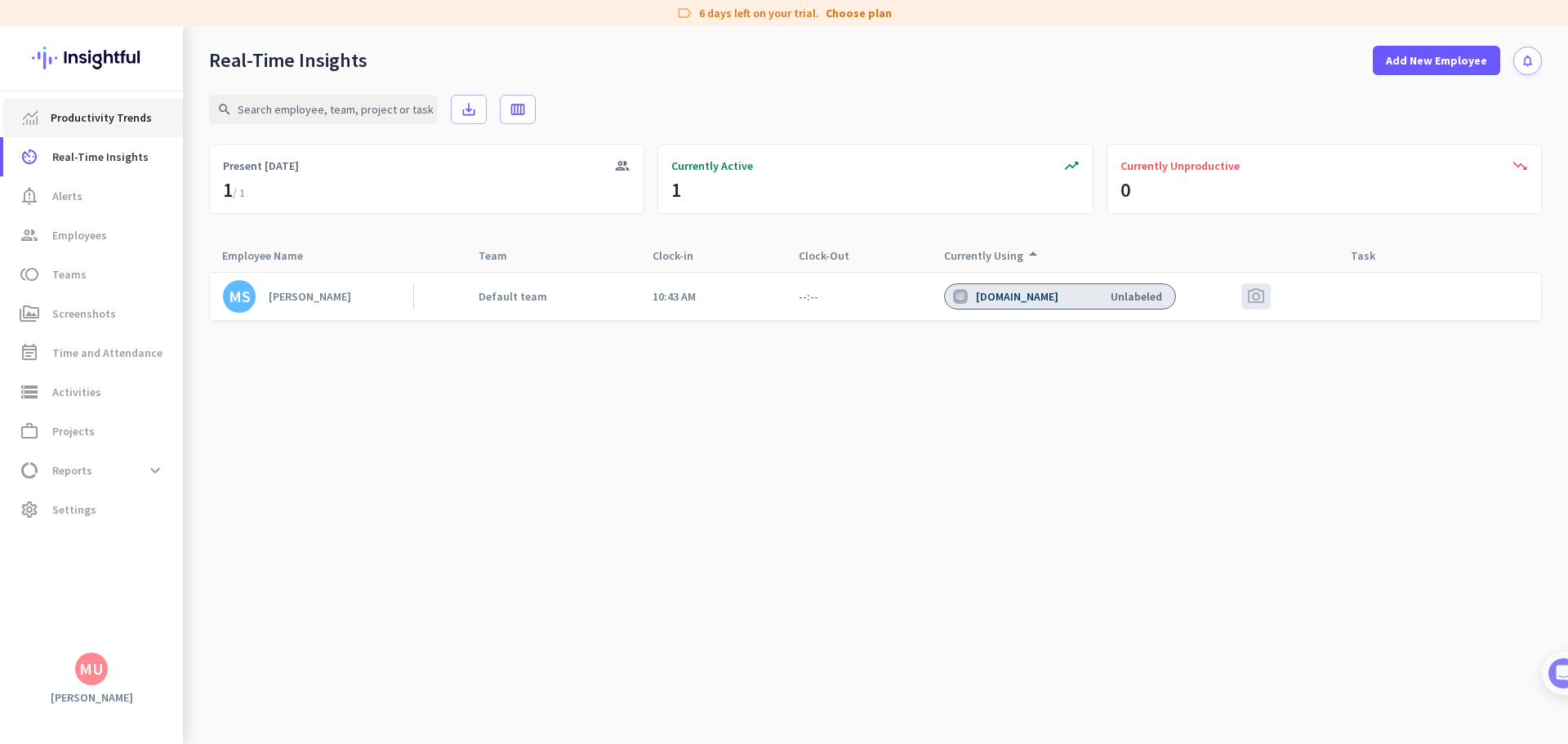
click at [112, 126] on span "Productivity Trends" at bounding box center [101, 117] width 101 height 20
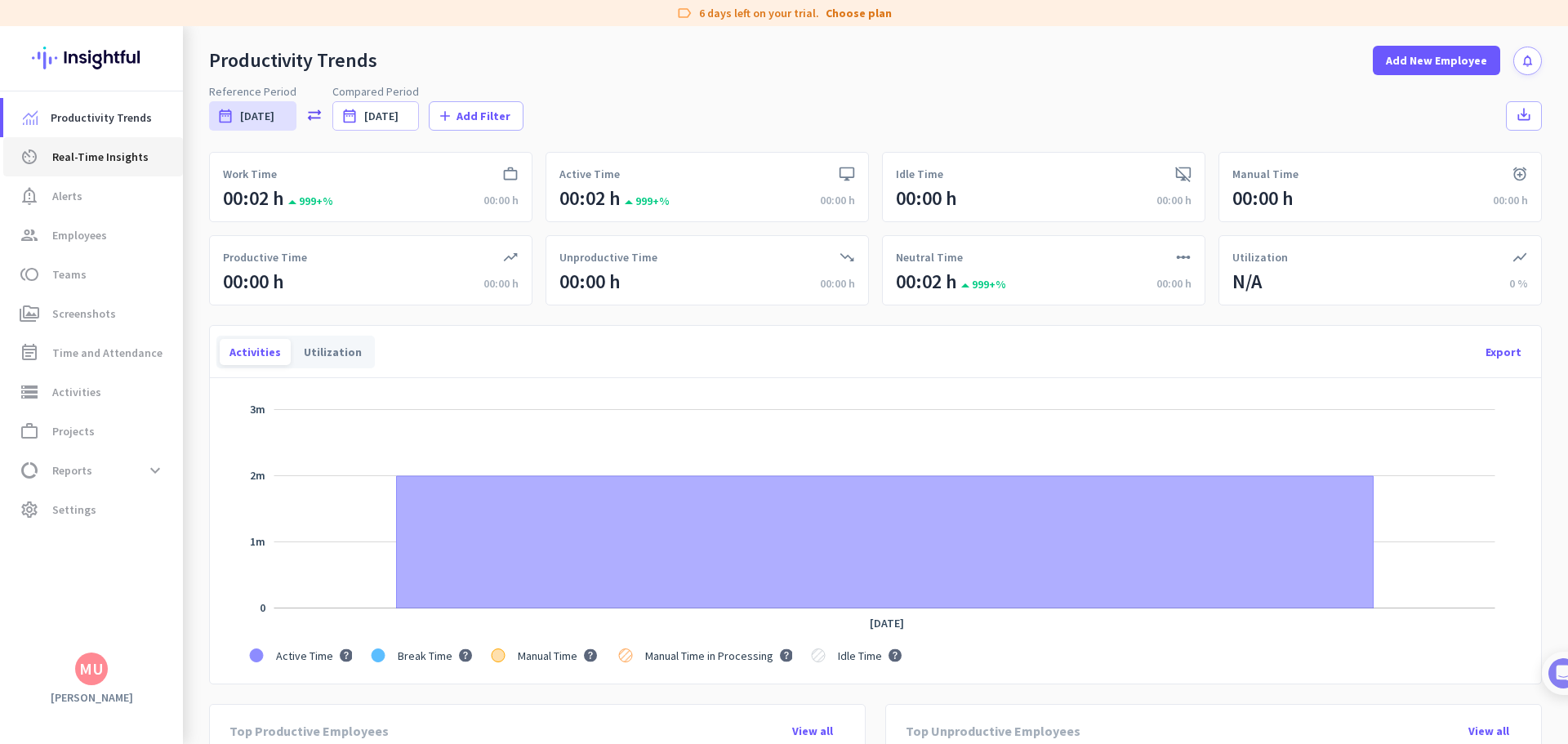
click at [102, 167] on link "av_timer Real-Time Insights" at bounding box center [92, 156] width 180 height 39
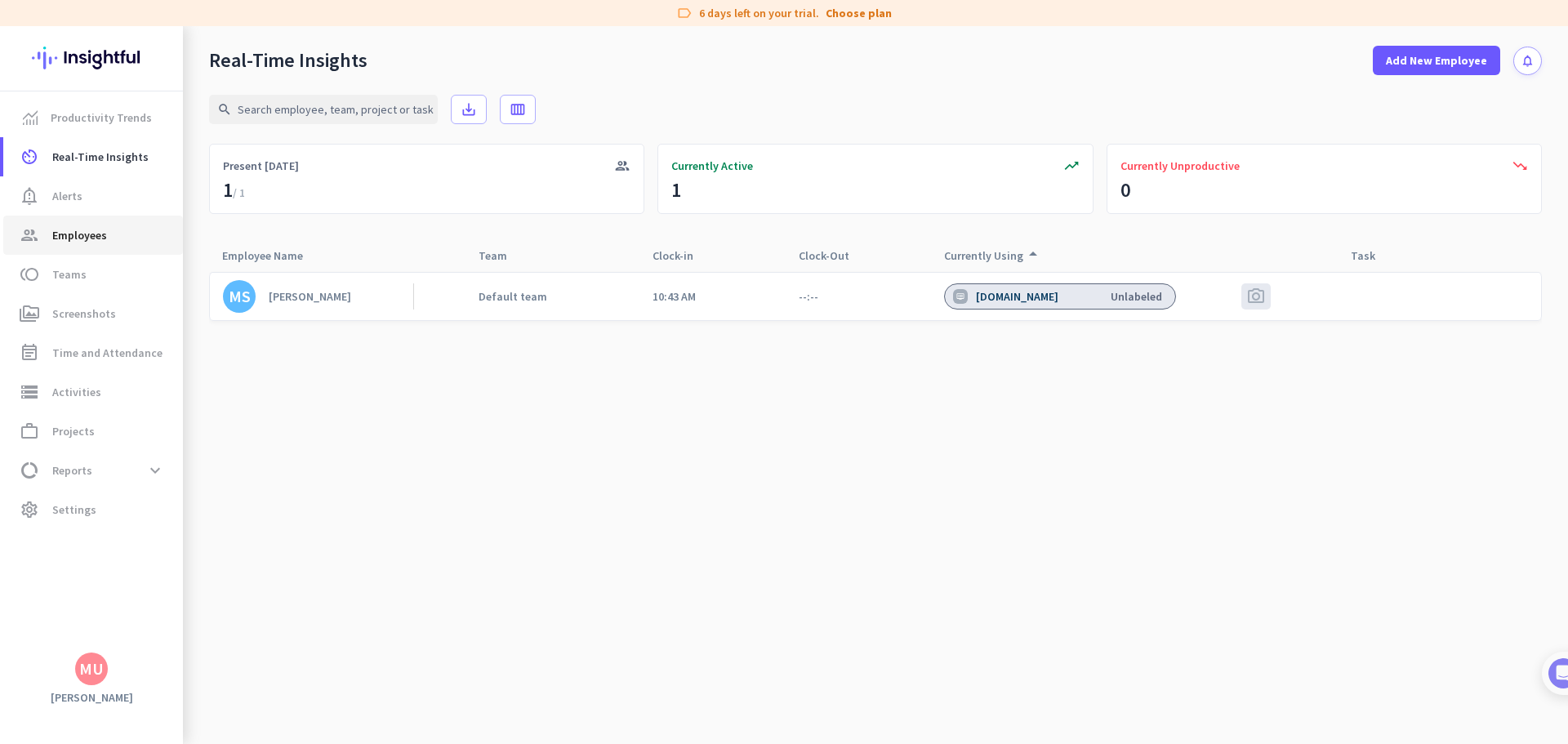
click at [95, 246] on link "group Employees" at bounding box center [92, 235] width 180 height 39
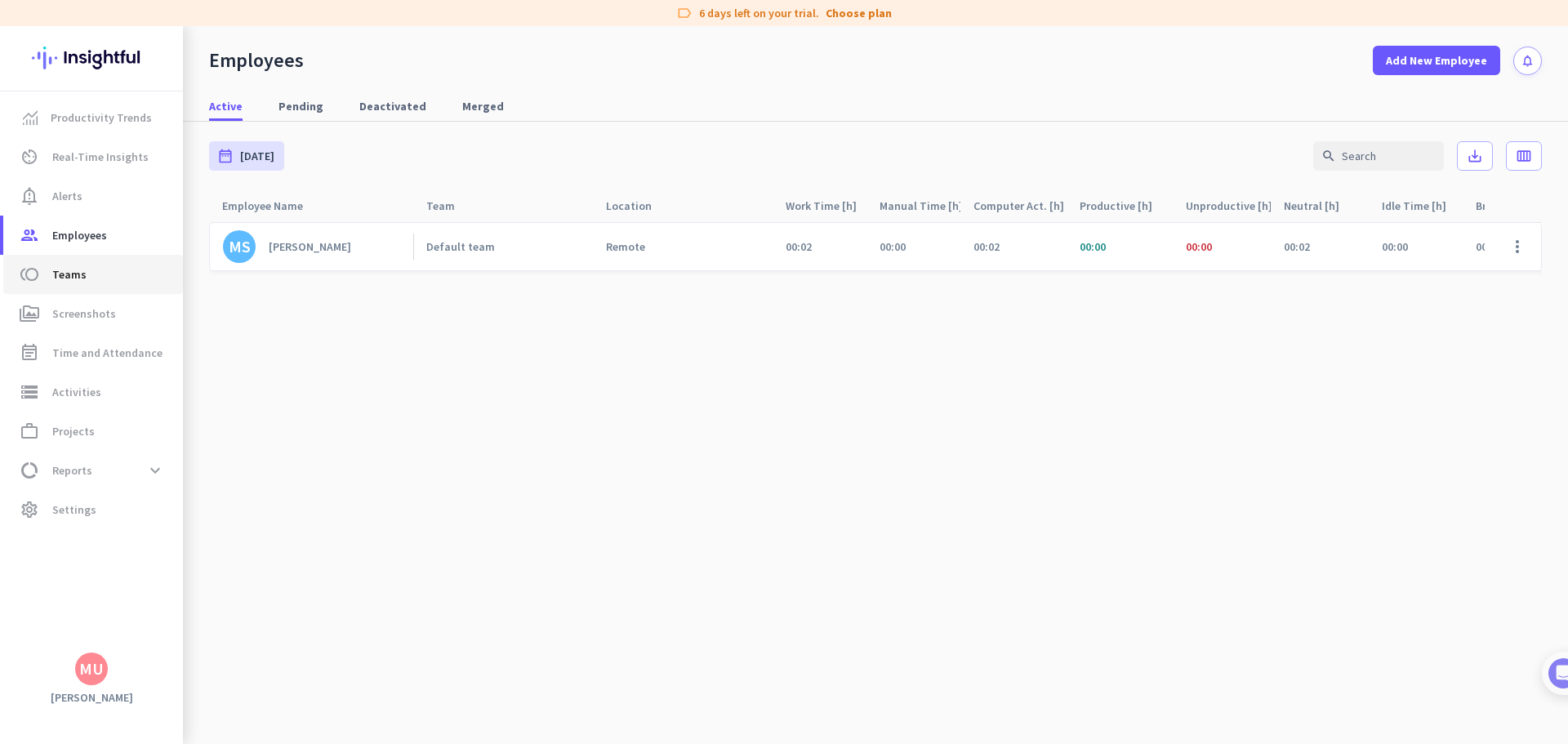
click at [93, 276] on span "toll Teams" at bounding box center [92, 275] width 153 height 20
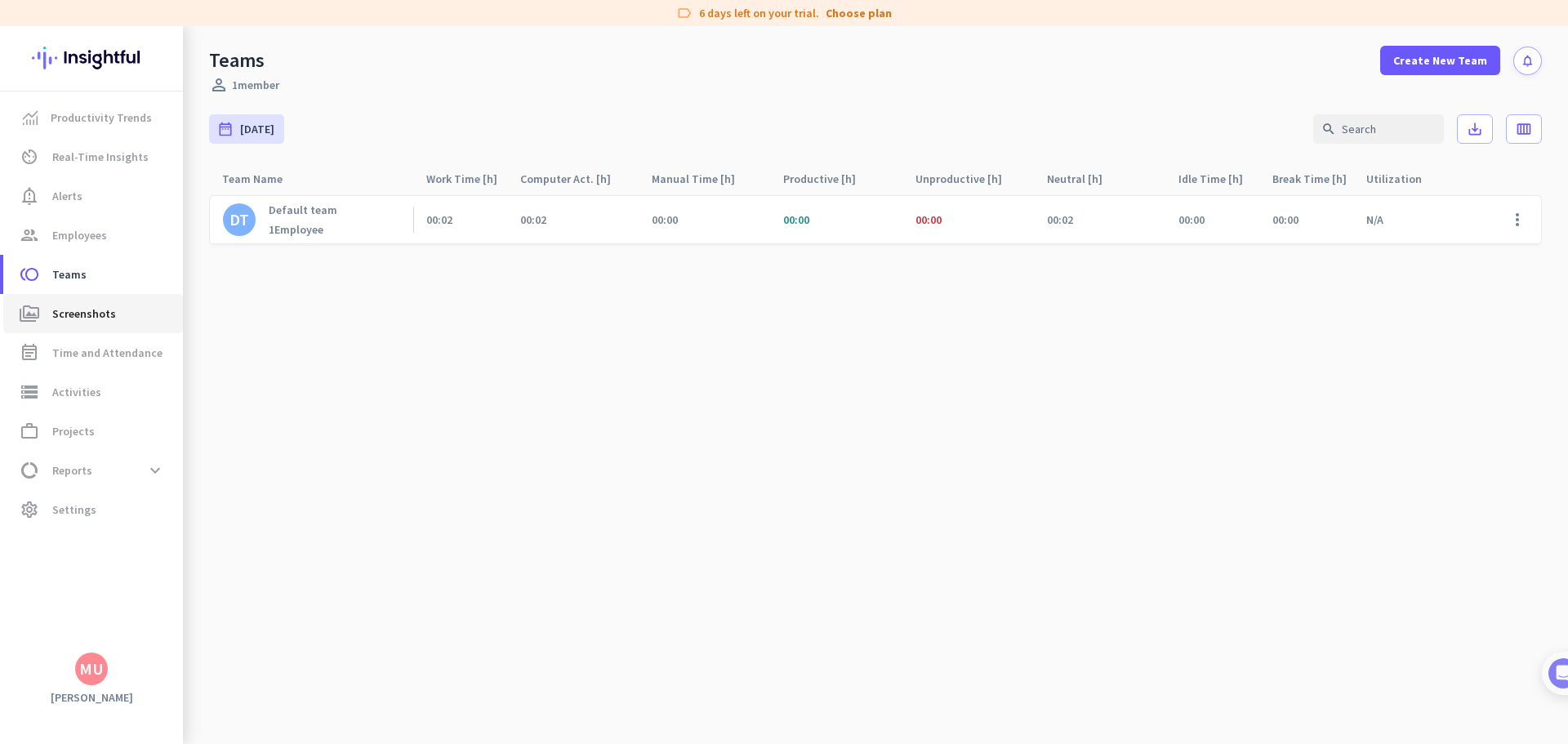
click at [87, 312] on span "Screenshots" at bounding box center [85, 314] width 64 height 20
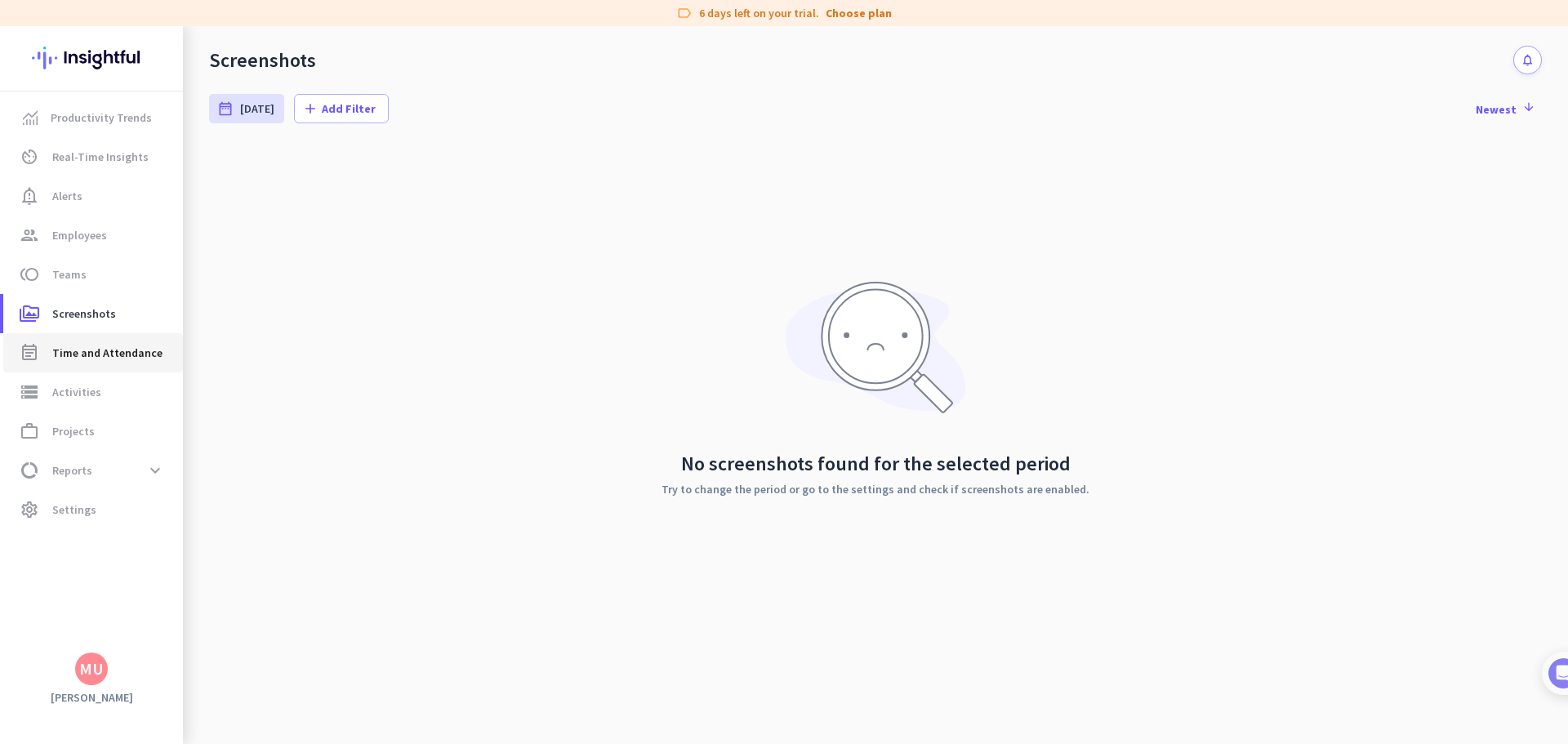
click at [92, 357] on span "Time and Attendance" at bounding box center [107, 353] width 110 height 20
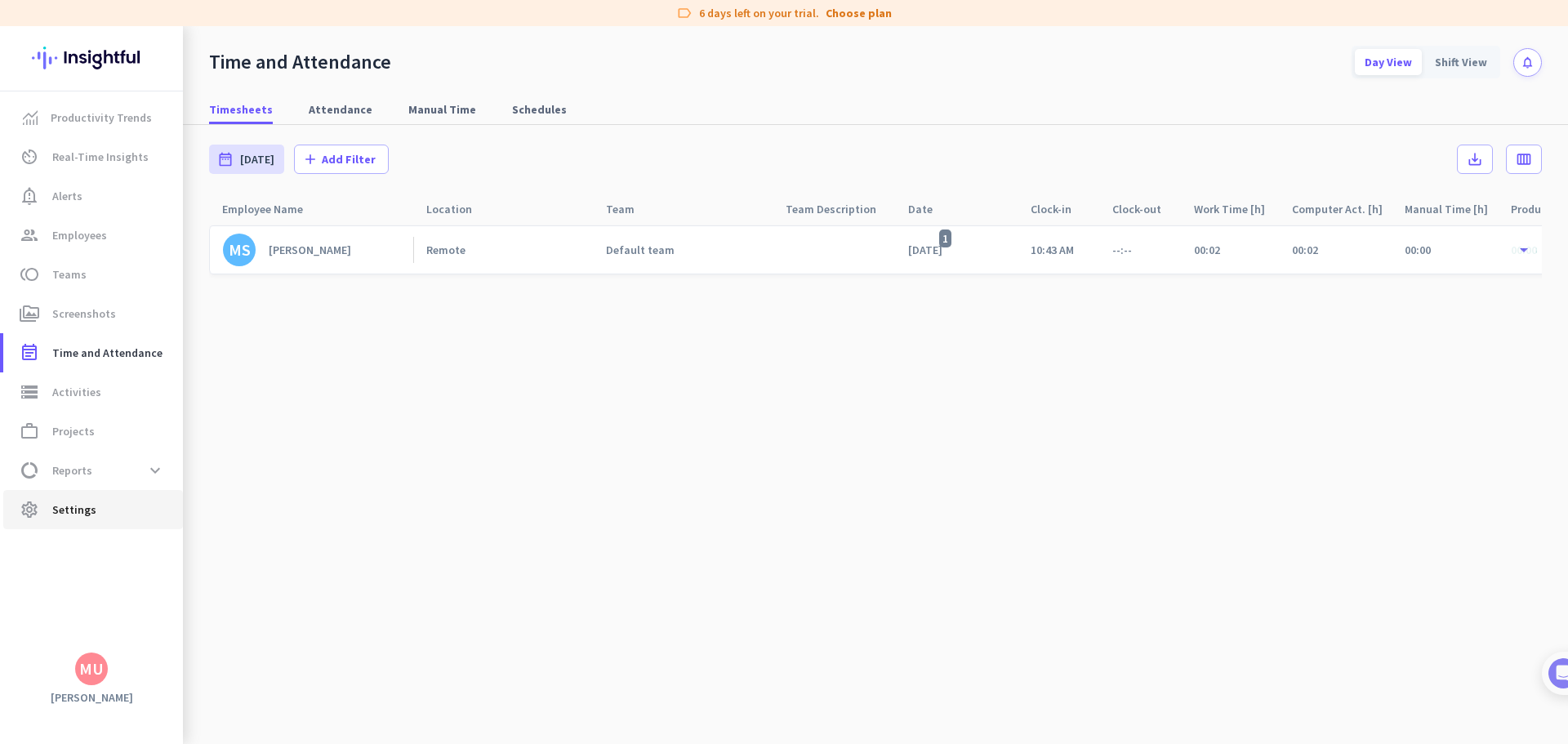
click at [90, 510] on span "Settings" at bounding box center [75, 510] width 44 height 20
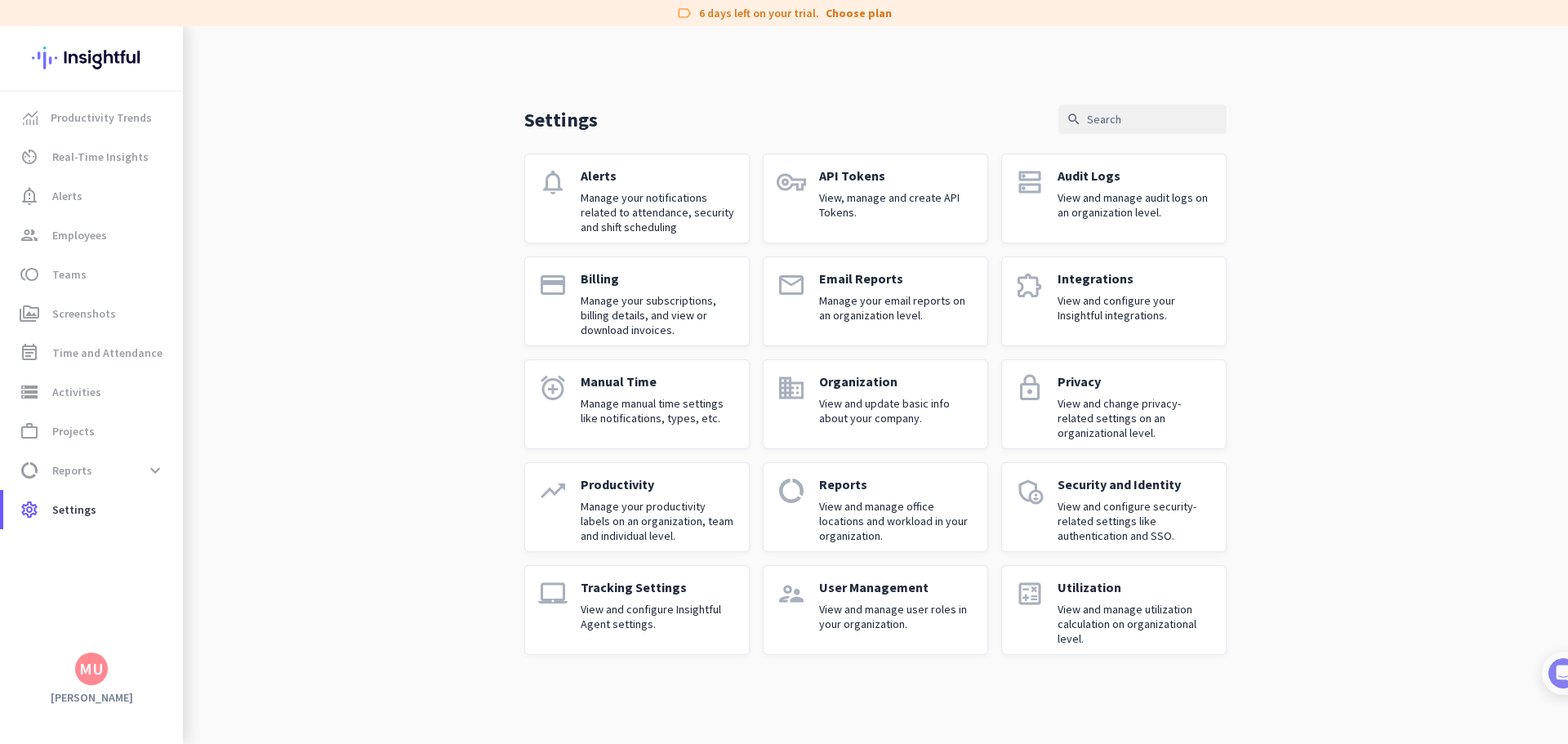
click at [600, 195] on p "Manage your notifications related to attendance, security and shift scheduling" at bounding box center [658, 212] width 155 height 44
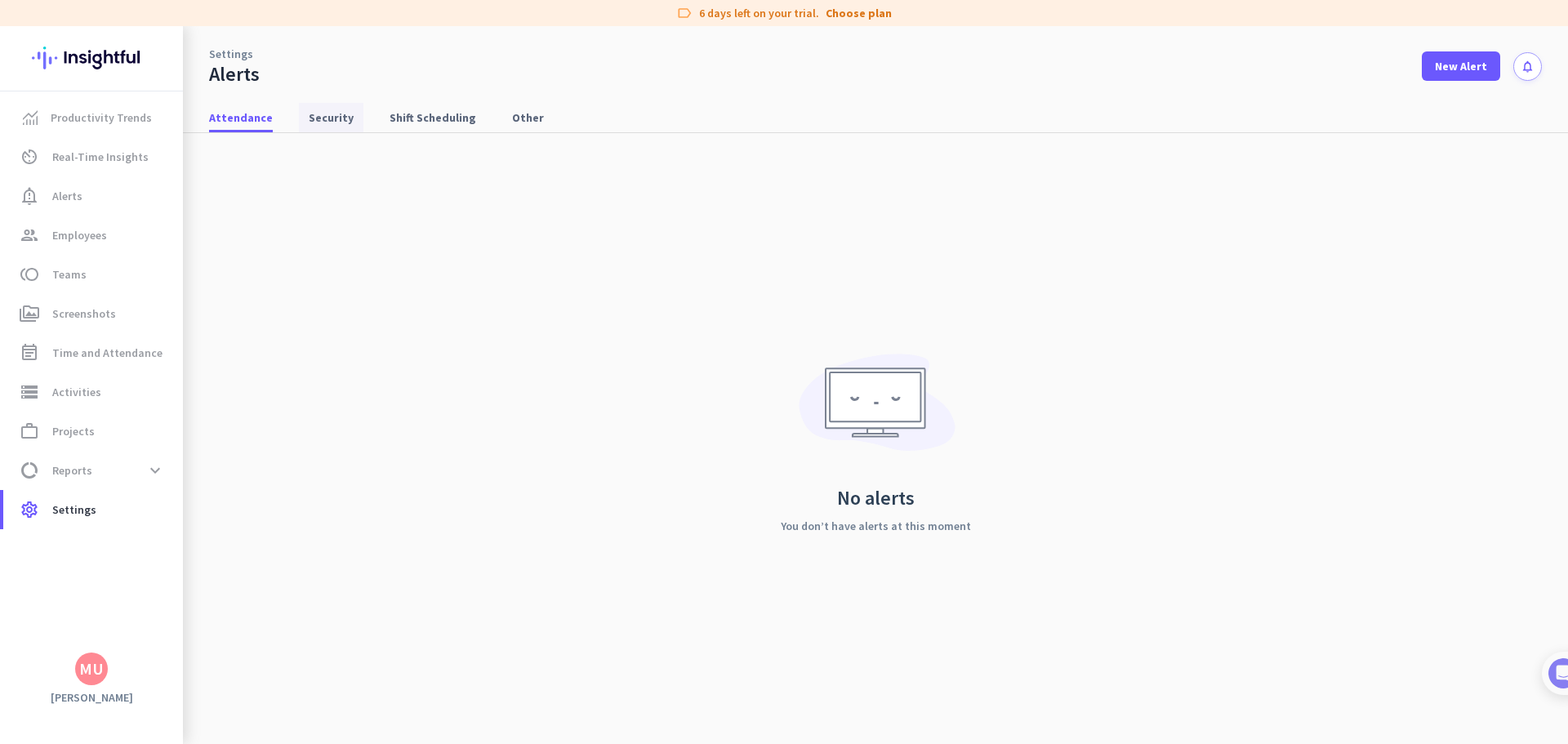
click at [310, 129] on span "Security" at bounding box center [331, 118] width 45 height 30
click at [415, 101] on nav "Attendance Security Shift Scheduling Other" at bounding box center [875, 109] width 1385 height 47
click at [415, 115] on span "Shift Scheduling" at bounding box center [433, 117] width 87 height 16
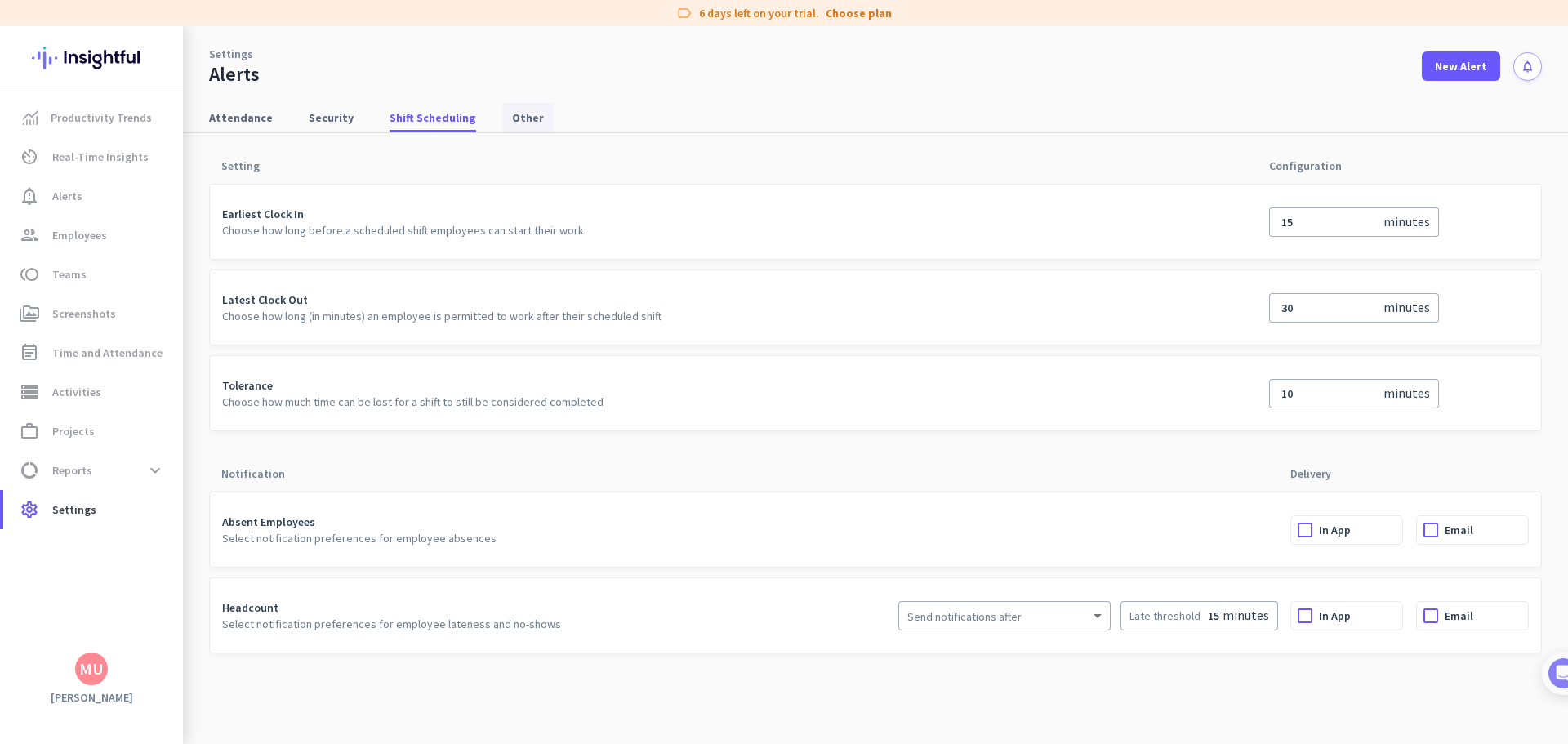
click at [521, 107] on span "Other" at bounding box center [528, 118] width 32 height 30
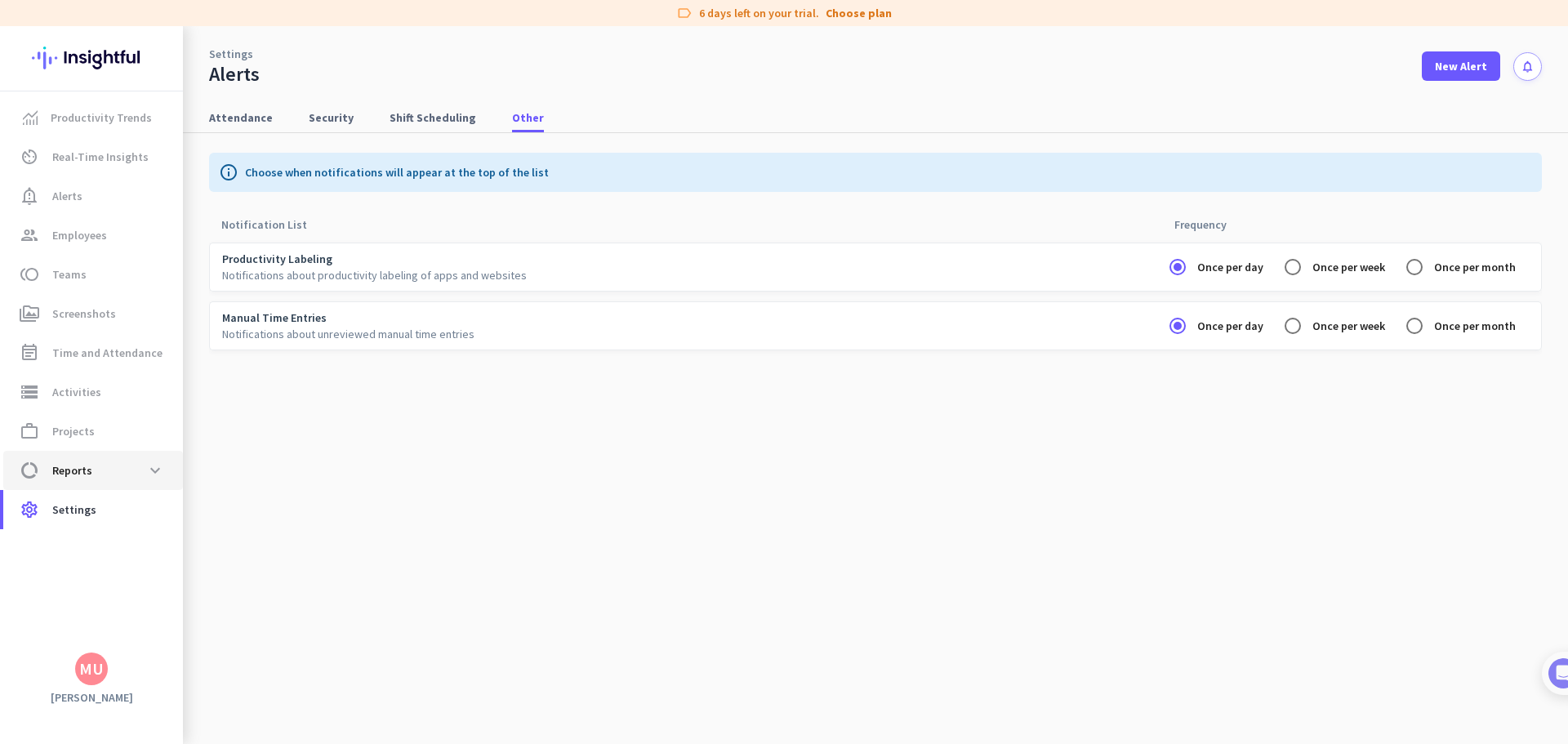
click at [107, 469] on span "data_usage Reports expand_more" at bounding box center [92, 470] width 153 height 30
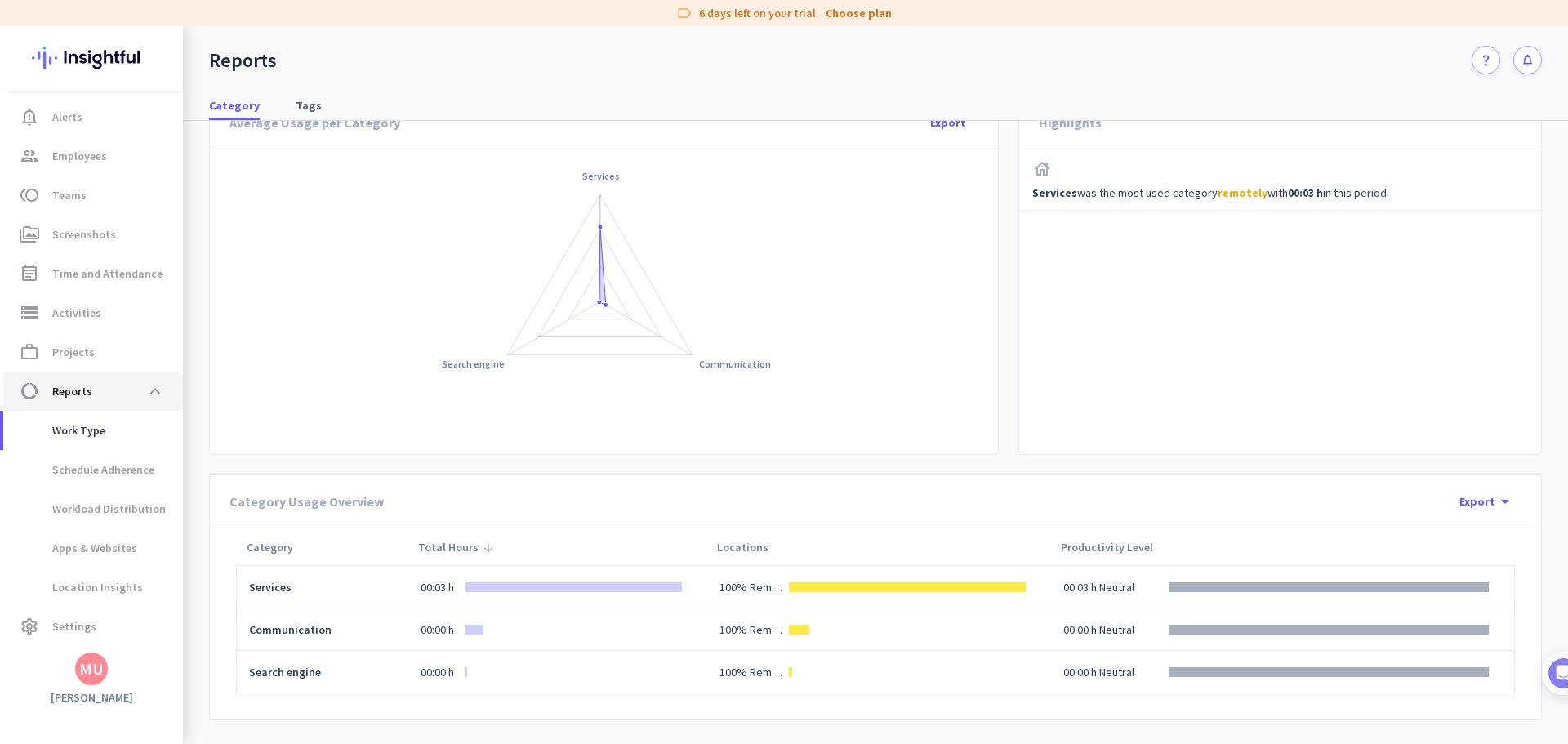
scroll to position [94, 0]
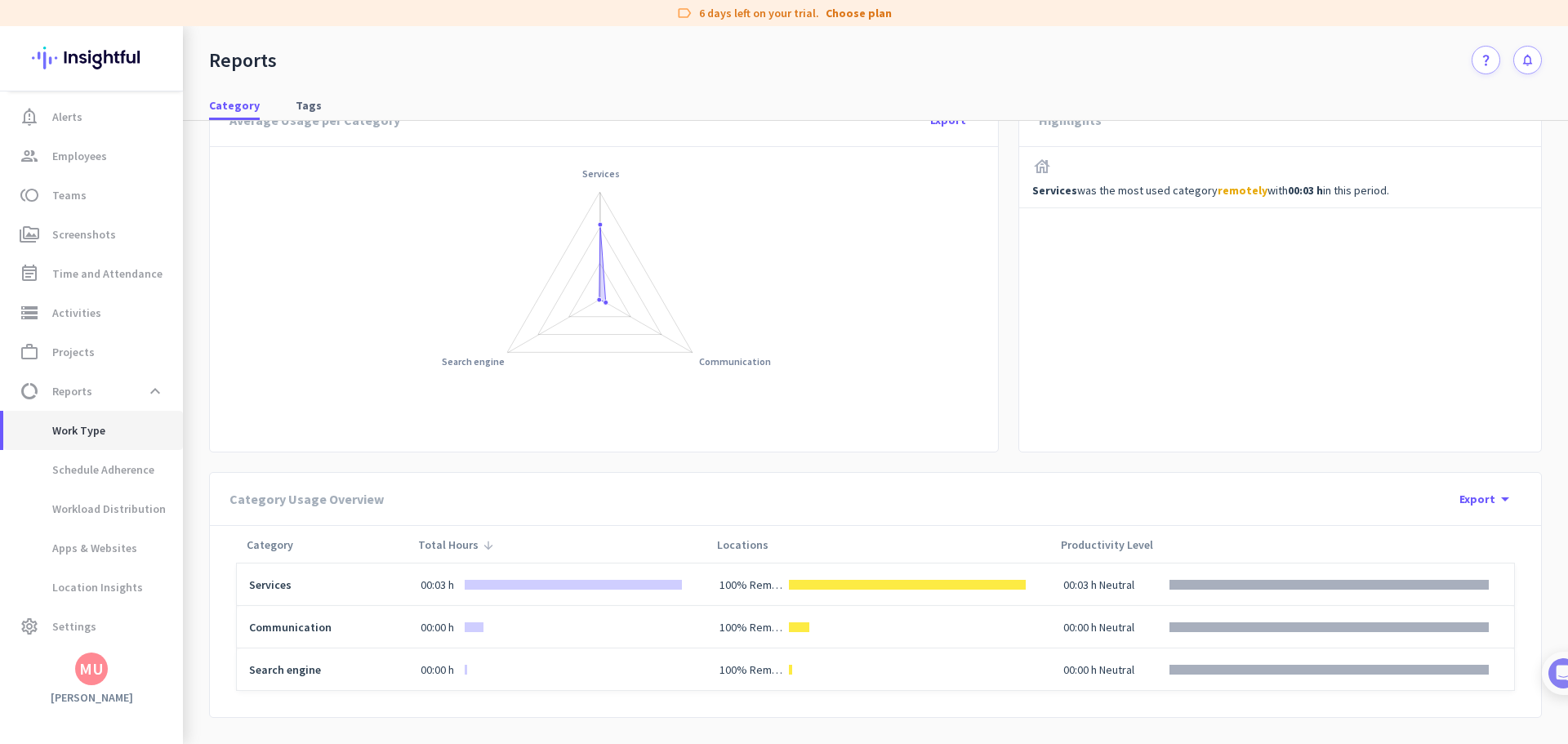
click at [103, 438] on span "Work Type" at bounding box center [61, 430] width 89 height 39
click at [97, 475] on span "Schedule Adherence" at bounding box center [85, 469] width 138 height 39
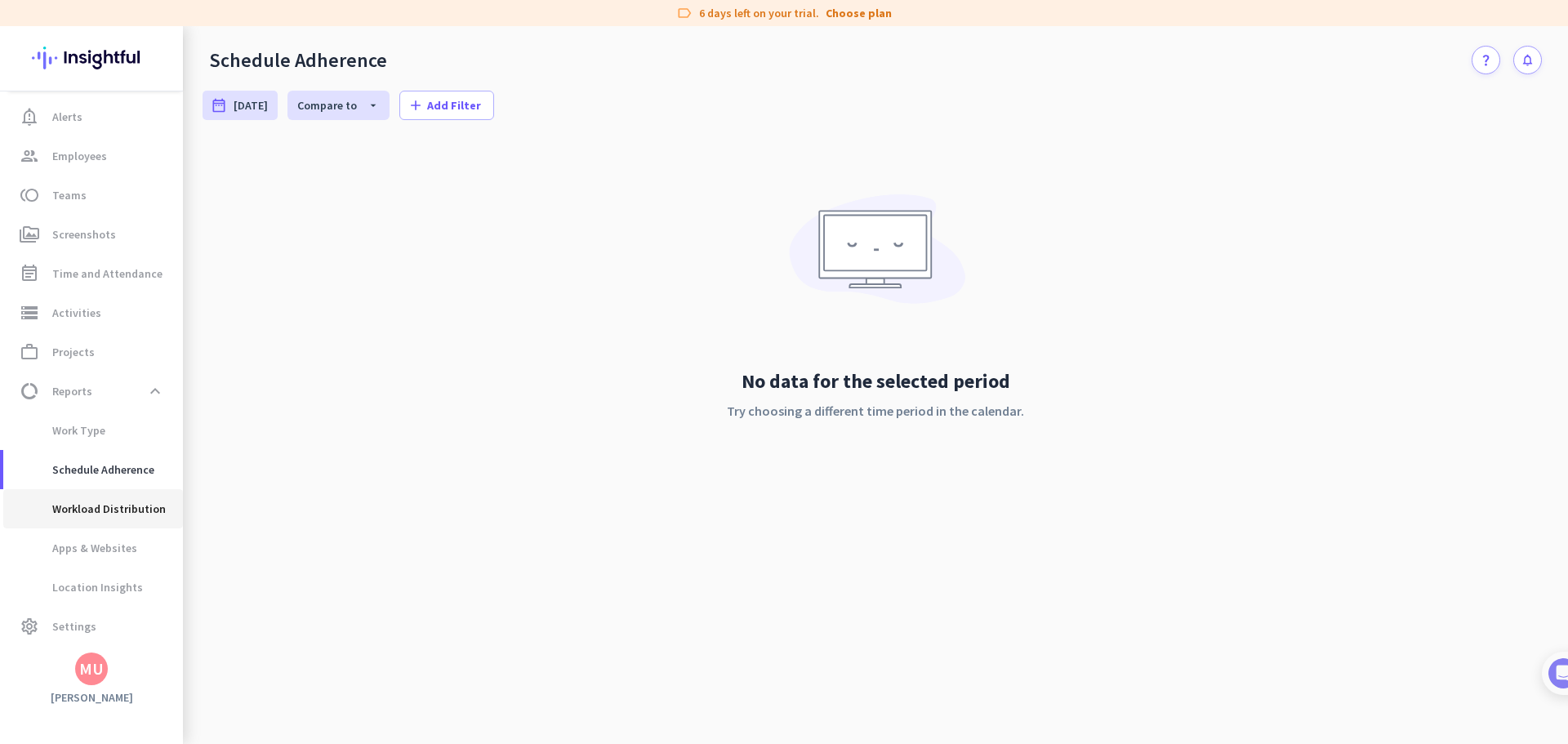
click at [153, 506] on span "Workload Distribution" at bounding box center [90, 508] width 149 height 39
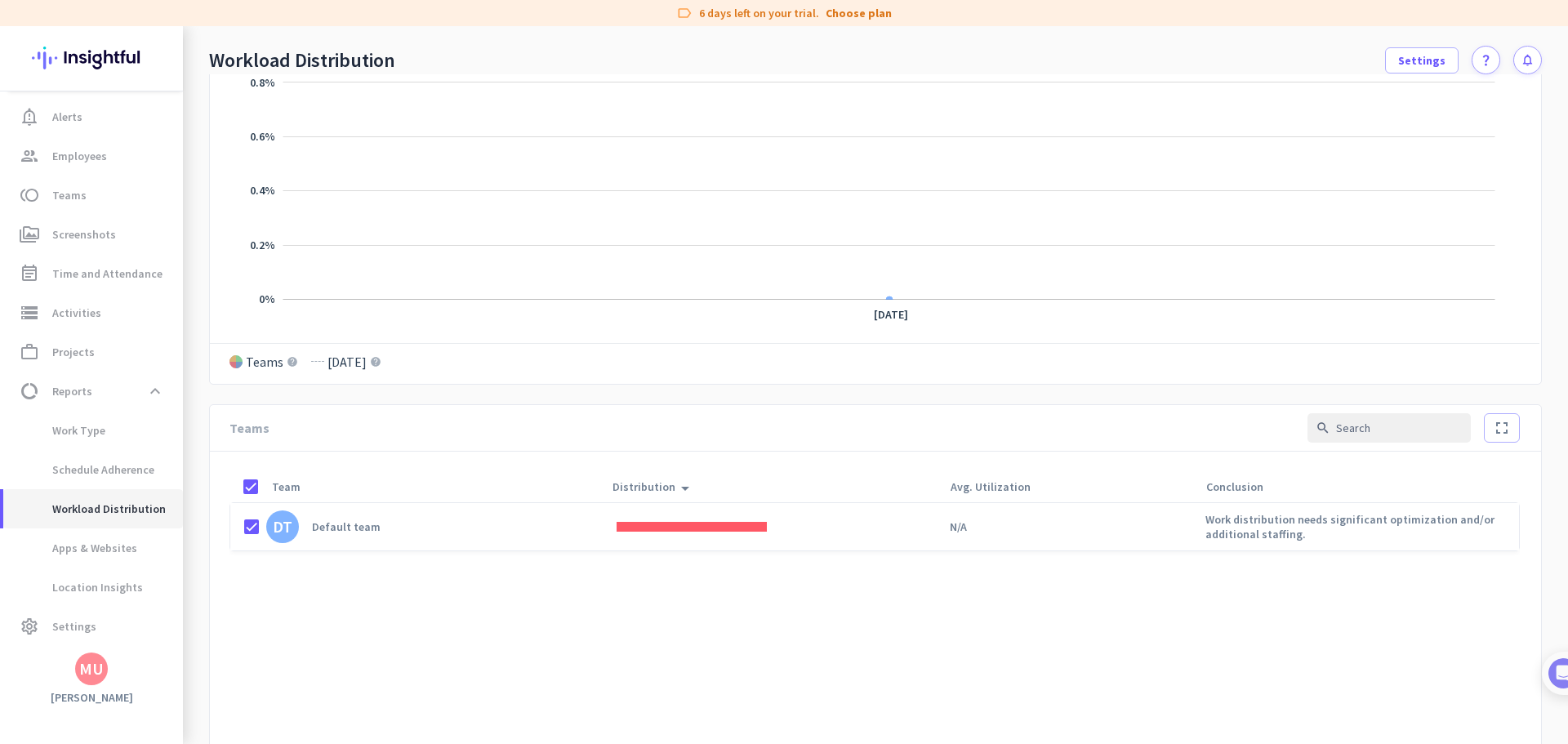
scroll to position [345, 0]
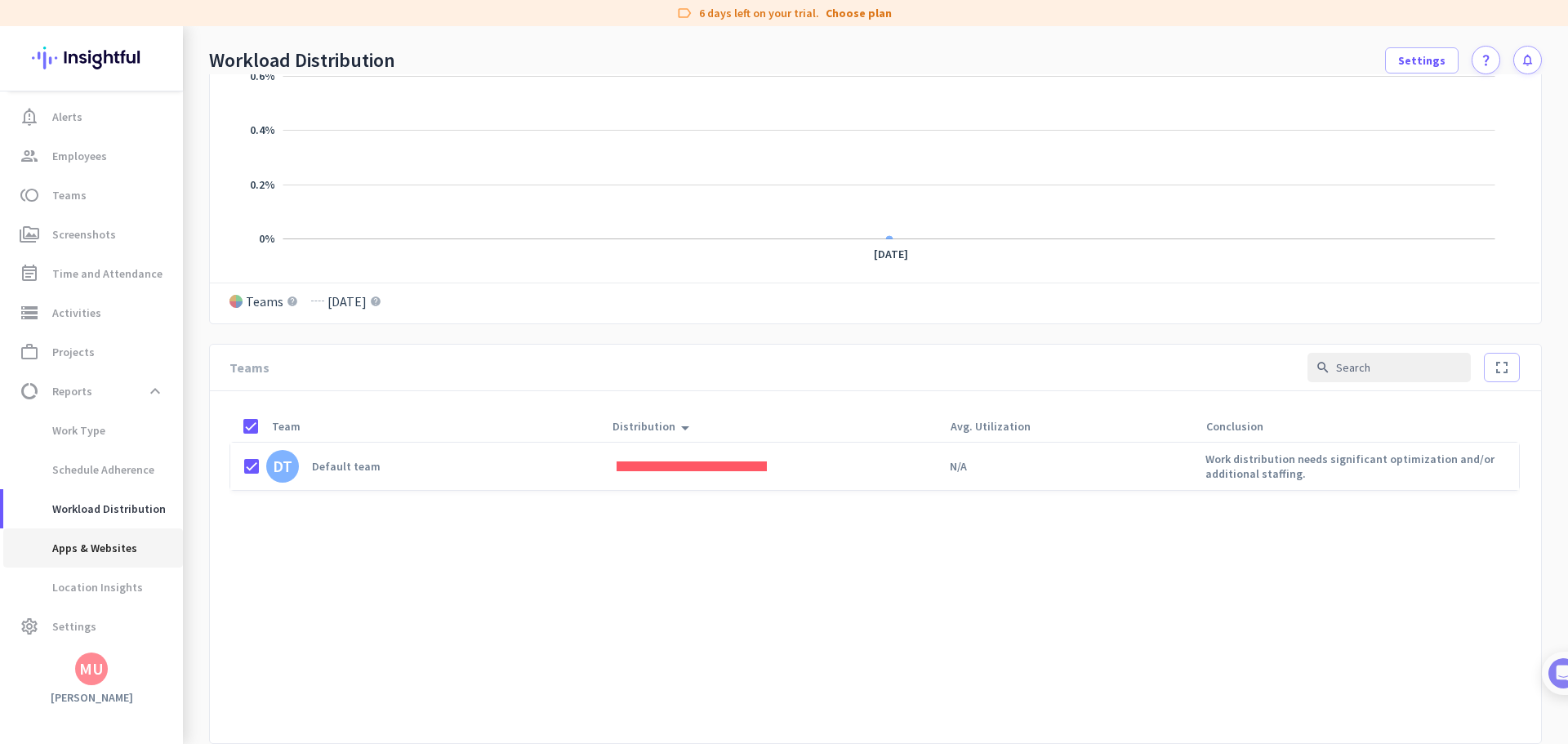
click at [112, 563] on span "Apps & Websites" at bounding box center [77, 548] width 121 height 39
